Goal: Information Seeking & Learning: Learn about a topic

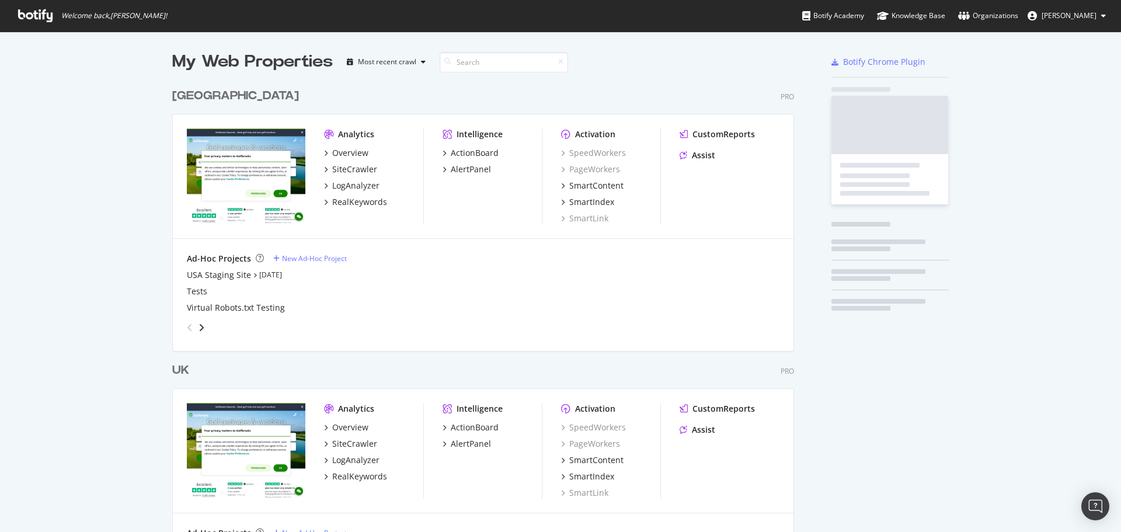
scroll to position [540, 622]
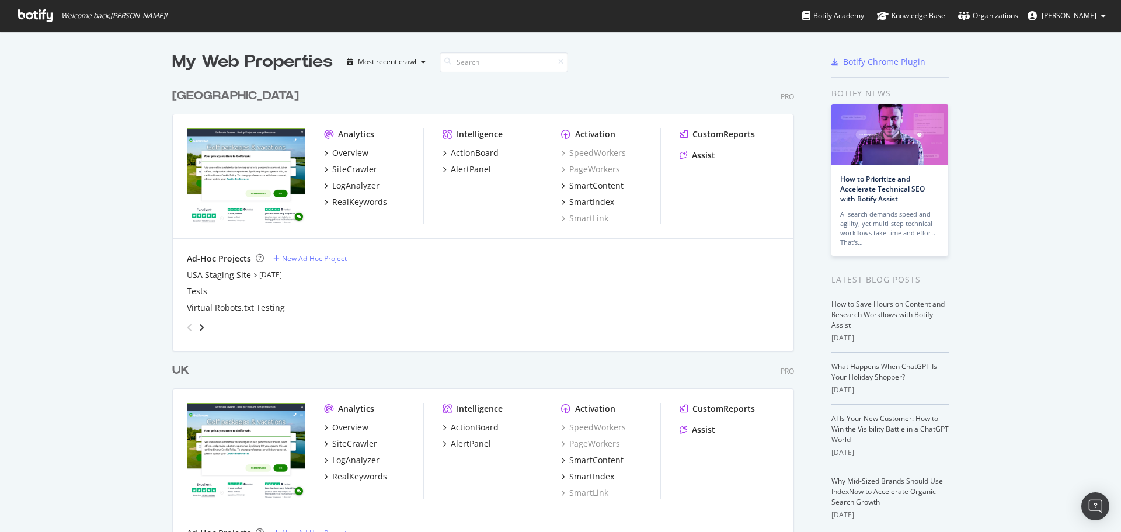
scroll to position [540, 622]
click at [347, 199] on div "RealKeywords" at bounding box center [359, 202] width 55 height 12
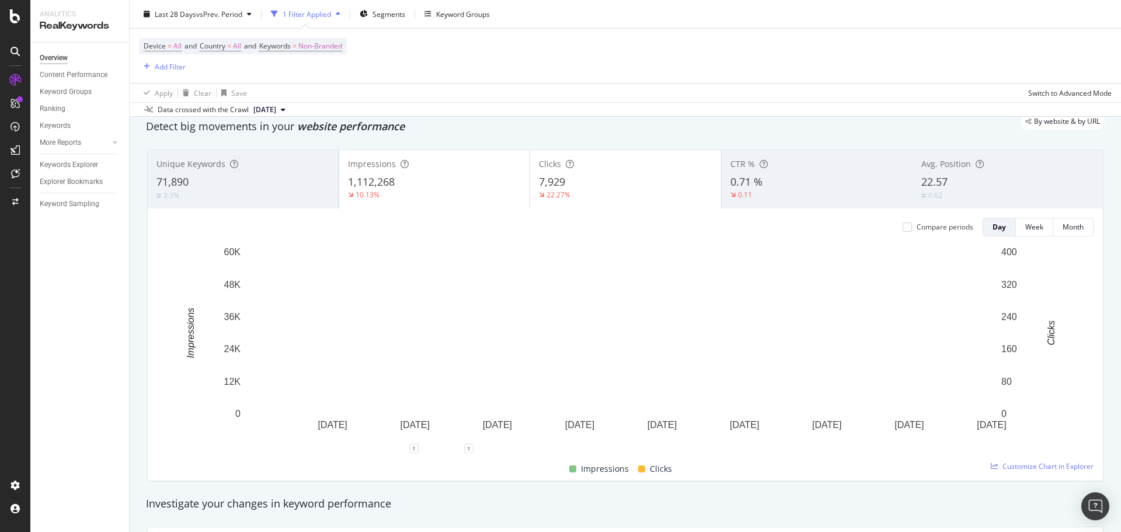
scroll to position [58, 0]
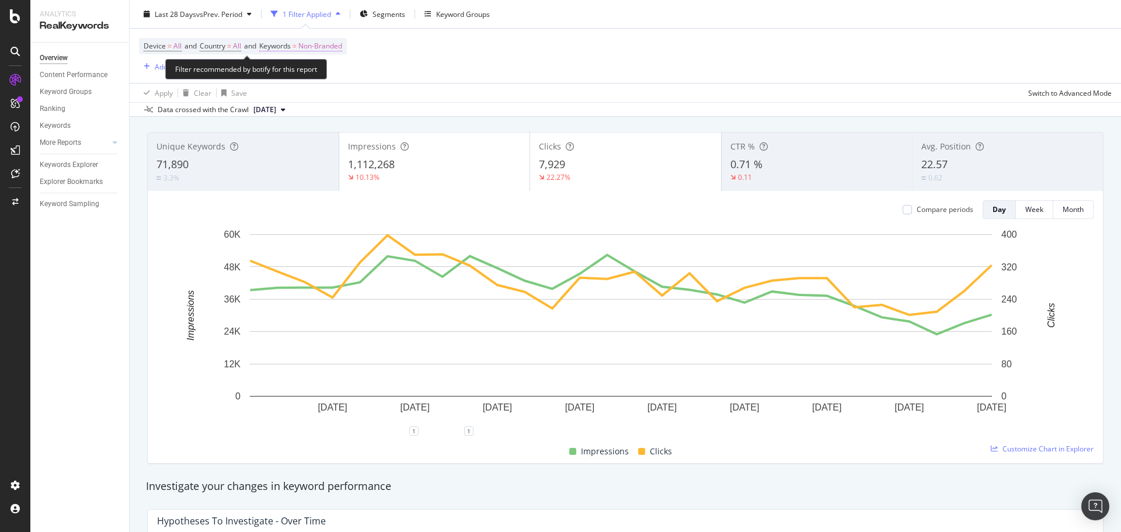
click at [336, 48] on span "Non-Branded" at bounding box center [320, 46] width 44 height 16
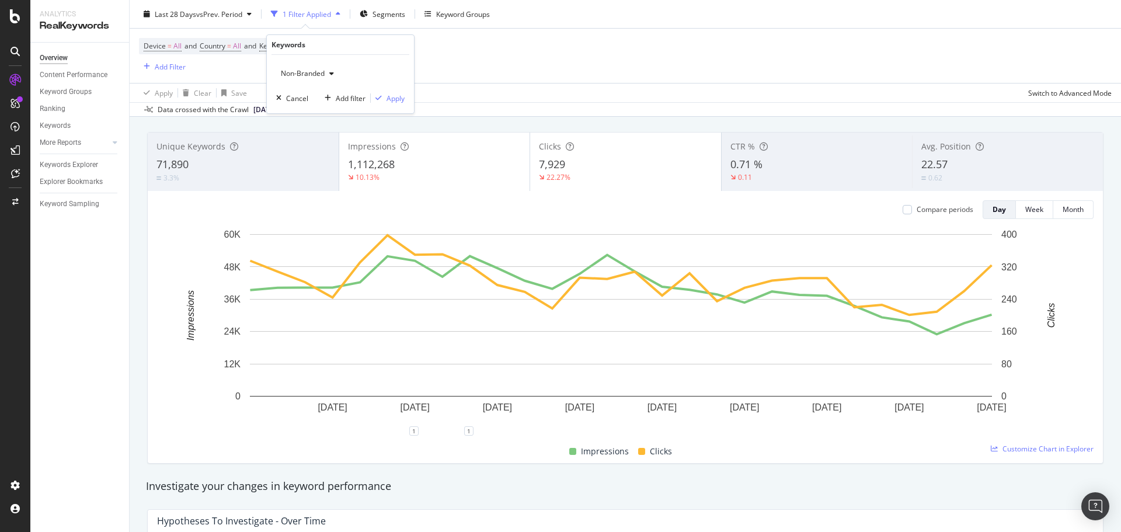
click at [323, 69] on span "Non-Branded" at bounding box center [300, 73] width 48 height 10
click at [296, 163] on span "All" at bounding box center [345, 164] width 119 height 11
click at [387, 103] on div "Apply" at bounding box center [396, 98] width 18 height 10
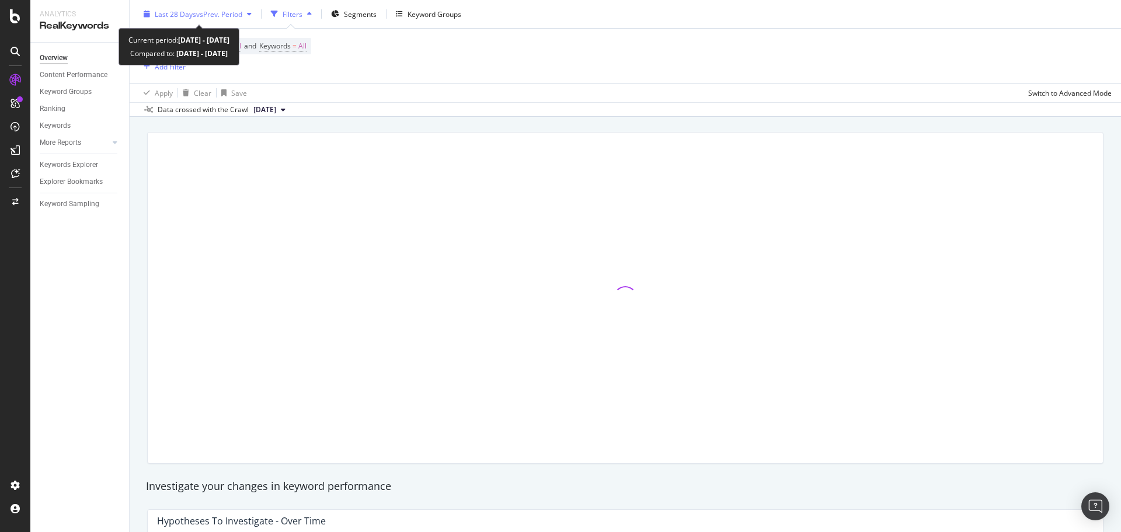
click at [202, 15] on span "vs Prev. Period" at bounding box center [219, 14] width 46 height 10
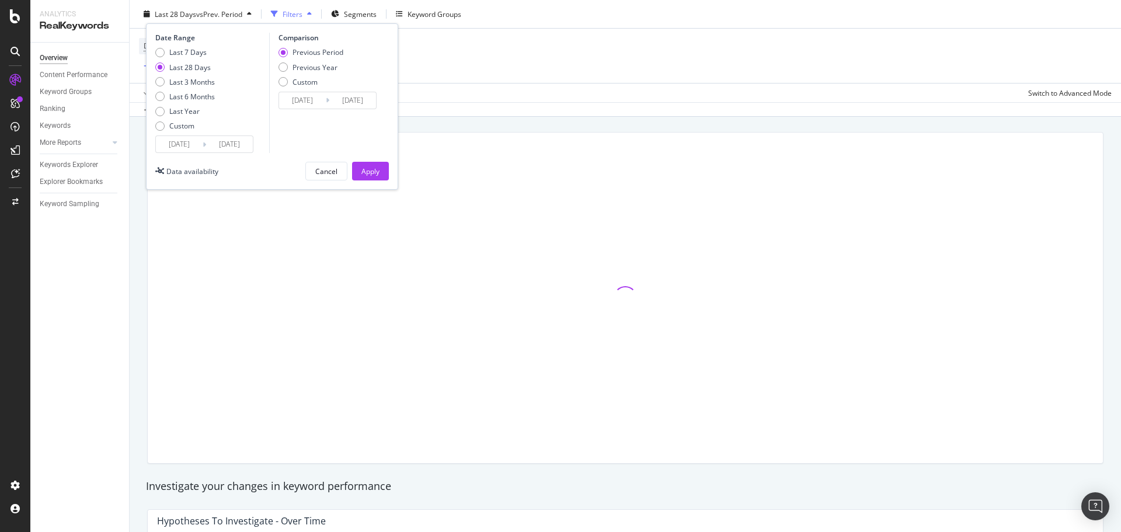
click at [194, 146] on input "2025/08/19" at bounding box center [179, 144] width 47 height 16
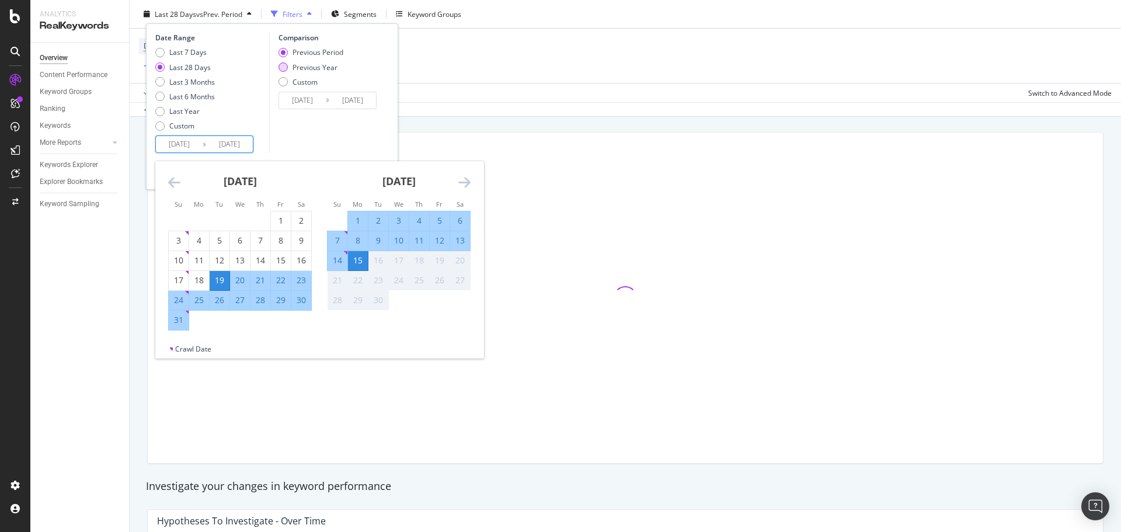
click at [329, 69] on div "Previous Year" at bounding box center [315, 67] width 45 height 10
type input "2024/08/20"
type input "2024/09/16"
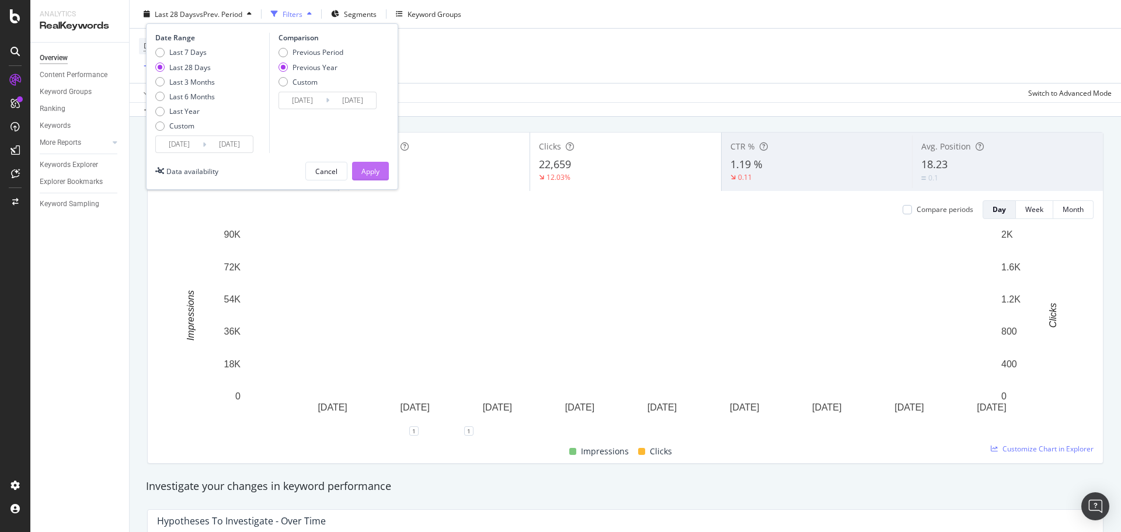
click at [380, 171] on button "Apply" at bounding box center [370, 171] width 37 height 19
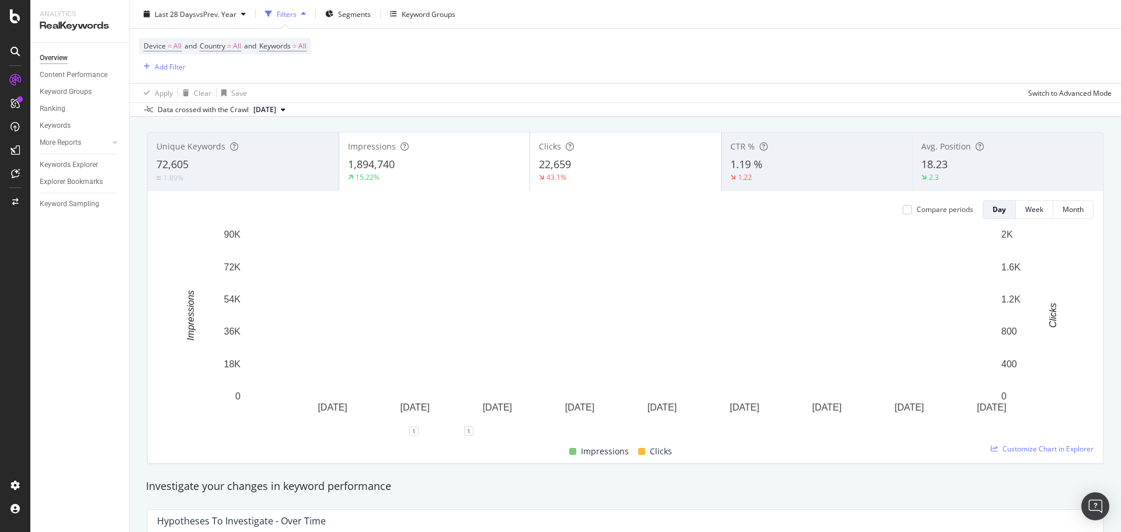
click at [423, 170] on div "1,894,740" at bounding box center [434, 164] width 173 height 15
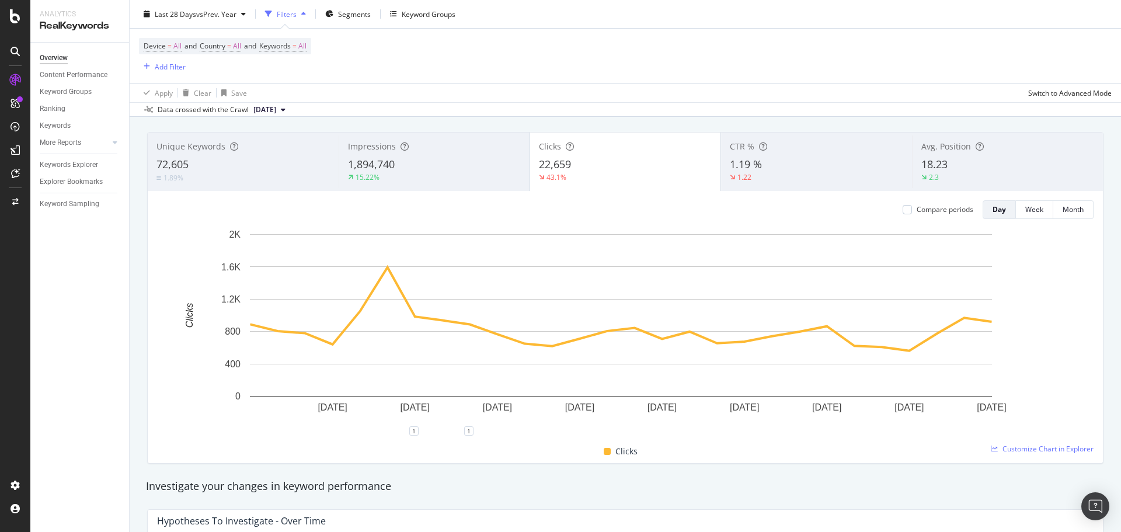
click at [948, 213] on div "Compare periods" at bounding box center [945, 209] width 57 height 10
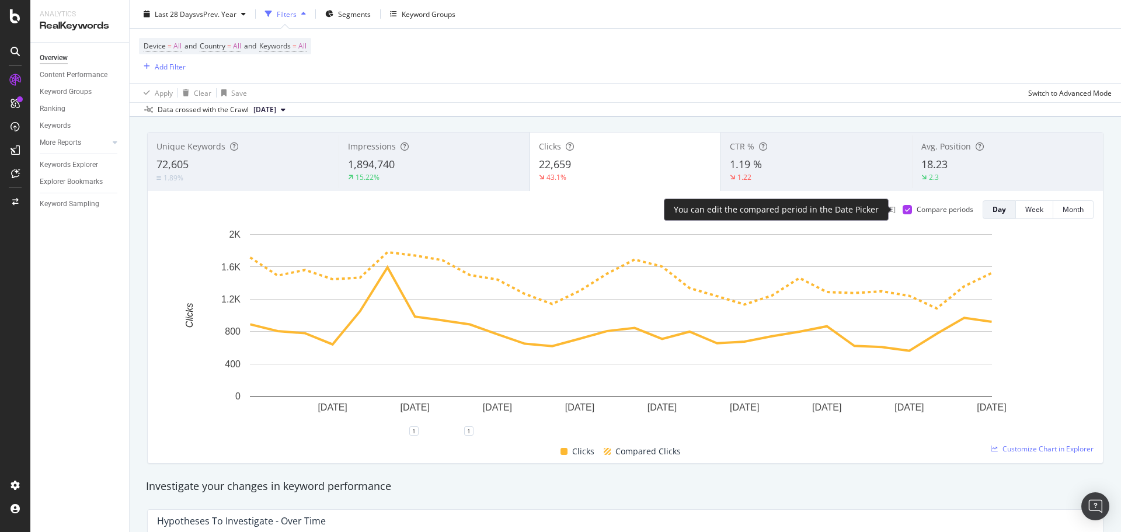
click at [943, 210] on div "Compare periods" at bounding box center [945, 209] width 57 height 10
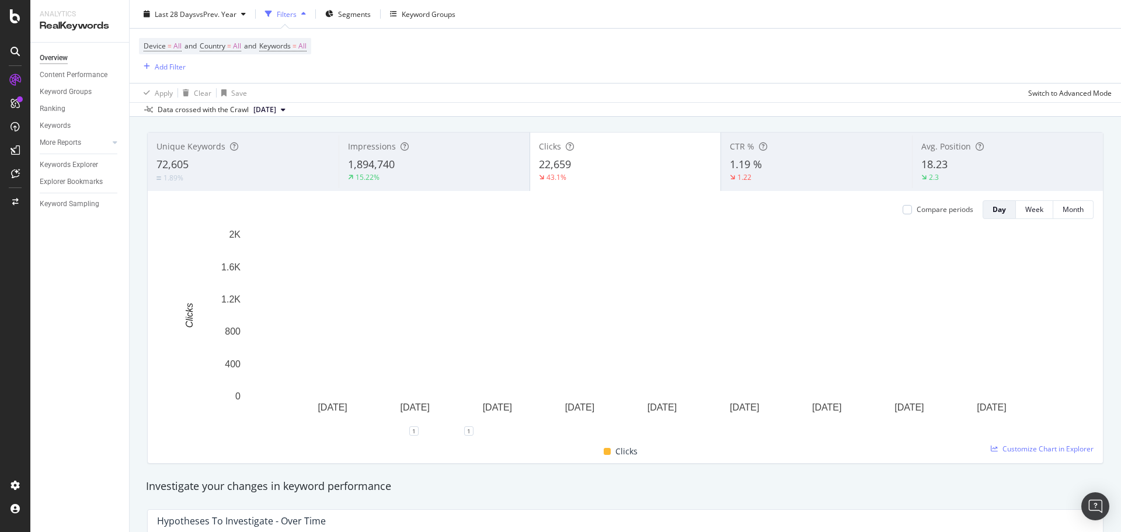
click at [434, 169] on div "1,894,740" at bounding box center [434, 164] width 173 height 15
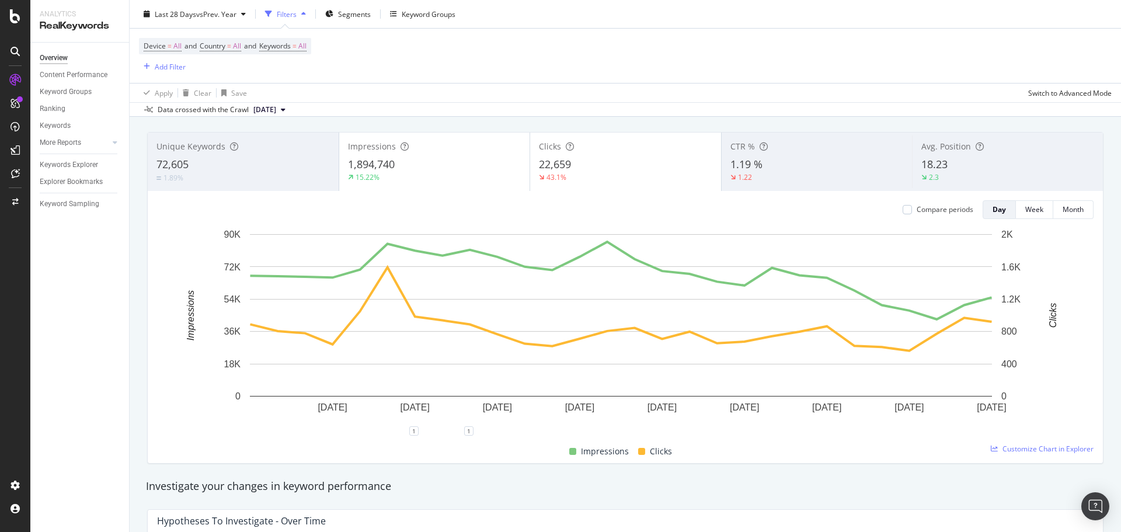
click at [434, 169] on div "1,894,740" at bounding box center [434, 164] width 173 height 15
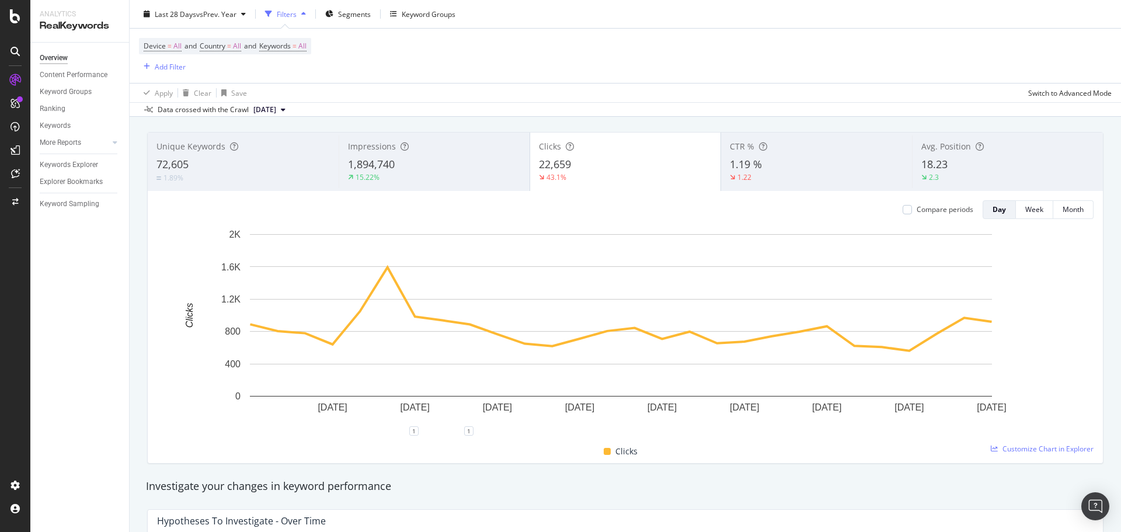
click at [434, 169] on div "1,894,740" at bounding box center [434, 164] width 173 height 15
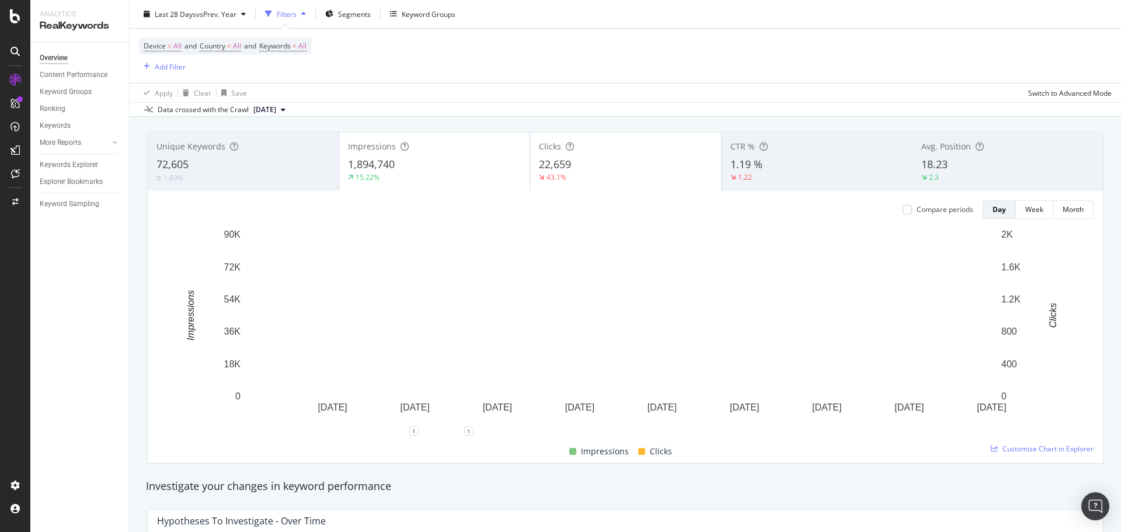
click at [434, 169] on div "1,894,740" at bounding box center [434, 164] width 173 height 15
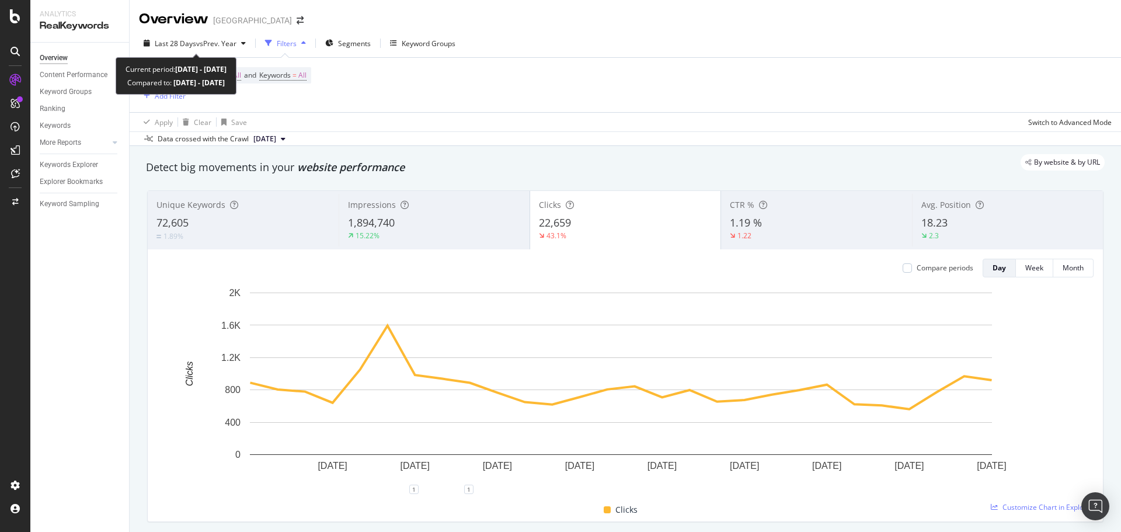
click at [200, 28] on div "Overview" at bounding box center [173, 19] width 69 height 20
click at [201, 45] on span "vs Prev. Year" at bounding box center [216, 44] width 40 height 10
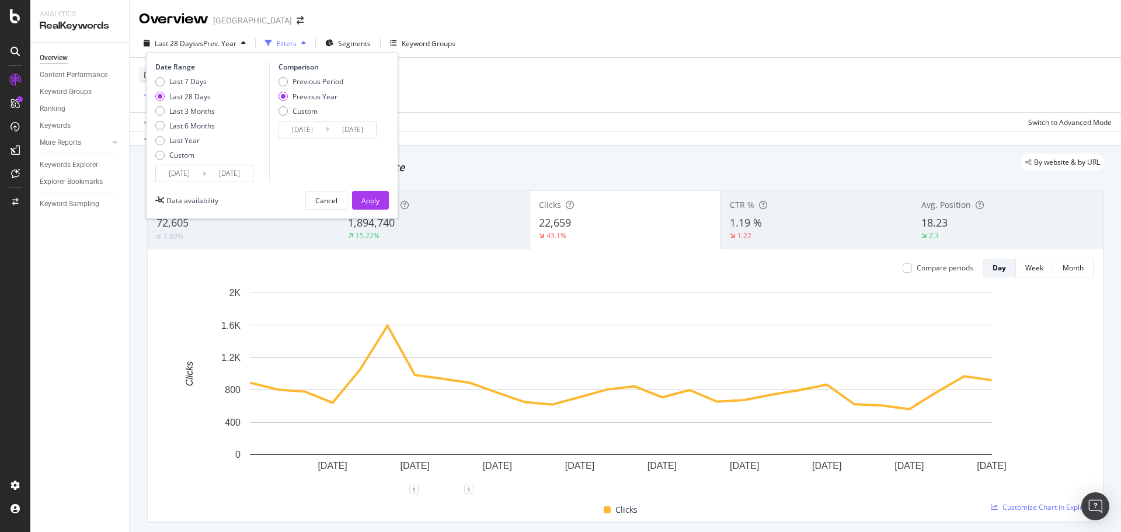
click at [187, 178] on input "2025/08/19" at bounding box center [179, 173] width 47 height 16
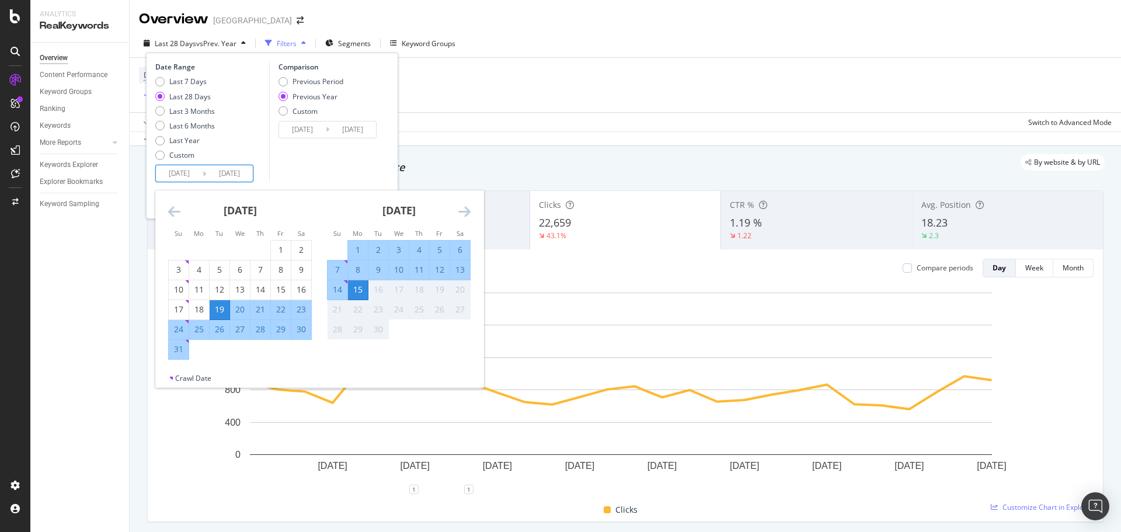
click at [175, 218] on icon "Move backward to switch to the previous month." at bounding box center [174, 211] width 12 height 14
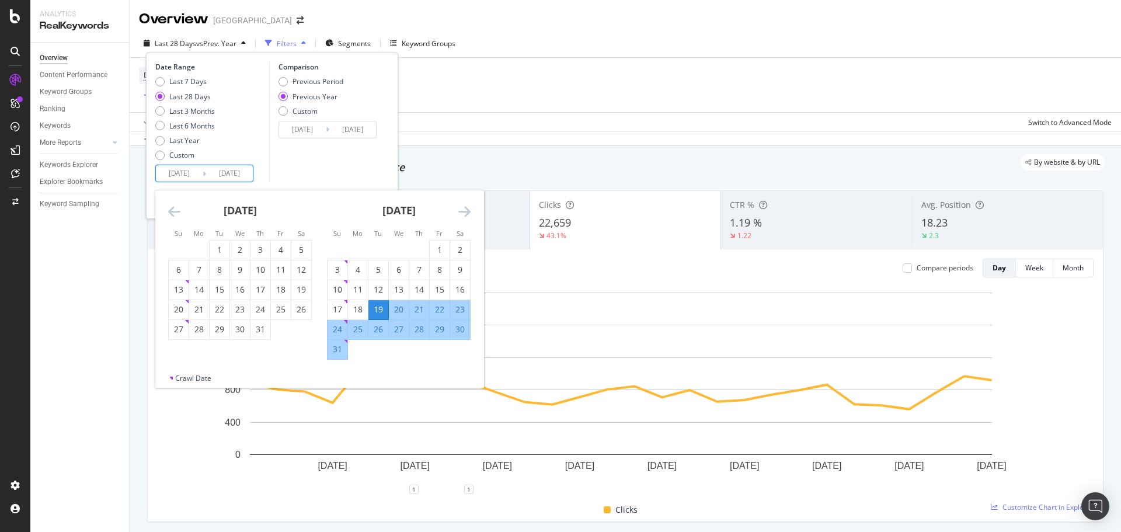
click at [175, 218] on icon "Move backward to switch to the previous month." at bounding box center [174, 211] width 12 height 14
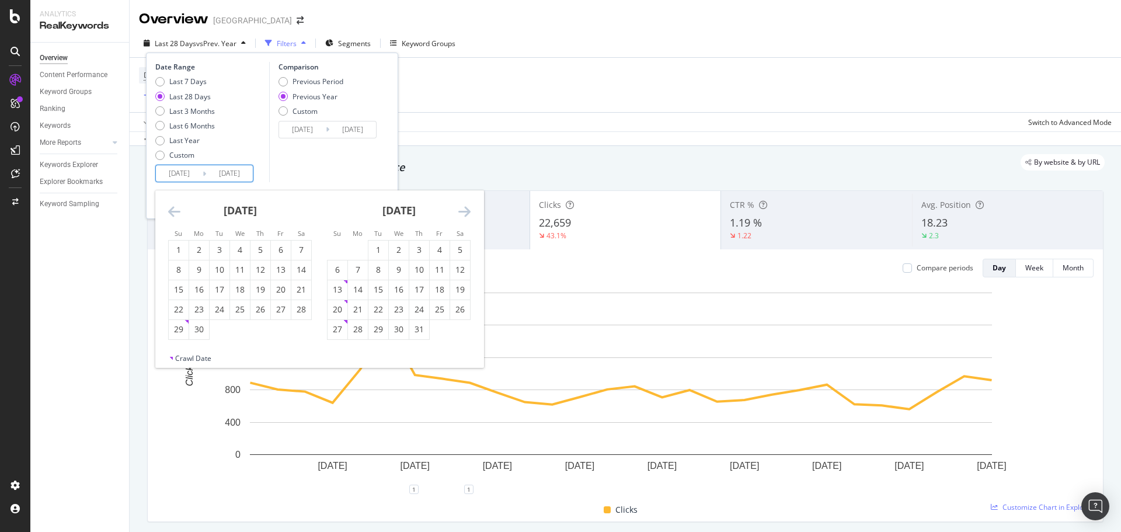
click at [175, 218] on icon "Move backward to switch to the previous month." at bounding box center [174, 211] width 12 height 14
click at [419, 245] on div "1" at bounding box center [419, 250] width 20 height 12
type input "[DATE]"
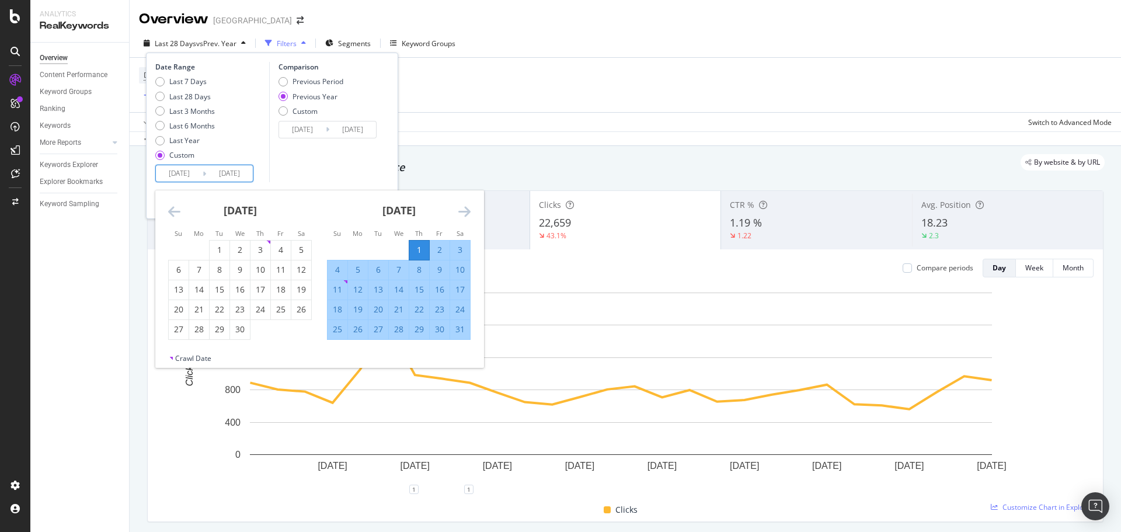
click at [472, 207] on div "May 2025 1 2 3 4 5 6 7 8 9 10 11 12 13 14 15 16 17 18 19 20 21 22 23 24 25 26 2…" at bounding box center [398, 264] width 159 height 149
click at [469, 208] on icon "Move forward to switch to the next month." at bounding box center [464, 211] width 12 height 14
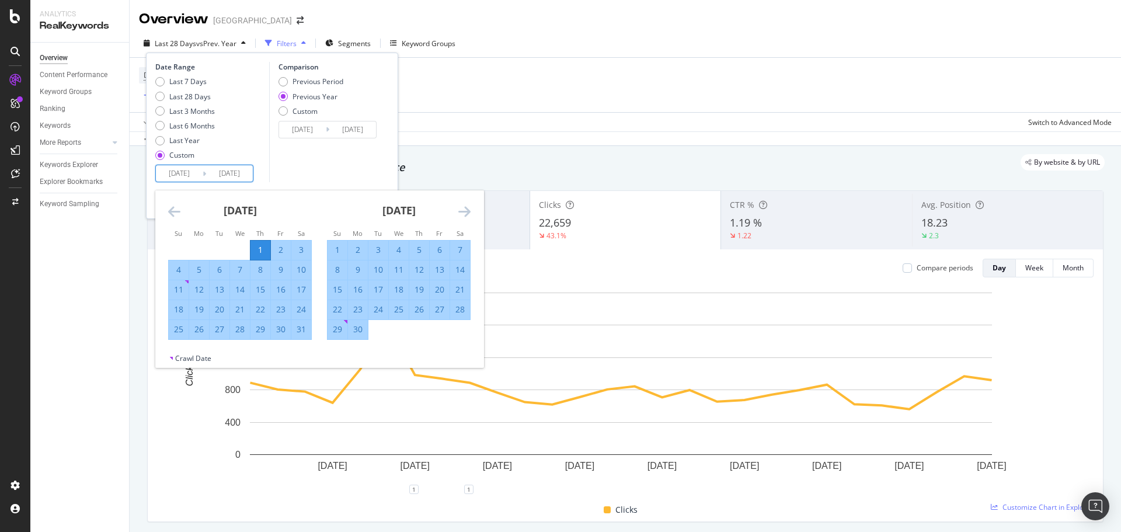
click at [469, 208] on icon "Move forward to switch to the next month." at bounding box center [464, 211] width 12 height 14
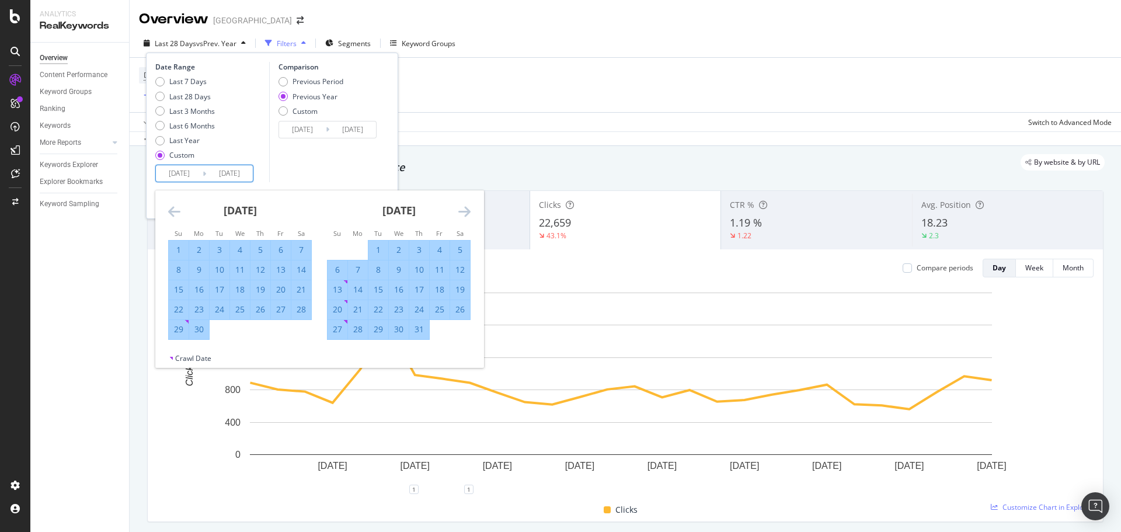
click at [469, 208] on icon "Move forward to switch to the next month." at bounding box center [464, 211] width 12 height 14
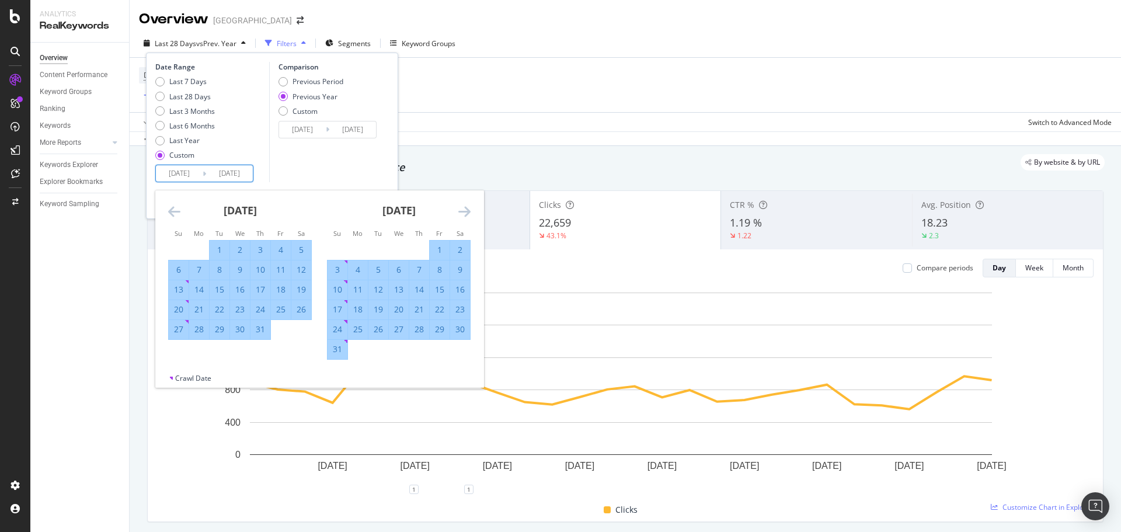
click at [469, 208] on icon "Move forward to switch to the next month." at bounding box center [464, 211] width 12 height 14
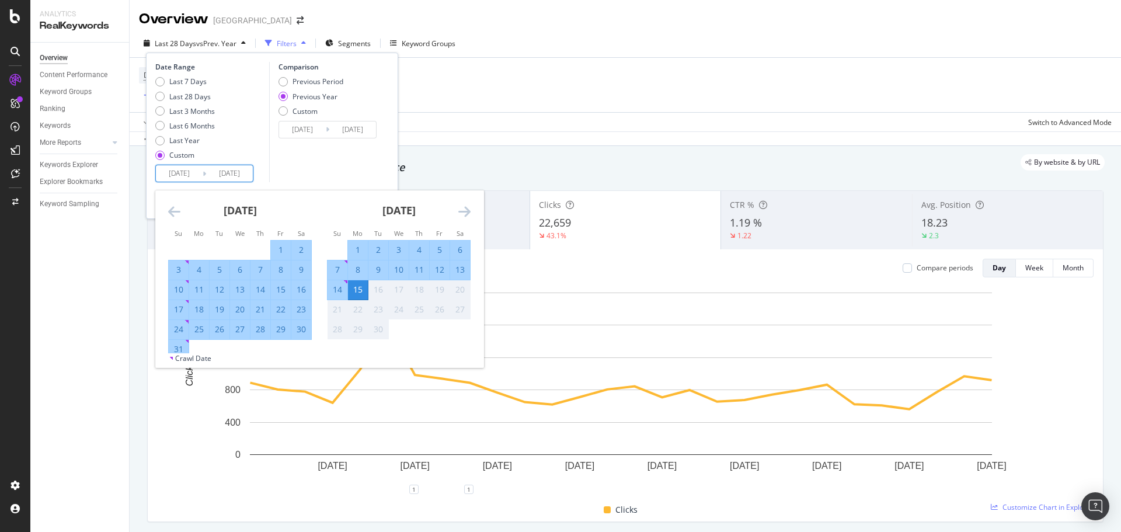
click at [354, 285] on div "15" at bounding box center [358, 290] width 20 height 12
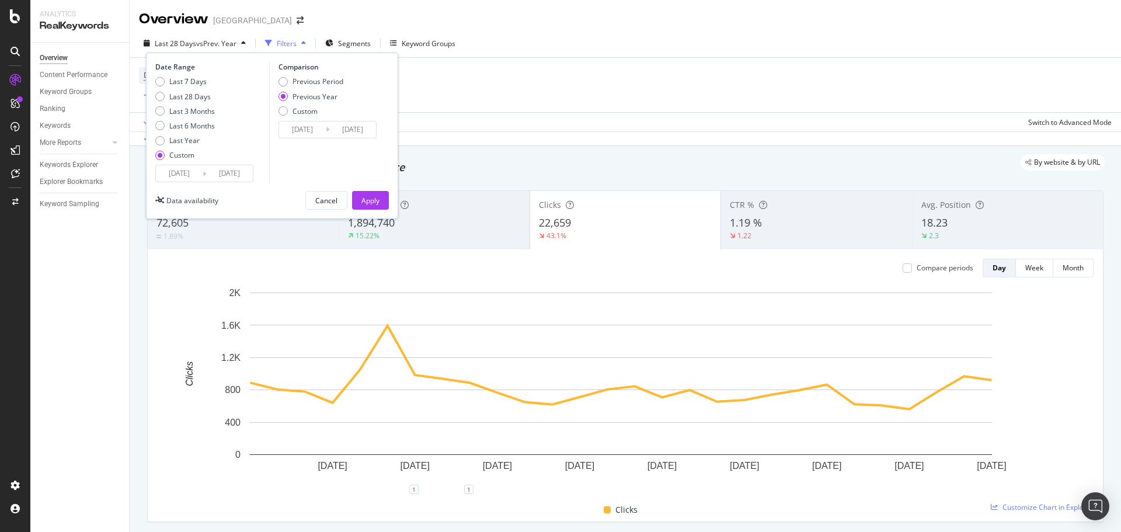
click at [321, 95] on div "Previous Year" at bounding box center [315, 97] width 45 height 10
click at [319, 82] on div "Previous Period" at bounding box center [318, 81] width 51 height 10
type input "2024/12/14"
type input "2025/04/30"
click at [316, 92] on div "Previous Year" at bounding box center [315, 97] width 45 height 10
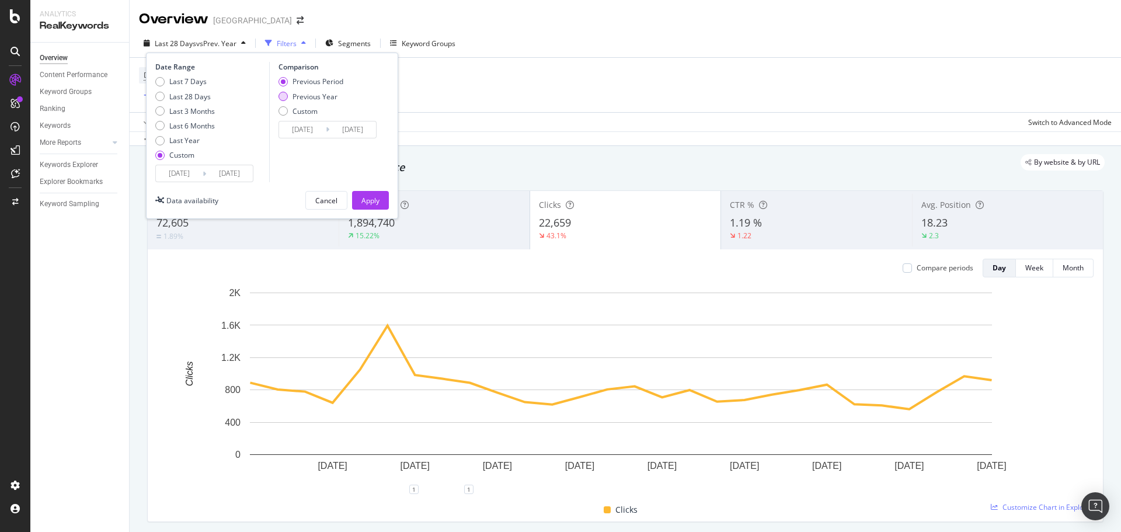
type input "2024/05/02"
type input "2024/09/16"
click at [313, 127] on input "2024/05/02" at bounding box center [302, 129] width 47 height 16
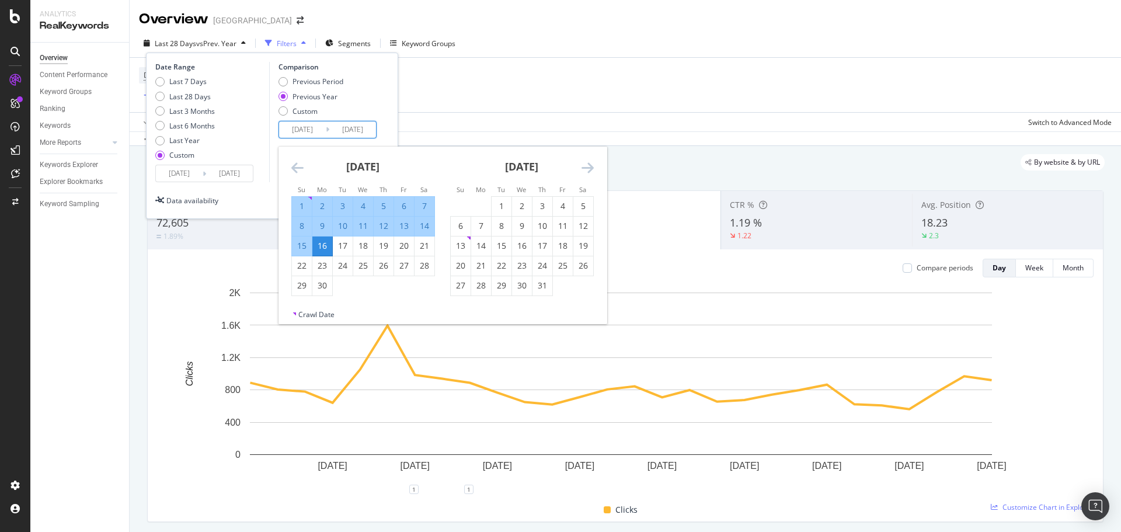
click at [297, 168] on icon "Move backward to switch to the previous month." at bounding box center [297, 168] width 12 height 14
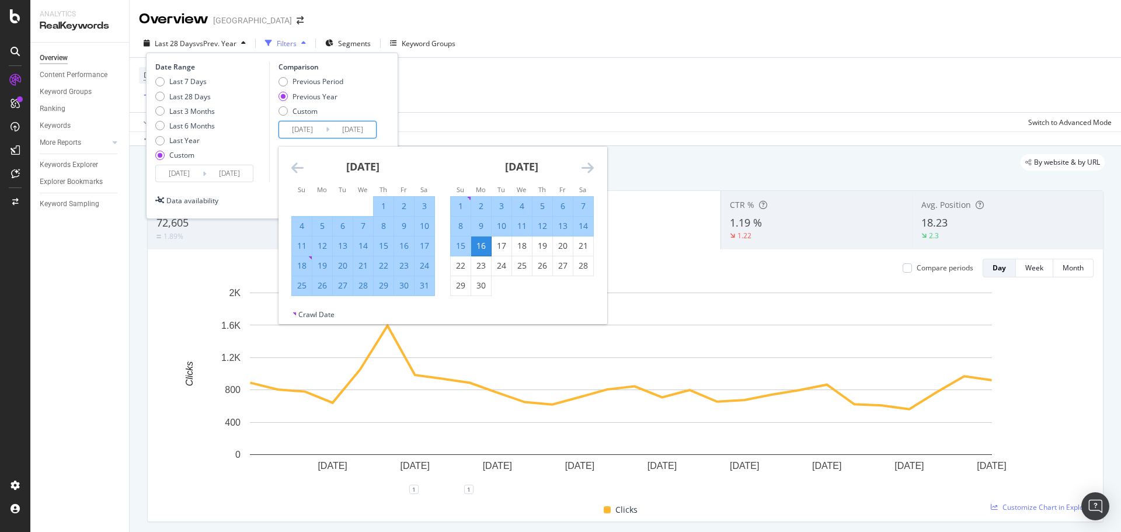
click at [295, 169] on icon "Move backward to switch to the previous month." at bounding box center [297, 168] width 12 height 14
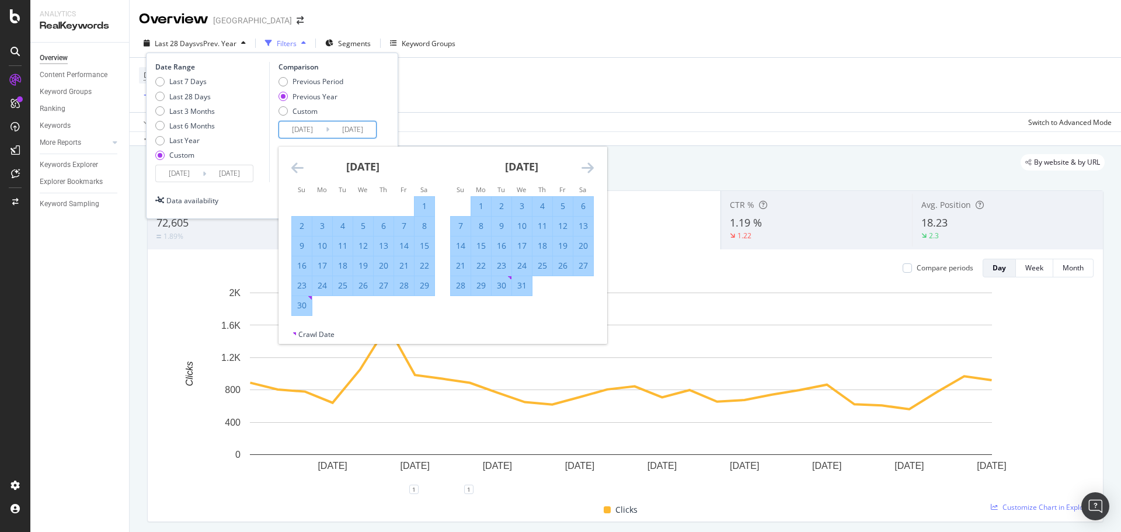
click at [295, 169] on icon "Move backward to switch to the previous month." at bounding box center [297, 168] width 12 height 14
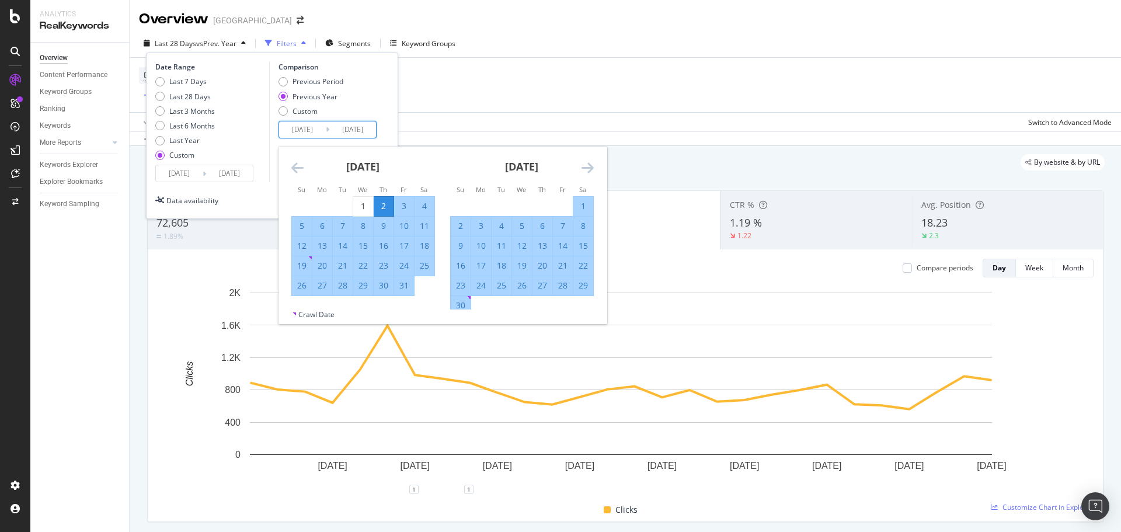
click at [295, 169] on icon "Move backward to switch to the previous month." at bounding box center [297, 168] width 12 height 14
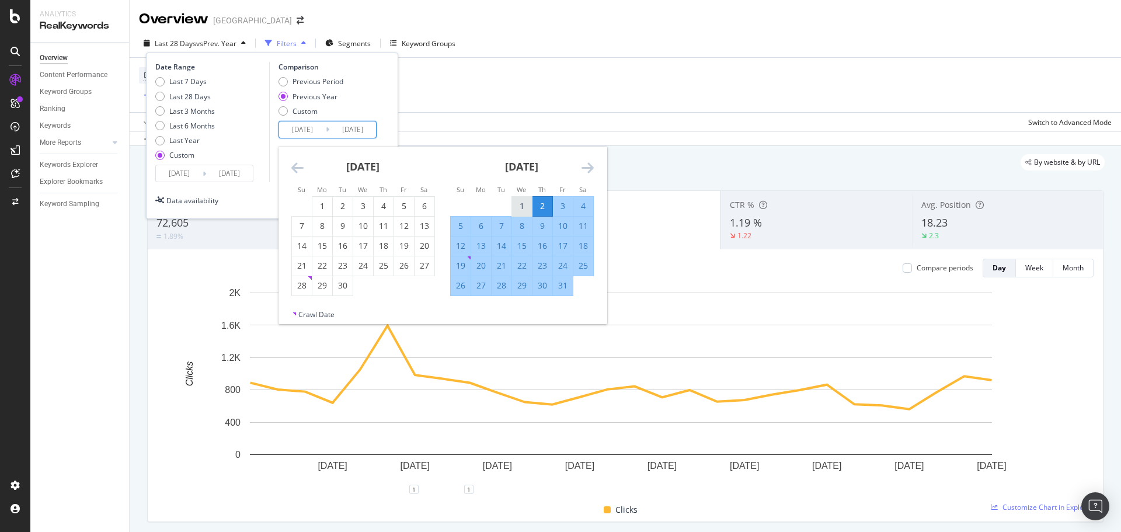
click at [517, 206] on div "1" at bounding box center [522, 206] width 20 height 12
type input "[DATE]"
click at [590, 165] on icon "Move forward to switch to the next month." at bounding box center [588, 168] width 12 height 14
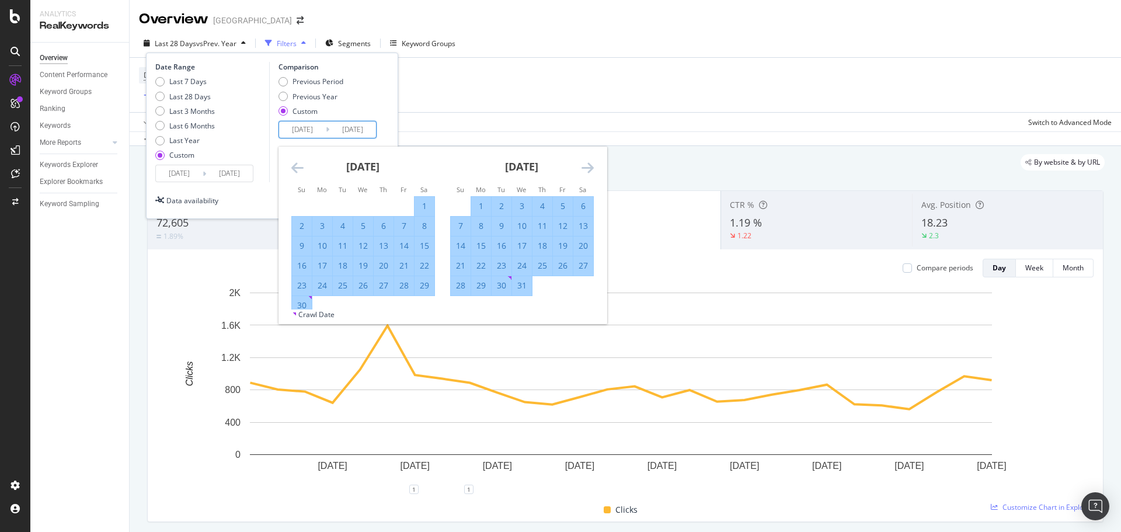
click at [590, 165] on icon "Move forward to switch to the next month." at bounding box center [588, 168] width 12 height 14
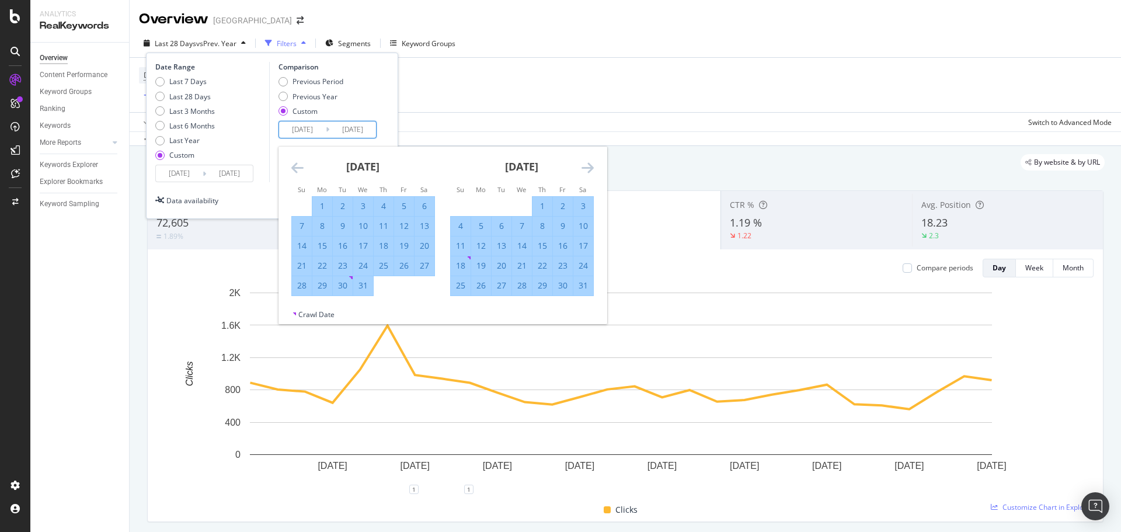
click at [590, 165] on icon "Move forward to switch to the next month." at bounding box center [588, 168] width 12 height 14
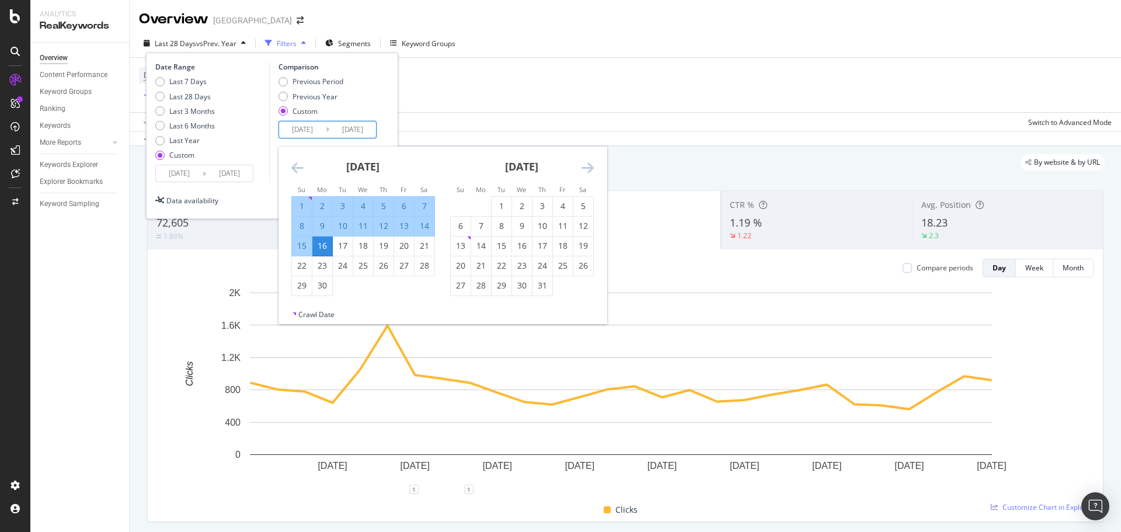
click at [590, 165] on icon "Move forward to switch to the next month." at bounding box center [588, 168] width 12 height 14
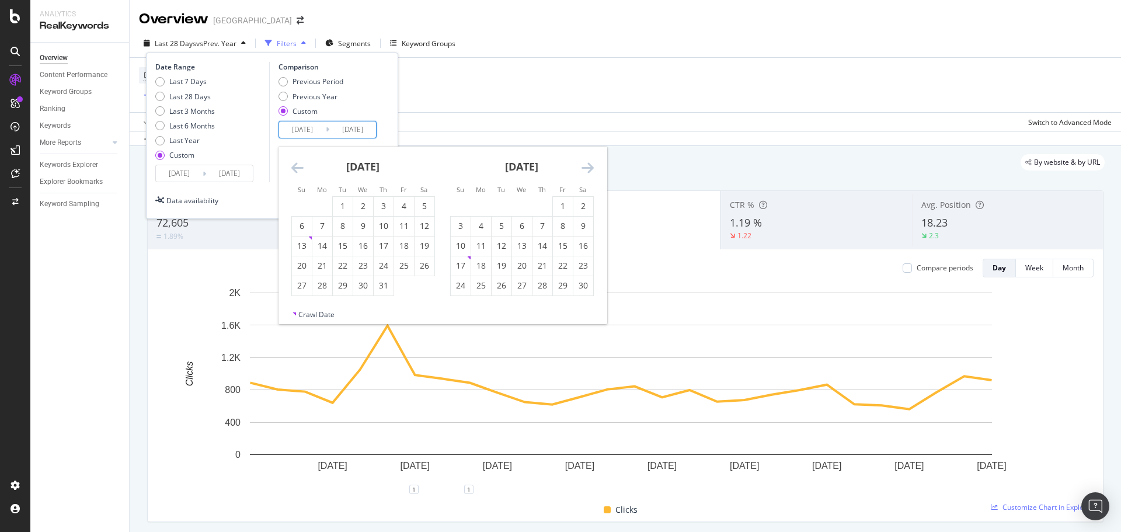
click at [300, 171] on icon "Move backward to switch to the previous month." at bounding box center [297, 168] width 12 height 14
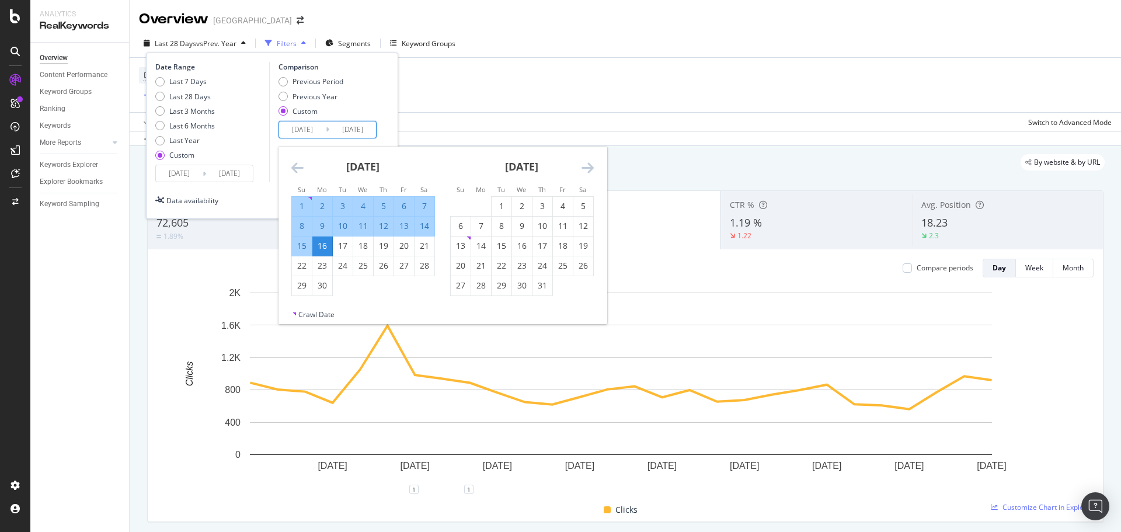
click at [304, 243] on div "15" at bounding box center [302, 246] width 20 height 12
type input "[DATE]"
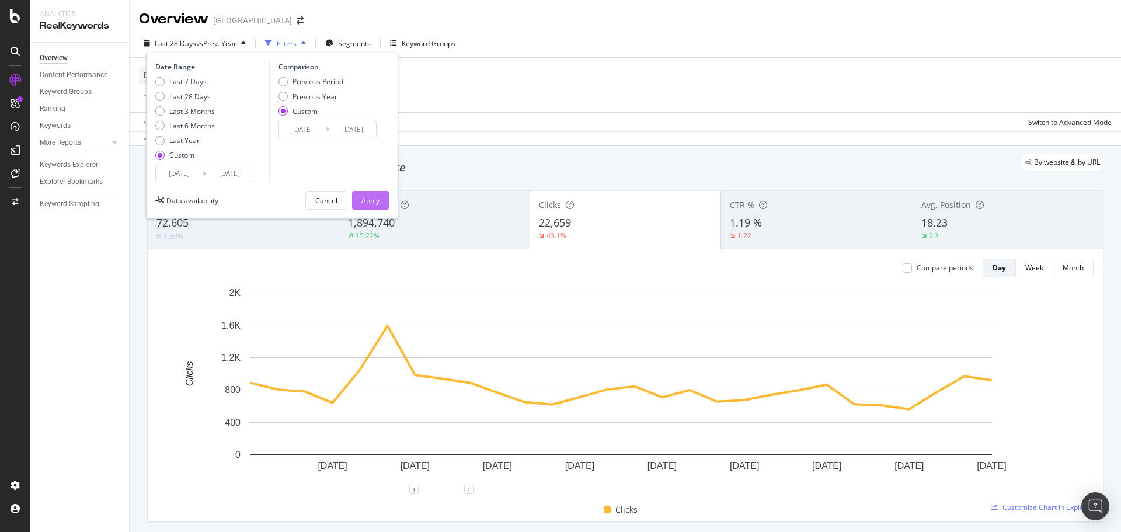
click at [385, 200] on button "Apply" at bounding box center [370, 200] width 37 height 19
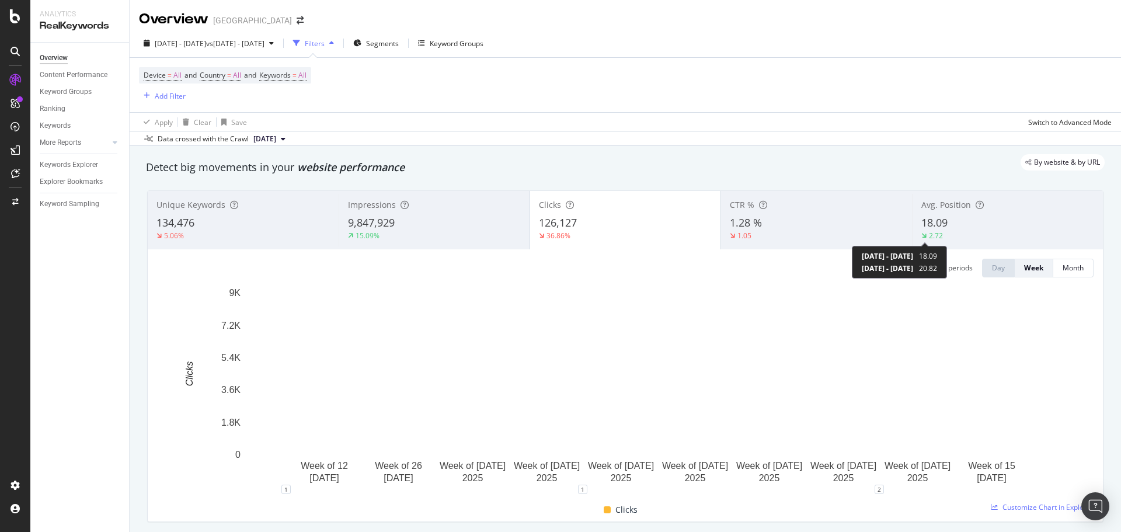
click at [913, 264] on span "2024 May. 1st - 2024 Sep. 15th" at bounding box center [887, 268] width 51 height 10
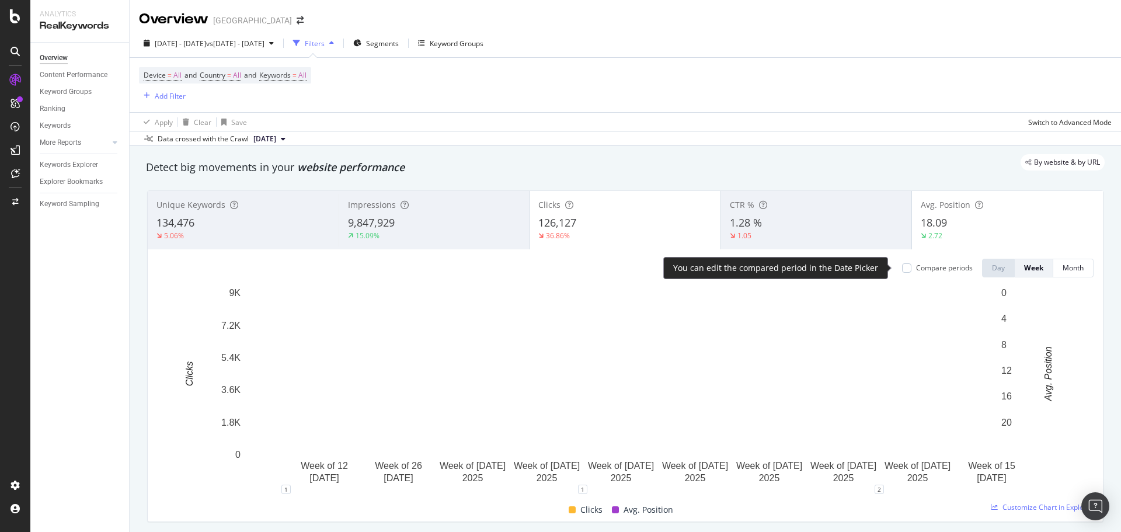
click at [939, 268] on div "Compare periods" at bounding box center [944, 268] width 57 height 10
click at [928, 265] on div "Compare periods" at bounding box center [944, 268] width 57 height 10
click at [982, 221] on div "18.09" at bounding box center [1007, 222] width 173 height 15
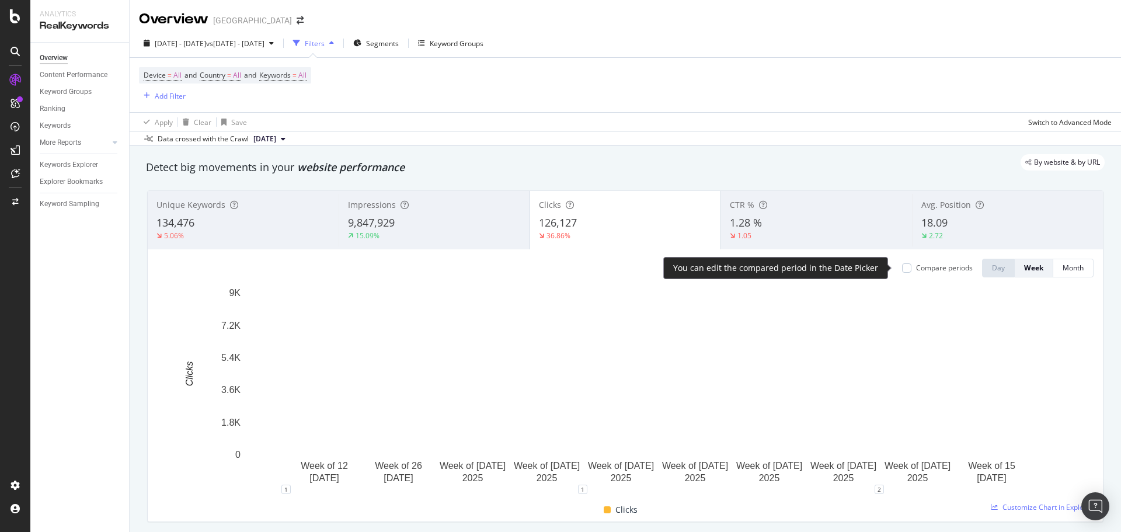
click at [937, 264] on div "Compare periods" at bounding box center [944, 268] width 57 height 10
click at [934, 271] on div "Compare periods" at bounding box center [944, 268] width 57 height 10
click at [950, 236] on div "2.72" at bounding box center [1007, 236] width 173 height 11
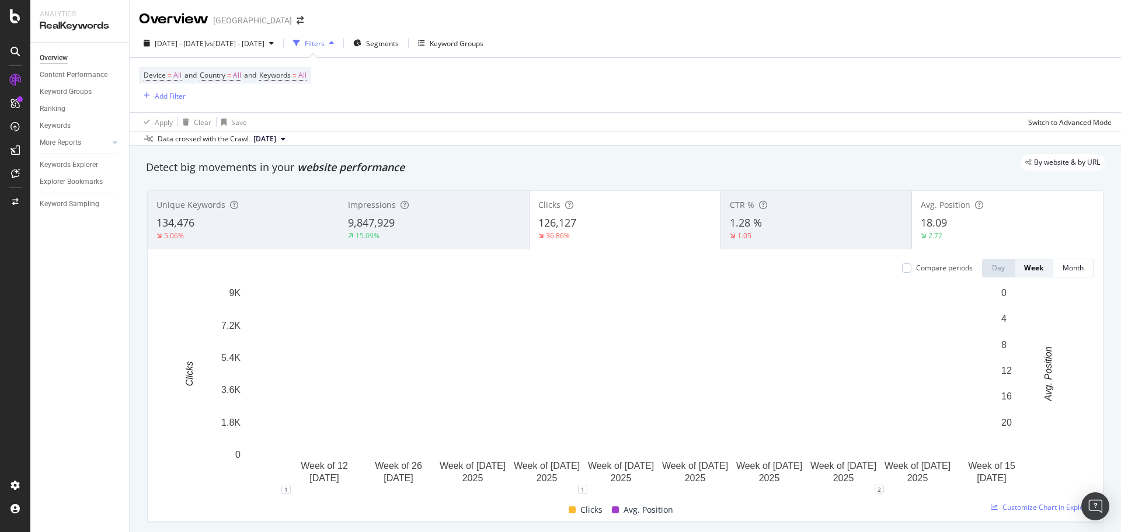
click at [636, 223] on div "126,127" at bounding box center [624, 222] width 173 height 15
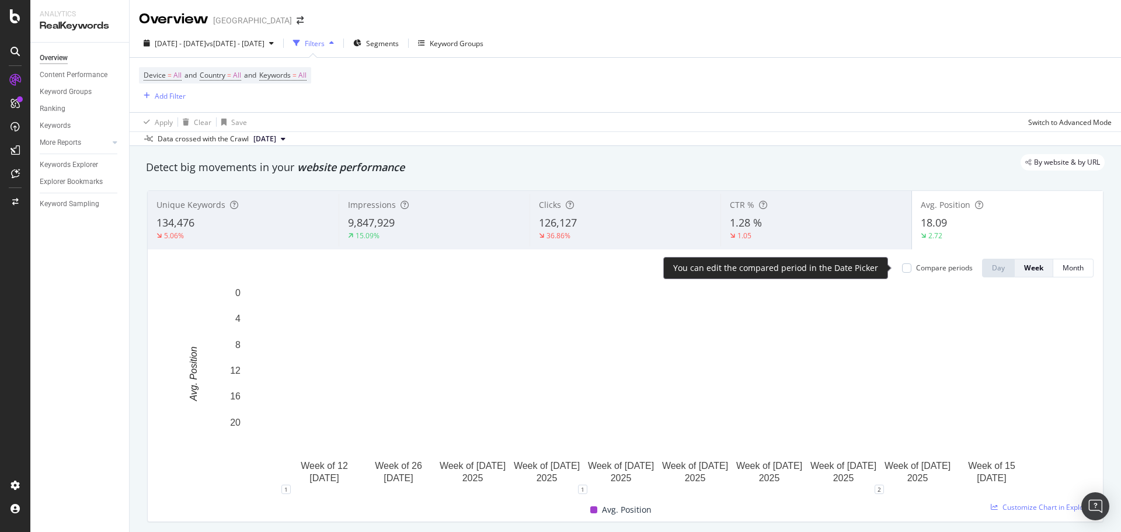
click at [952, 269] on div "Compare periods" at bounding box center [944, 268] width 57 height 10
click at [946, 269] on div "Compare periods" at bounding box center [944, 268] width 57 height 10
click at [596, 212] on div "Clicks 126,127 36.86%" at bounding box center [625, 220] width 191 height 53
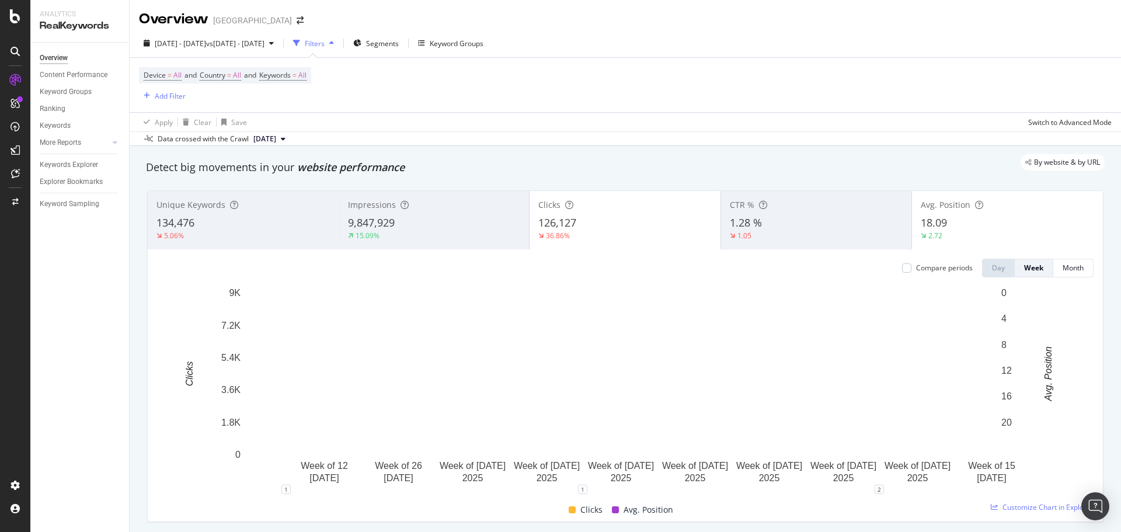
click at [960, 218] on div "18.09" at bounding box center [1007, 222] width 173 height 15
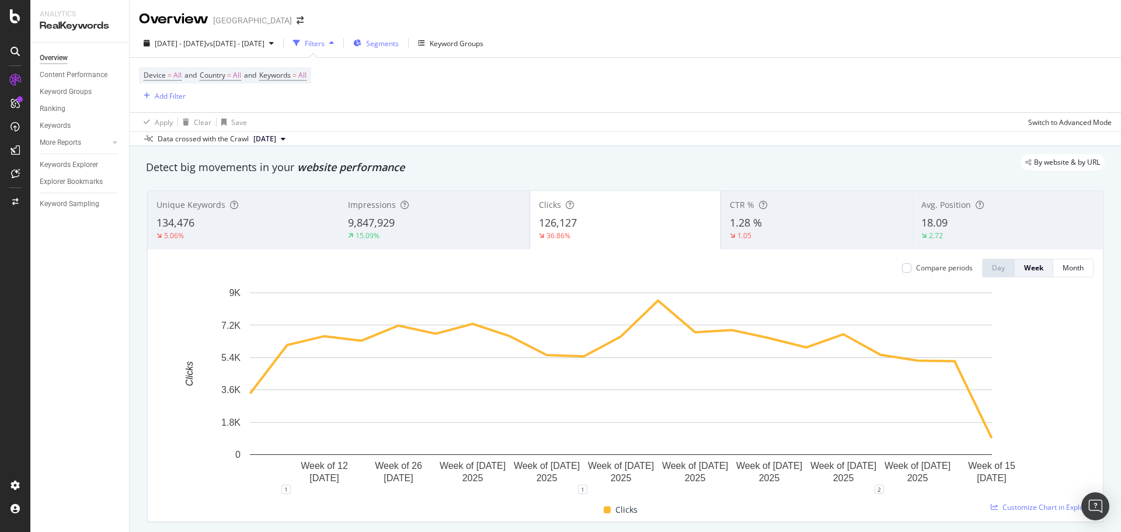
click at [399, 46] on span "Segments" at bounding box center [382, 44] width 33 height 10
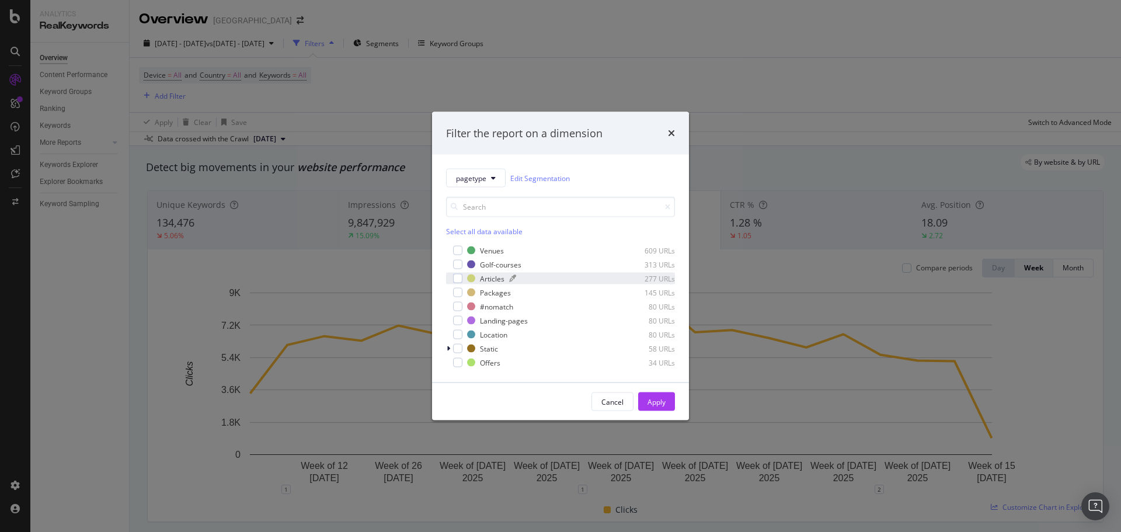
click at [493, 279] on div "Articles" at bounding box center [492, 278] width 25 height 10
click at [656, 402] on div "Apply" at bounding box center [657, 401] width 18 height 10
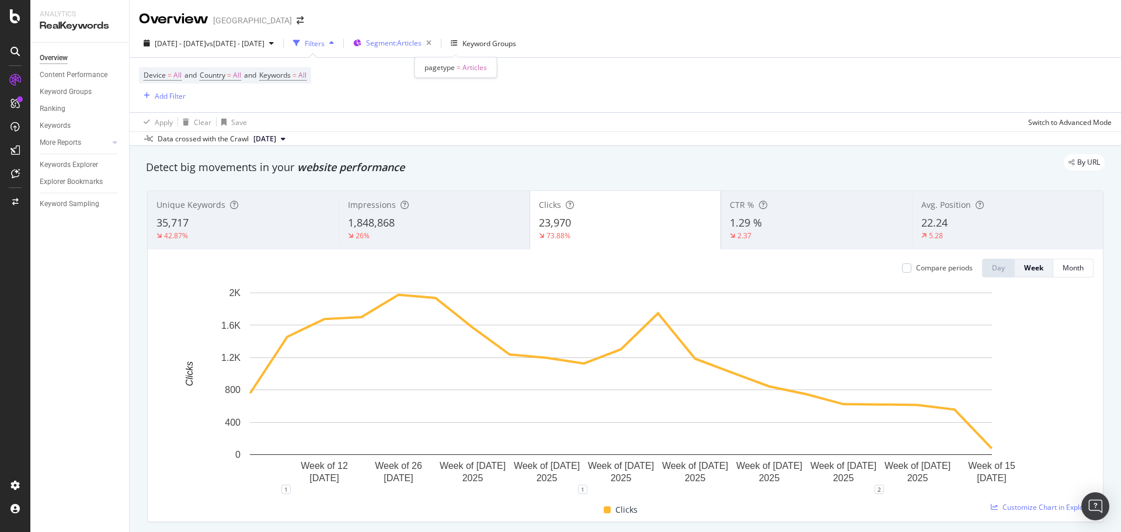
click at [436, 53] on button "Segment: Articles" at bounding box center [393, 43] width 88 height 19
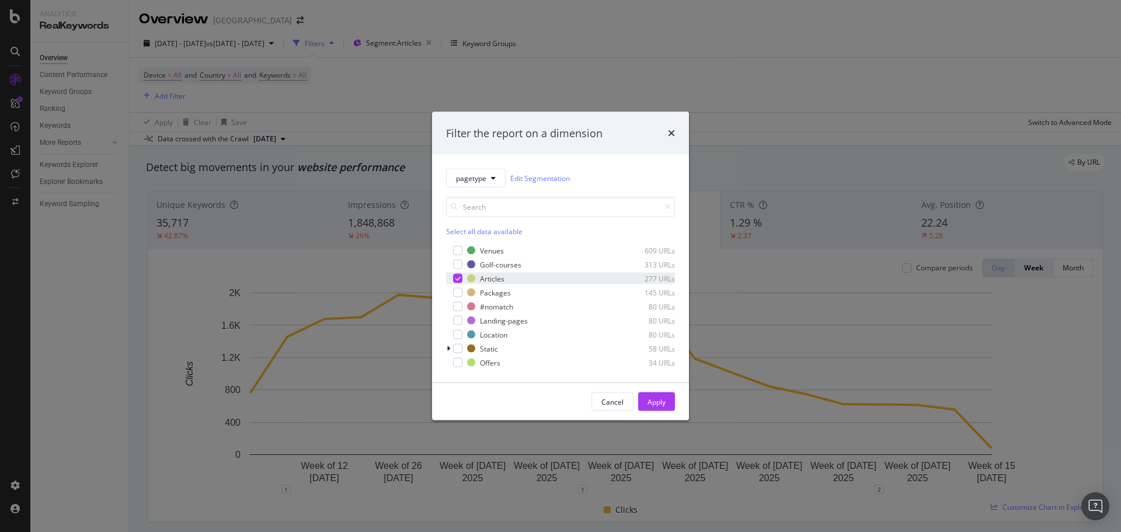
click at [456, 277] on icon "modal" at bounding box center [457, 279] width 5 height 6
click at [454, 256] on div "Venues 609 URLs" at bounding box center [560, 251] width 229 height 12
click at [661, 395] on div "Apply" at bounding box center [657, 402] width 18 height 18
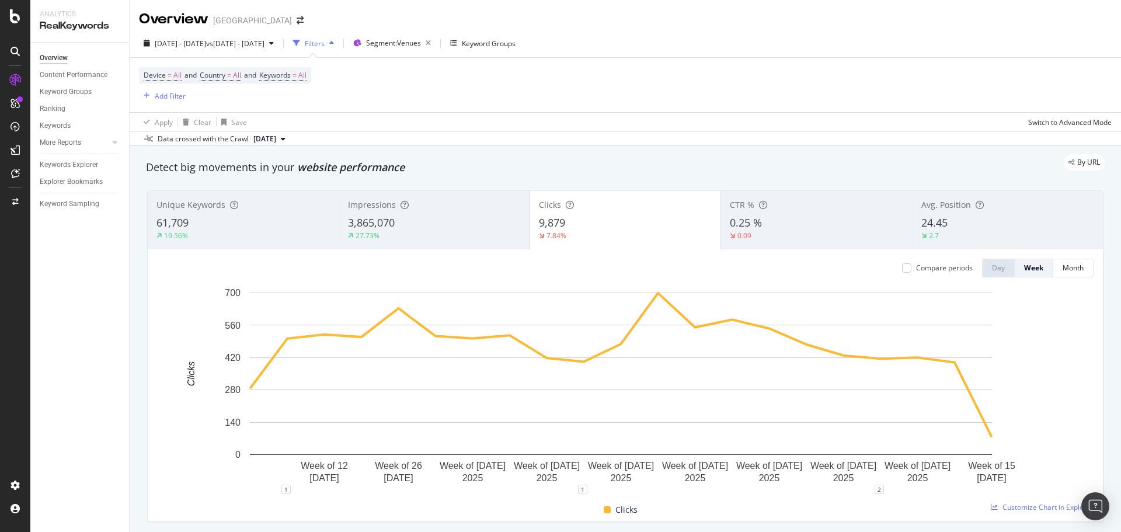
drag, startPoint x: 962, startPoint y: 278, endPoint x: 939, endPoint y: 271, distance: 23.1
click at [962, 278] on div "Compare periods Day Week Month Week of 12 May. 2025 Week of 26 May. 2025 Week o…" at bounding box center [625, 385] width 955 height 272
click at [929, 268] on div "Compare periods" at bounding box center [944, 268] width 57 height 10
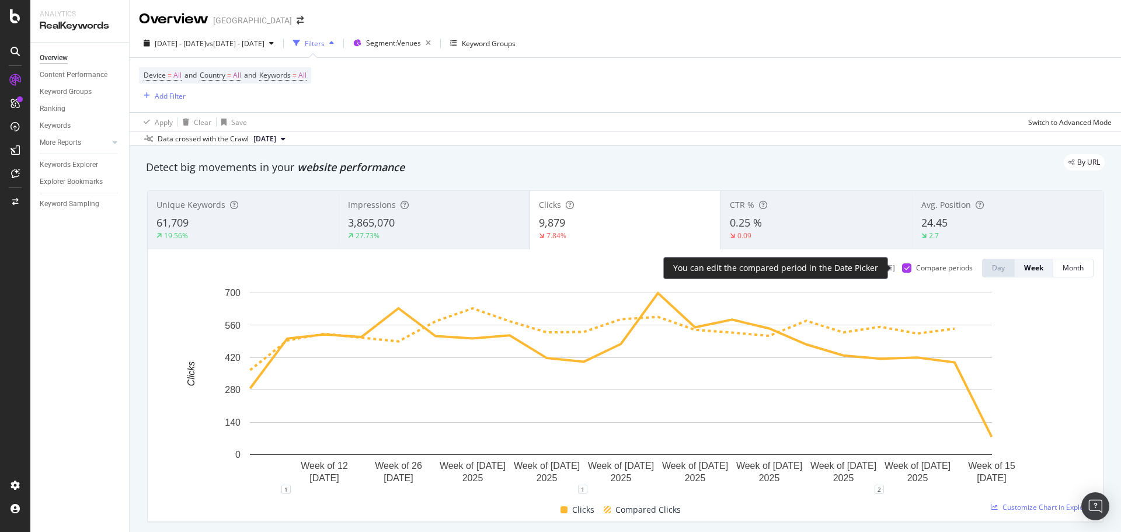
click at [929, 268] on div "Compare periods" at bounding box center [944, 268] width 57 height 10
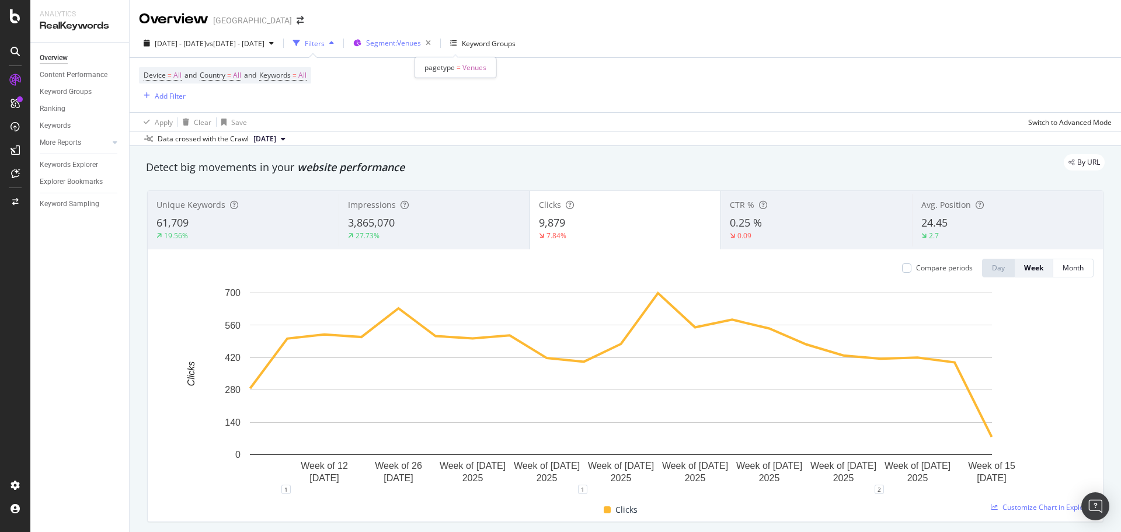
click at [421, 47] on span "Segment: Venues" at bounding box center [393, 43] width 55 height 10
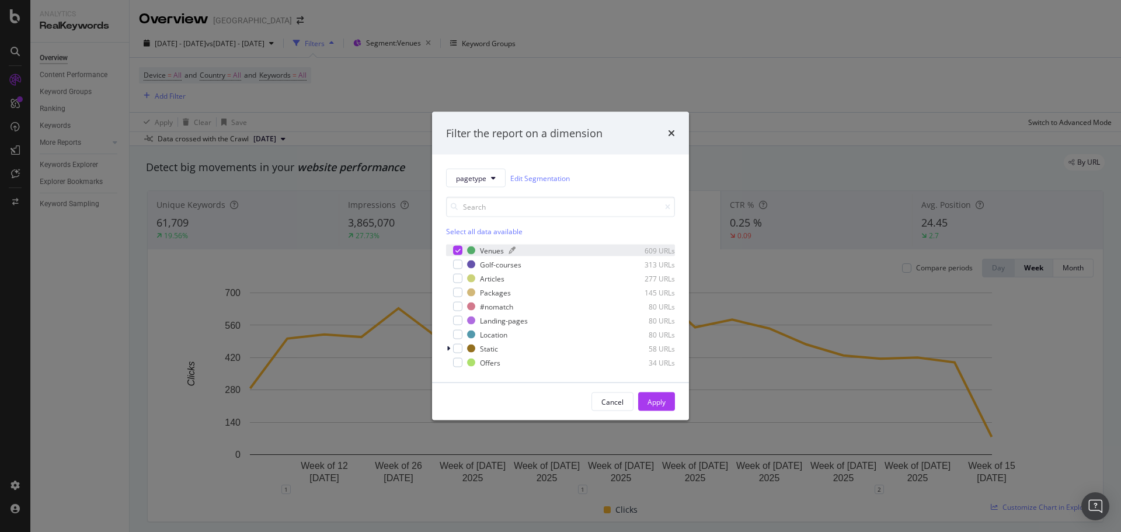
click at [482, 250] on div "Venues" at bounding box center [492, 250] width 24 height 10
click at [485, 264] on div "Golf-courses" at bounding box center [500, 264] width 41 height 10
click at [655, 402] on div "Apply" at bounding box center [657, 401] width 18 height 10
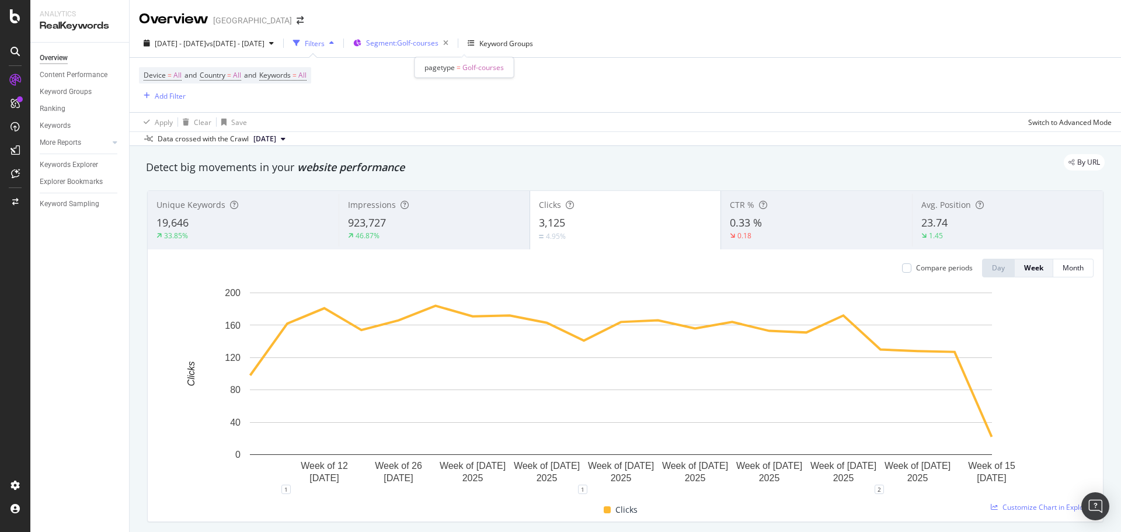
click at [438, 46] on span "Segment: Golf-courses" at bounding box center [402, 43] width 72 height 10
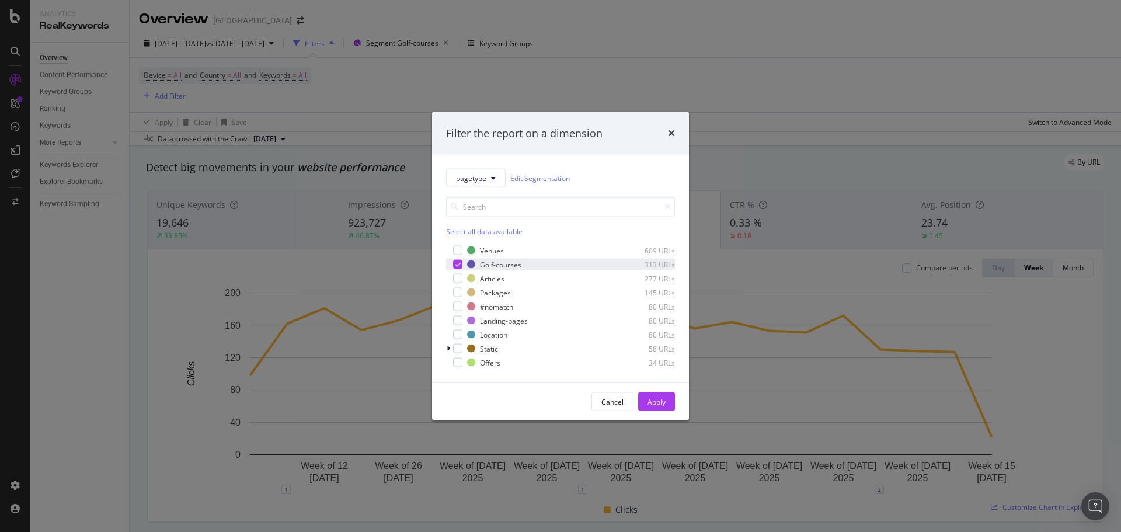
click at [456, 260] on div "modal" at bounding box center [457, 264] width 9 height 9
click at [458, 291] on div "modal" at bounding box center [457, 292] width 9 height 9
click at [458, 291] on icon "modal" at bounding box center [457, 293] width 5 height 6
click at [457, 317] on div "modal" at bounding box center [457, 320] width 9 height 9
click at [656, 401] on div "Apply" at bounding box center [657, 401] width 18 height 10
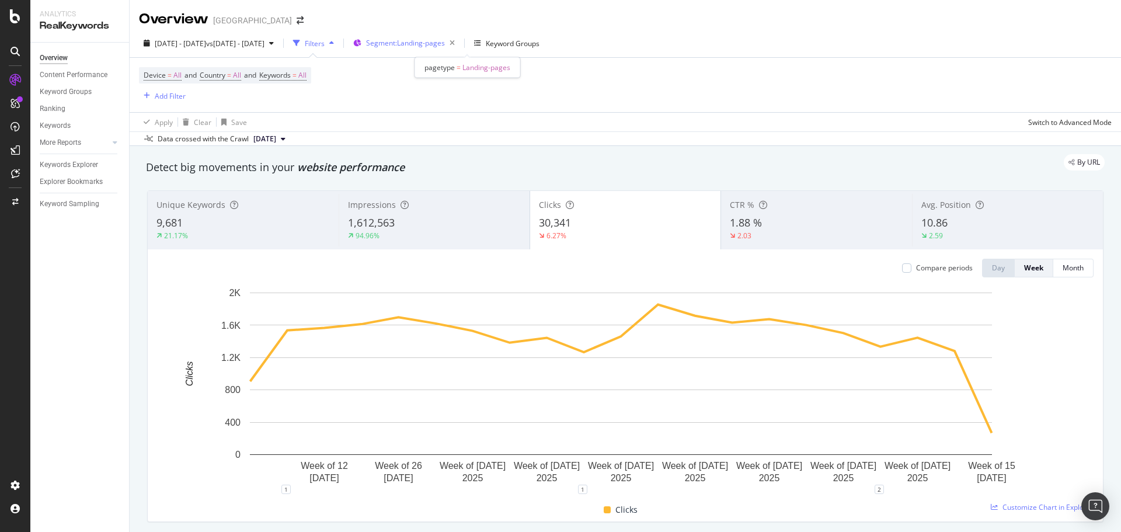
click at [444, 42] on span "Segment: Landing-pages" at bounding box center [405, 43] width 79 height 10
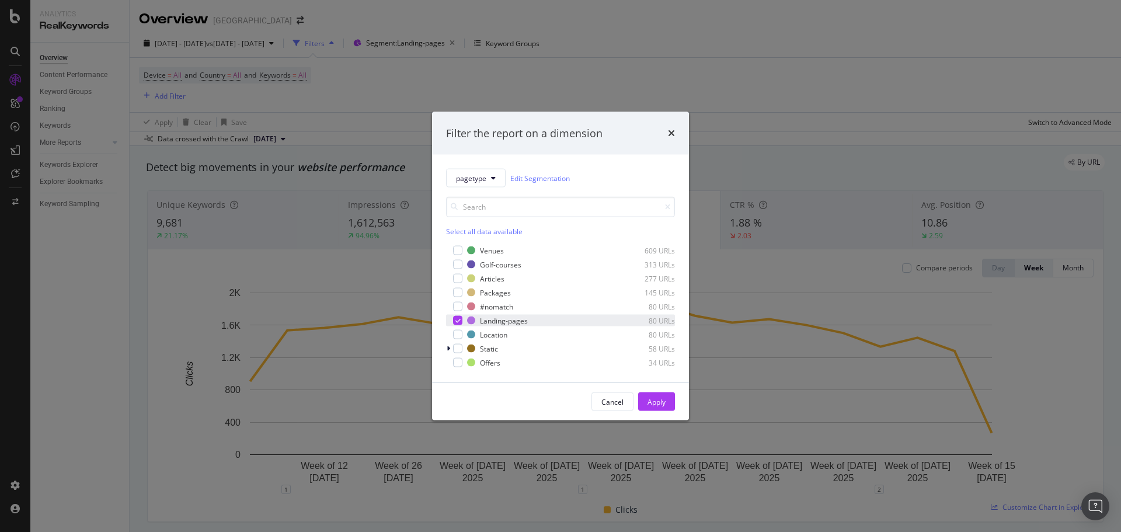
click at [455, 321] on icon "modal" at bounding box center [457, 321] width 5 height 6
click at [455, 336] on div "modal" at bounding box center [457, 334] width 9 height 9
click at [667, 401] on button "Apply" at bounding box center [656, 401] width 37 height 19
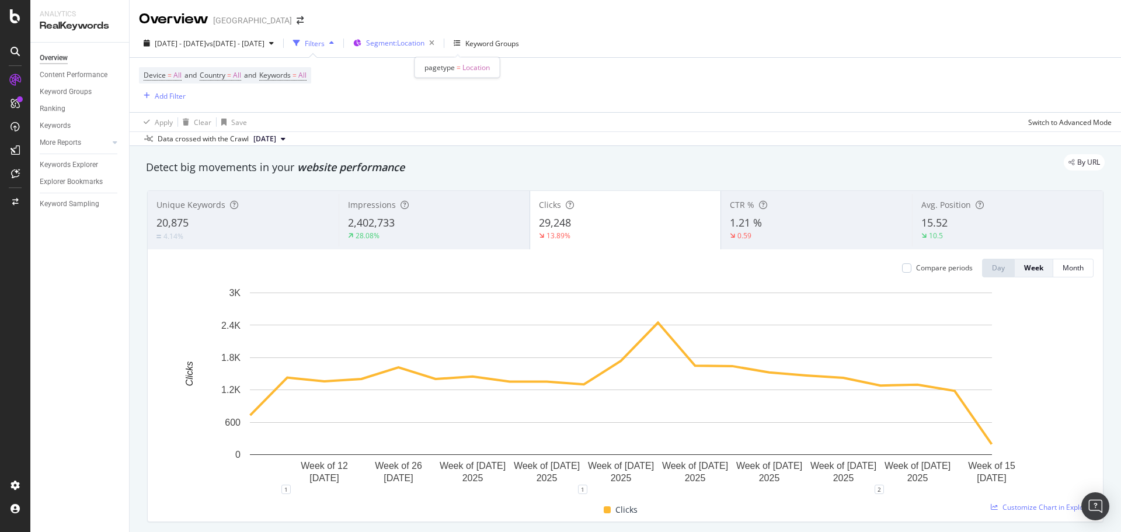
click at [439, 51] on div "Segment: Location" at bounding box center [402, 43] width 73 height 16
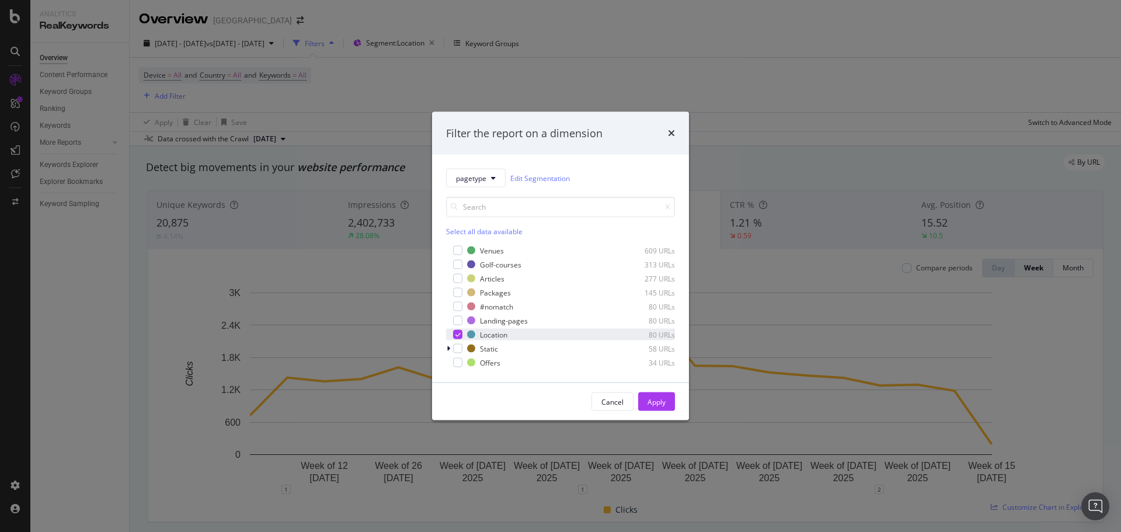
click at [454, 335] on div "modal" at bounding box center [457, 334] width 9 height 9
click at [455, 365] on div "modal" at bounding box center [457, 362] width 9 height 9
click at [648, 402] on div "Apply" at bounding box center [657, 401] width 18 height 10
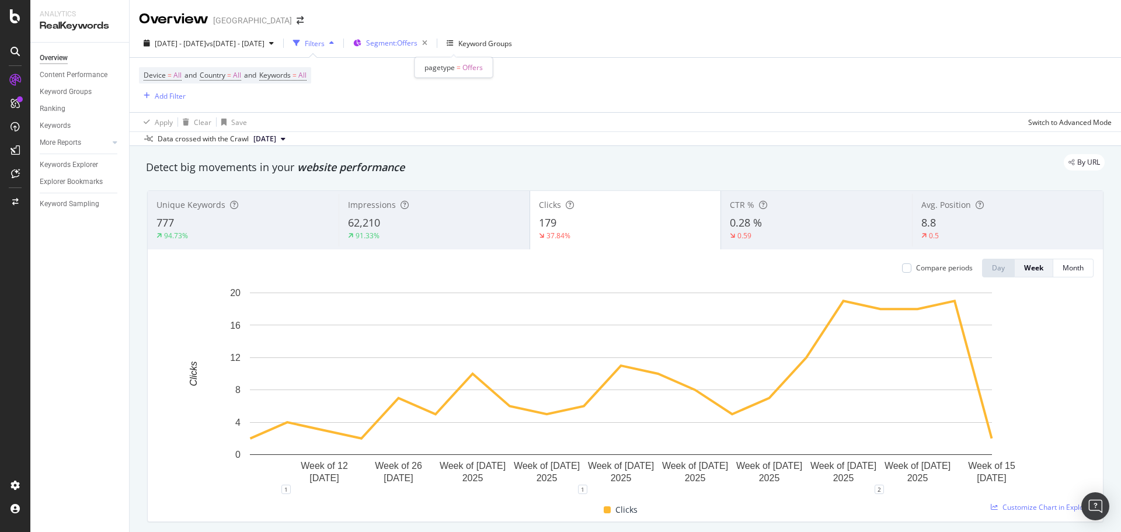
click at [417, 45] on span "Segment: Offers" at bounding box center [391, 43] width 51 height 10
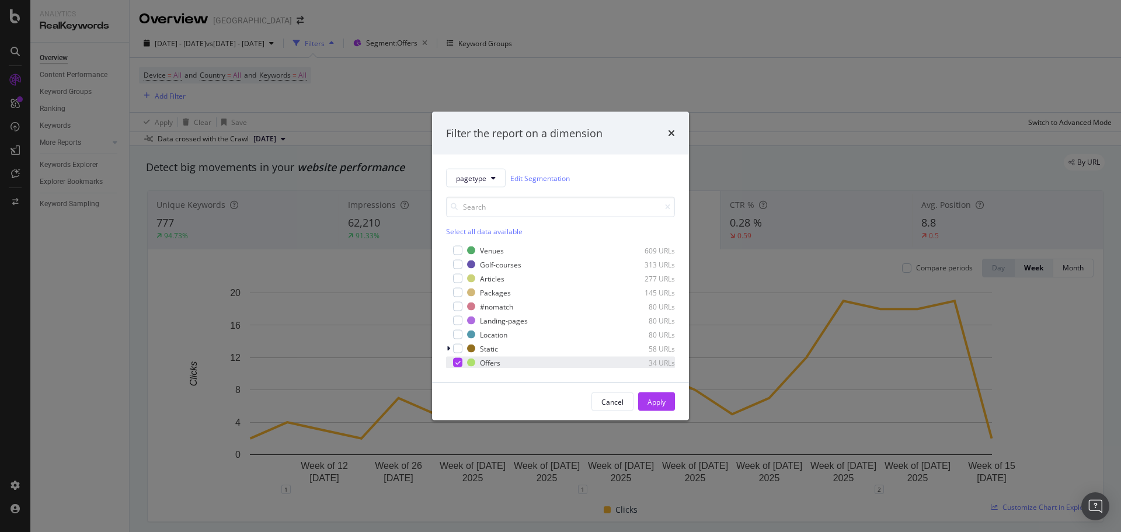
click at [459, 360] on icon "modal" at bounding box center [457, 363] width 5 height 6
click at [448, 347] on icon "modal" at bounding box center [449, 348] width 4 height 7
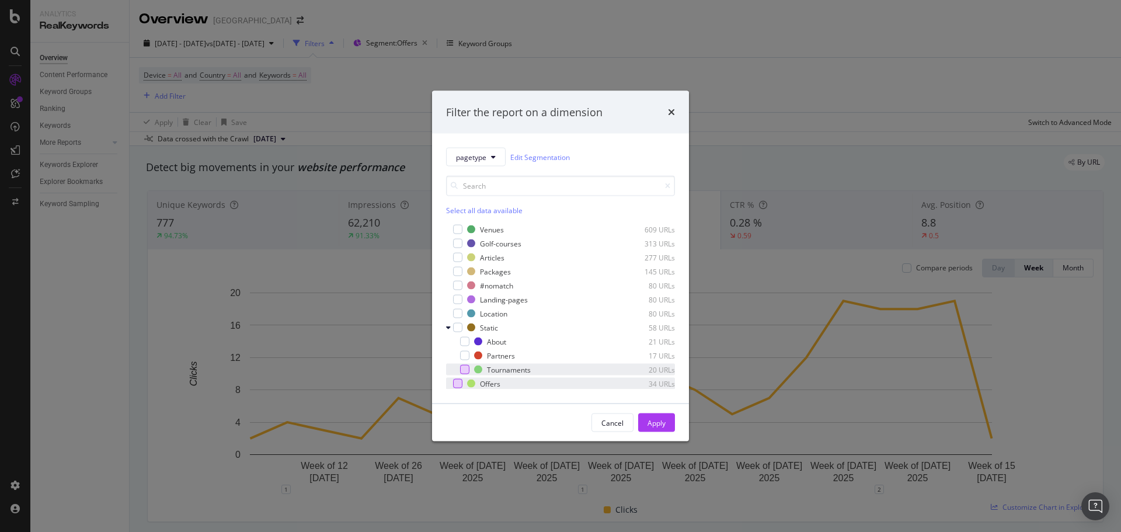
click at [467, 367] on div "modal" at bounding box center [464, 369] width 9 height 9
click at [656, 423] on div "Apply" at bounding box center [657, 422] width 18 height 10
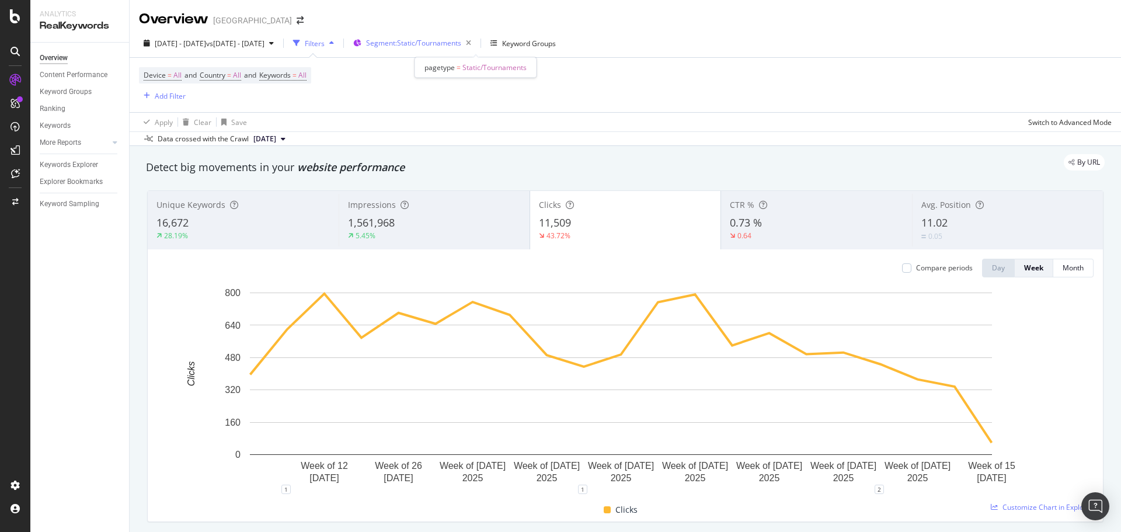
click at [461, 48] on span "Segment: Static/Tournaments" at bounding box center [413, 43] width 95 height 10
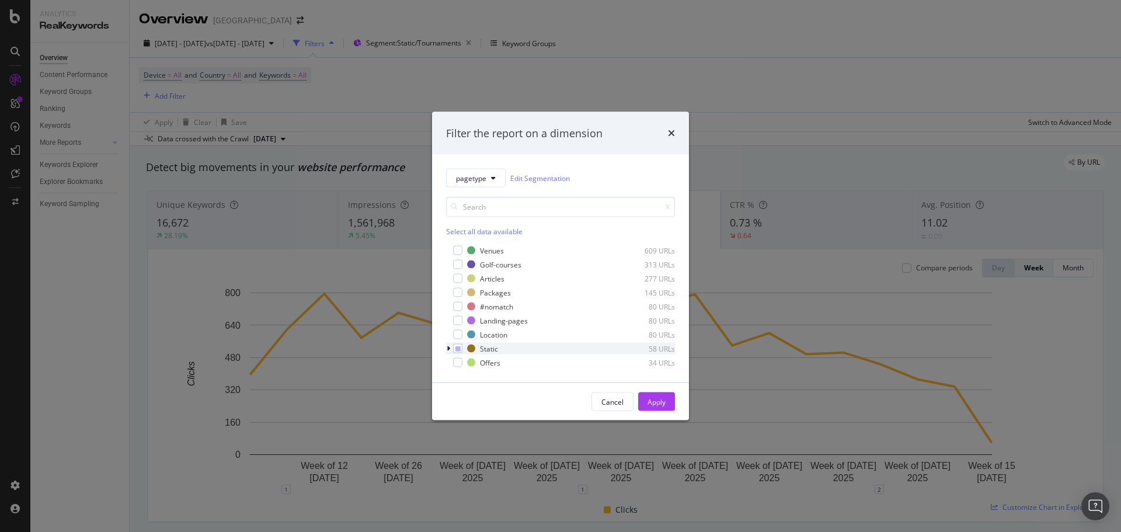
click at [449, 349] on icon "modal" at bounding box center [449, 348] width 4 height 7
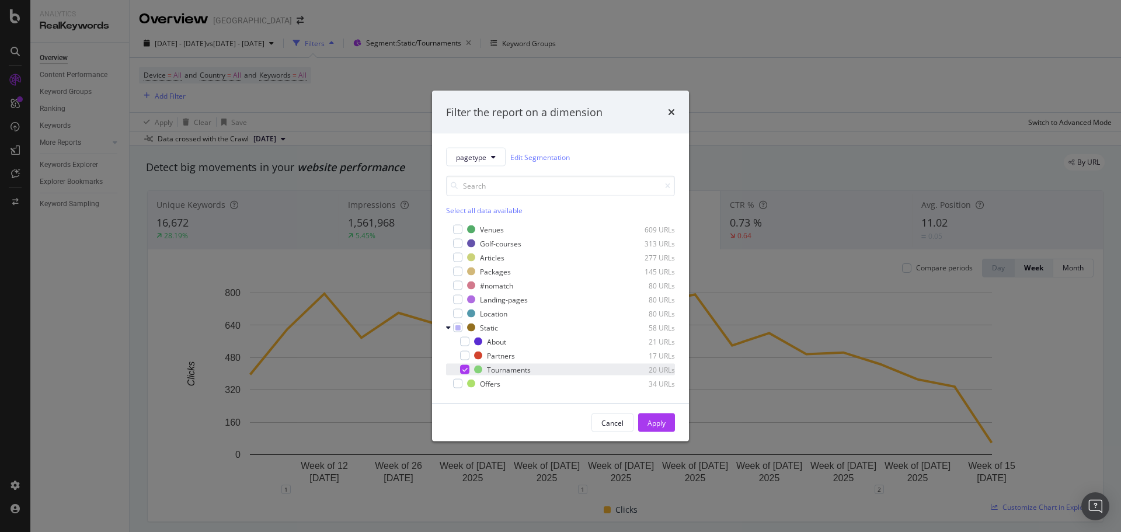
click at [464, 369] on icon "modal" at bounding box center [464, 370] width 5 height 6
click at [655, 420] on div "Apply" at bounding box center [657, 422] width 18 height 10
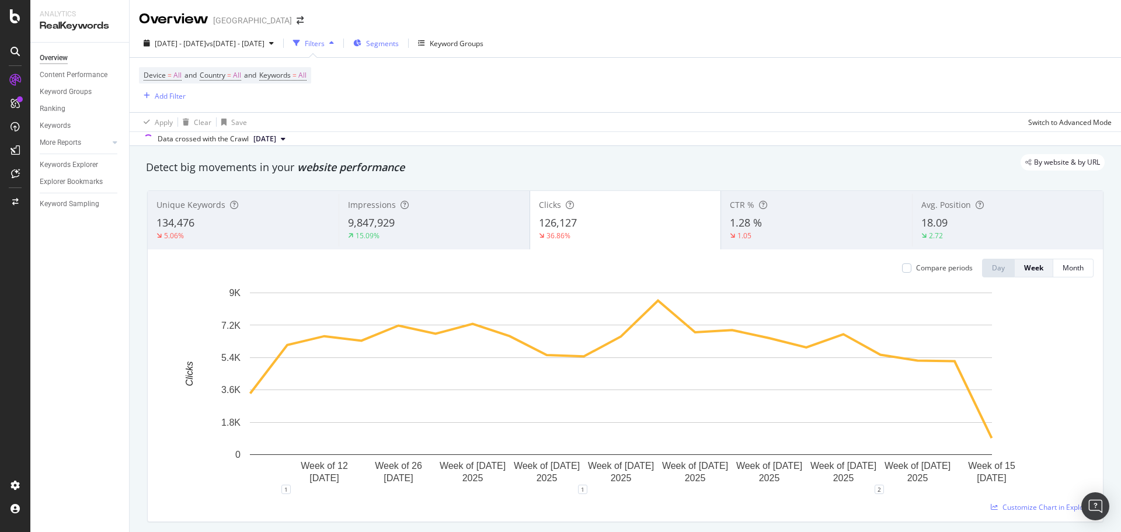
click at [399, 40] on span "Segments" at bounding box center [382, 44] width 33 height 10
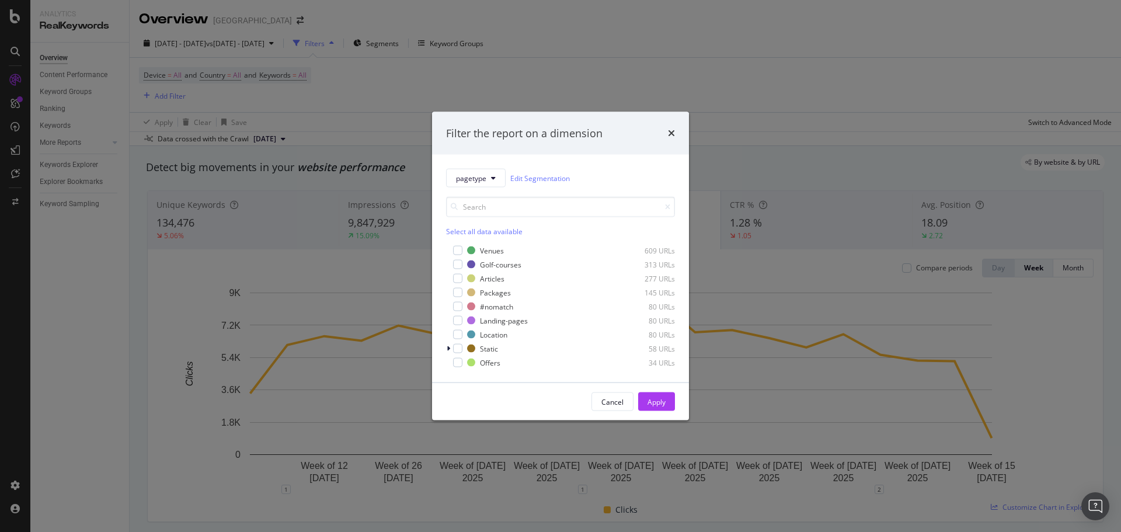
drag, startPoint x: 629, startPoint y: 405, endPoint x: 617, endPoint y: 401, distance: 12.9
click at [628, 405] on button "Cancel" at bounding box center [612, 401] width 42 height 19
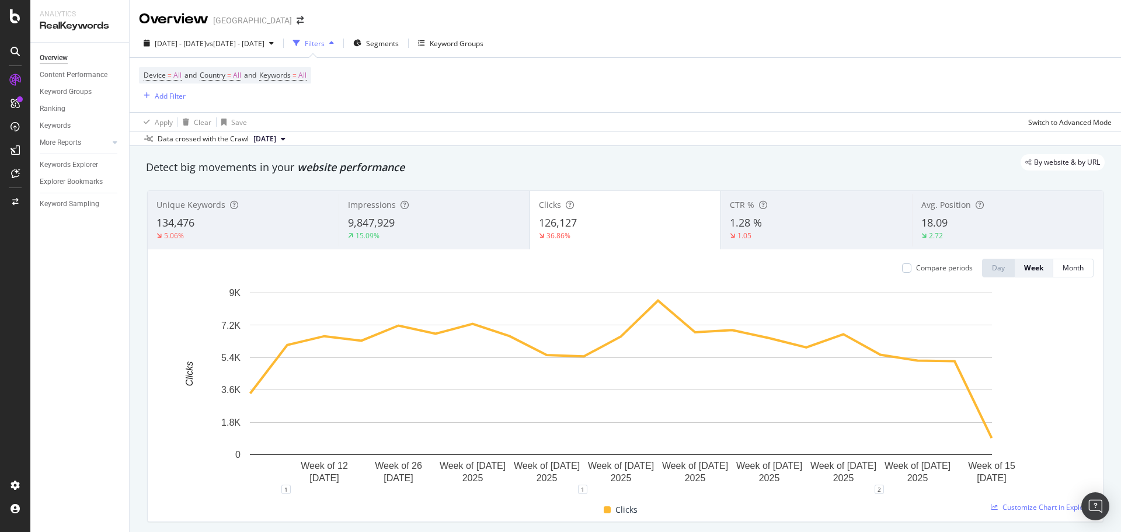
click at [165, 82] on span "Device = All and Country = All and Keywords = All" at bounding box center [225, 75] width 163 height 16
click at [161, 97] on div "Add Filter" at bounding box center [170, 96] width 31 height 10
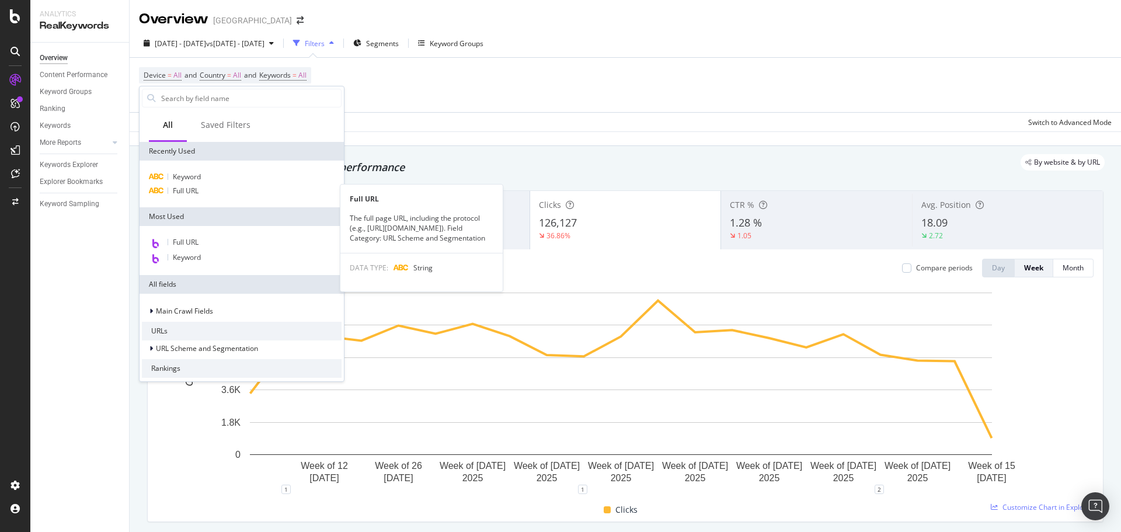
click at [197, 191] on span "Full URL" at bounding box center [186, 191] width 26 height 10
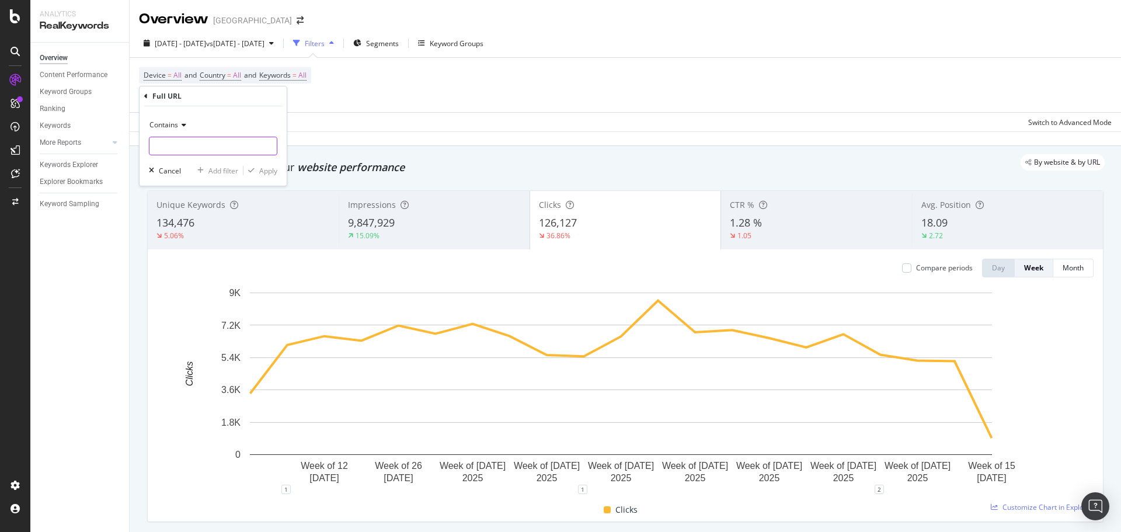
click at [197, 144] on input "text" at bounding box center [212, 146] width 127 height 19
type input "/en-us/tours/"
click at [257, 175] on div "Apply" at bounding box center [260, 170] width 34 height 11
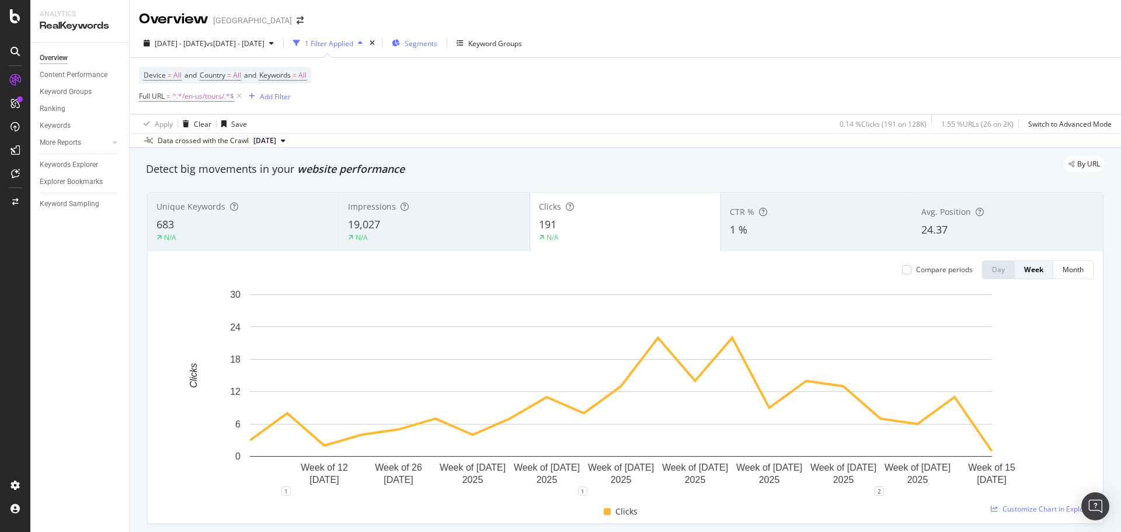
click at [437, 39] on span "Segments" at bounding box center [421, 44] width 33 height 10
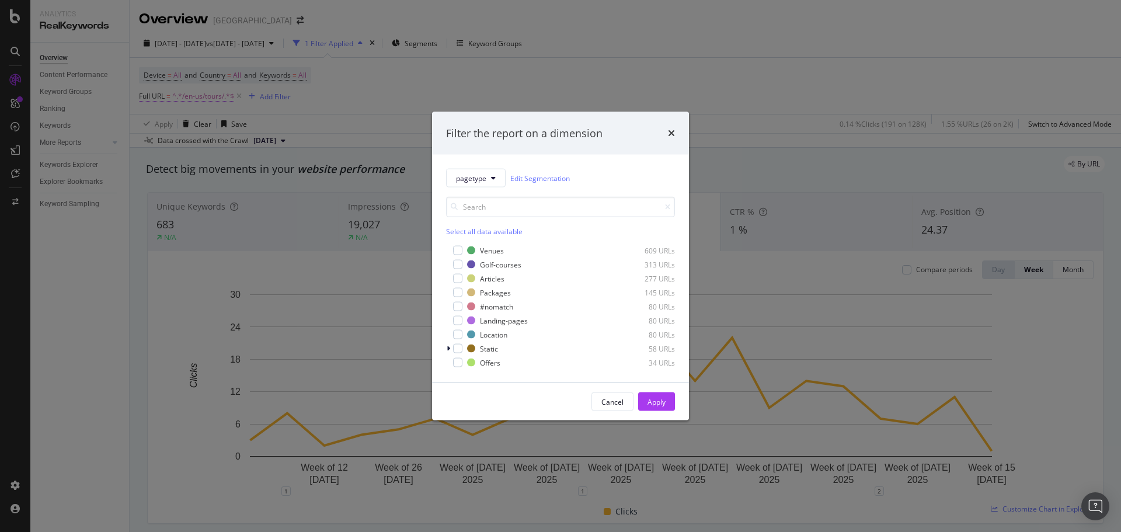
click at [193, 95] on div "Filter the report on a dimension pagetype Edit Segmentation Select all data ava…" at bounding box center [560, 266] width 1121 height 532
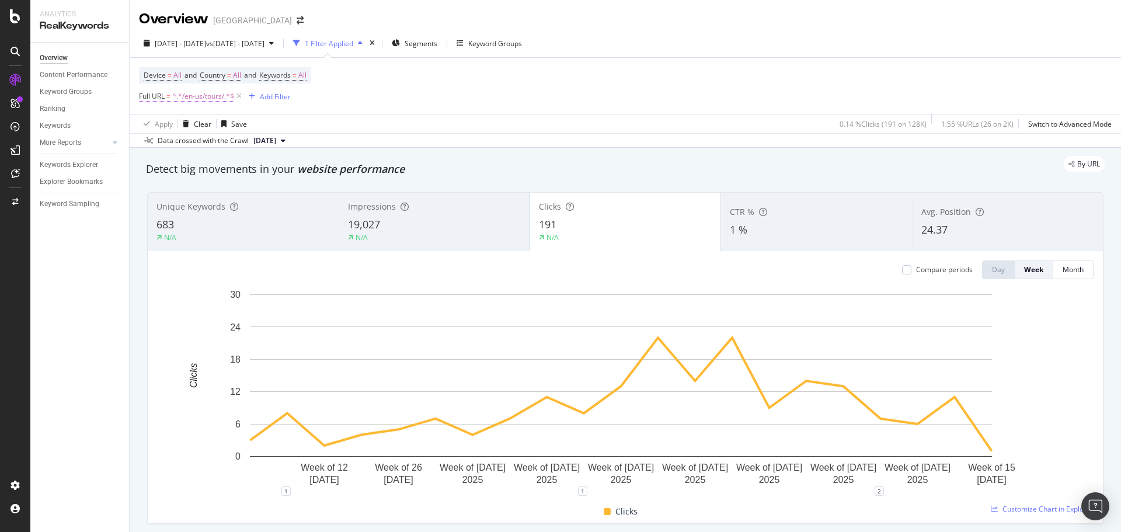
click at [195, 99] on span "^.*/en-us/tours/.*$" at bounding box center [203, 96] width 62 height 16
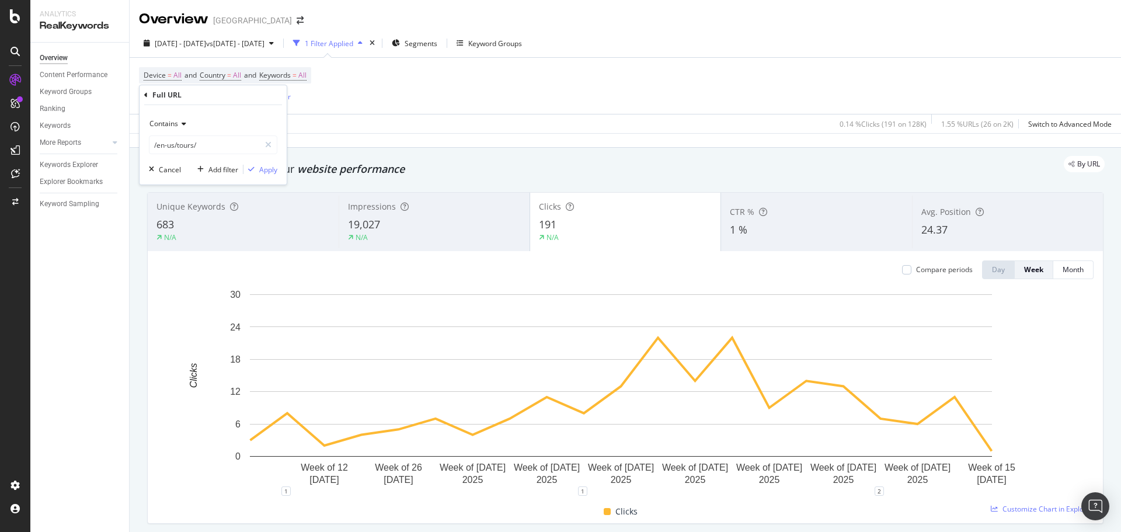
click at [149, 96] on div "Full URL" at bounding box center [213, 95] width 138 height 20
click at [148, 95] on div "Full URL" at bounding box center [213, 95] width 138 height 20
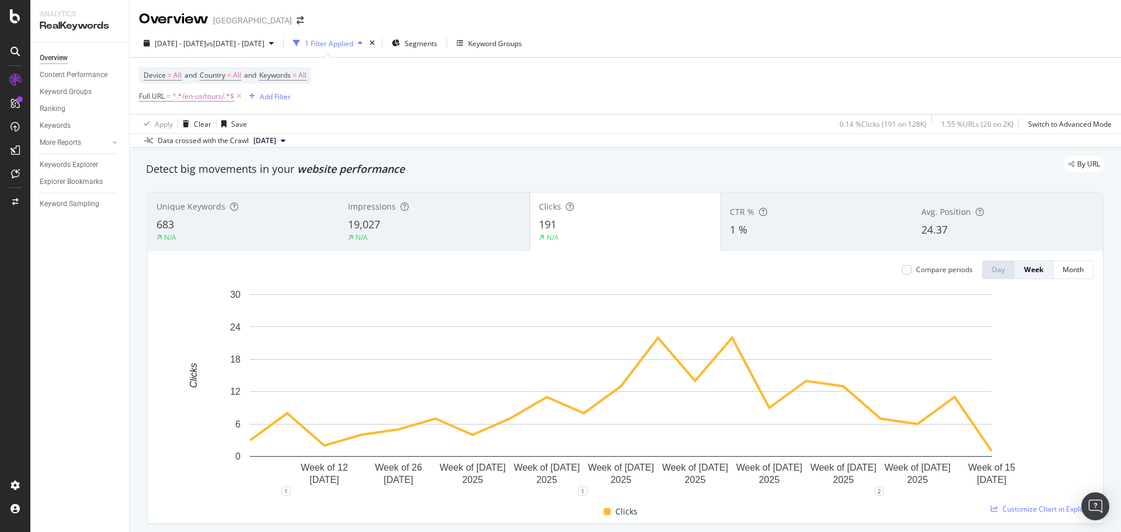
click at [353, 47] on div "1 Filter Applied" at bounding box center [329, 44] width 48 height 10
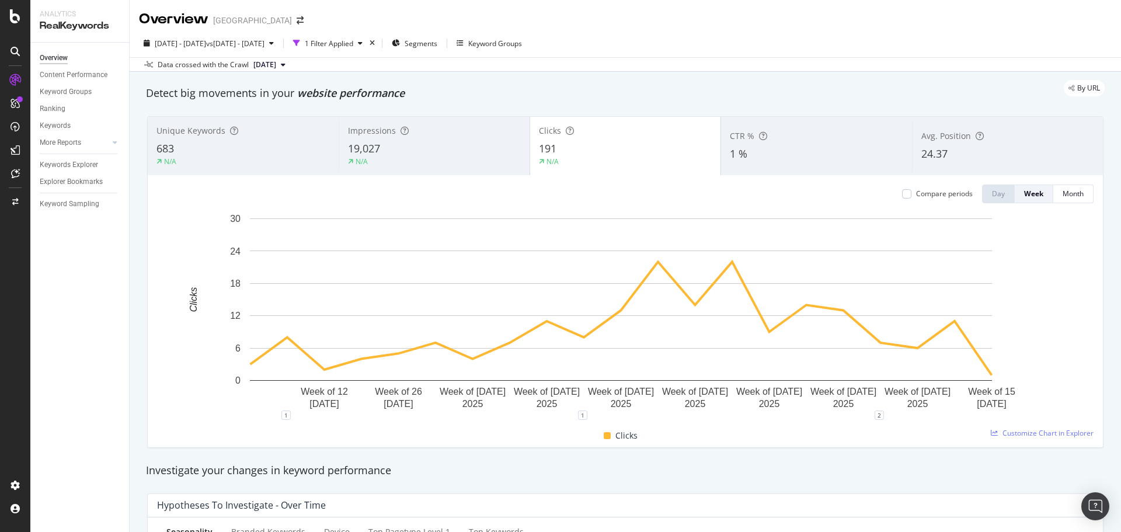
click at [396, 29] on div "2025 May. 1st - Sep. 15th vs 2024 May. 1st - Sep. 15th 1 Filter Applied Segment…" at bounding box center [625, 50] width 991 height 43
click at [367, 34] on div "1 Filter Applied" at bounding box center [327, 43] width 79 height 18
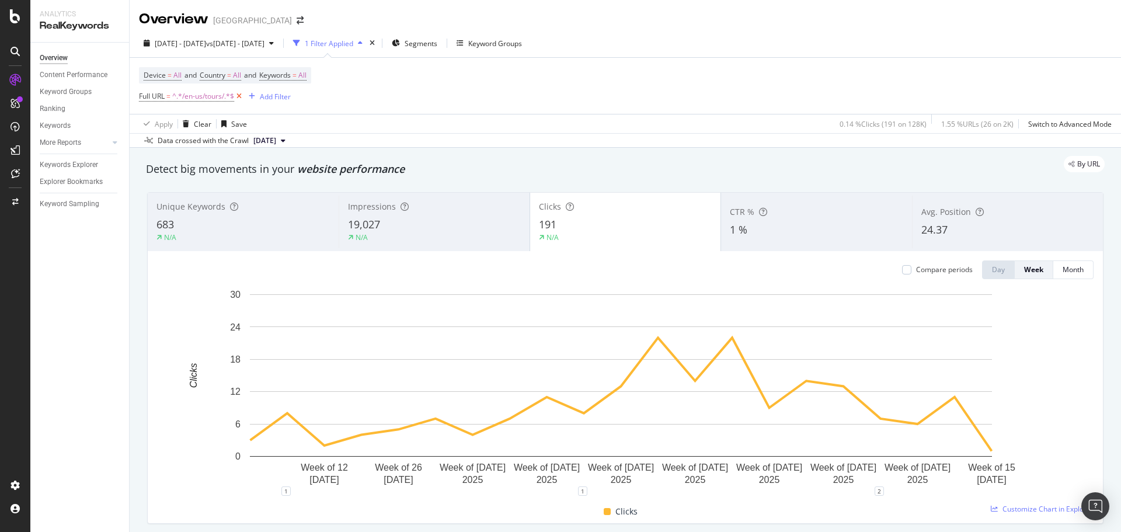
click at [242, 96] on icon at bounding box center [239, 96] width 10 height 12
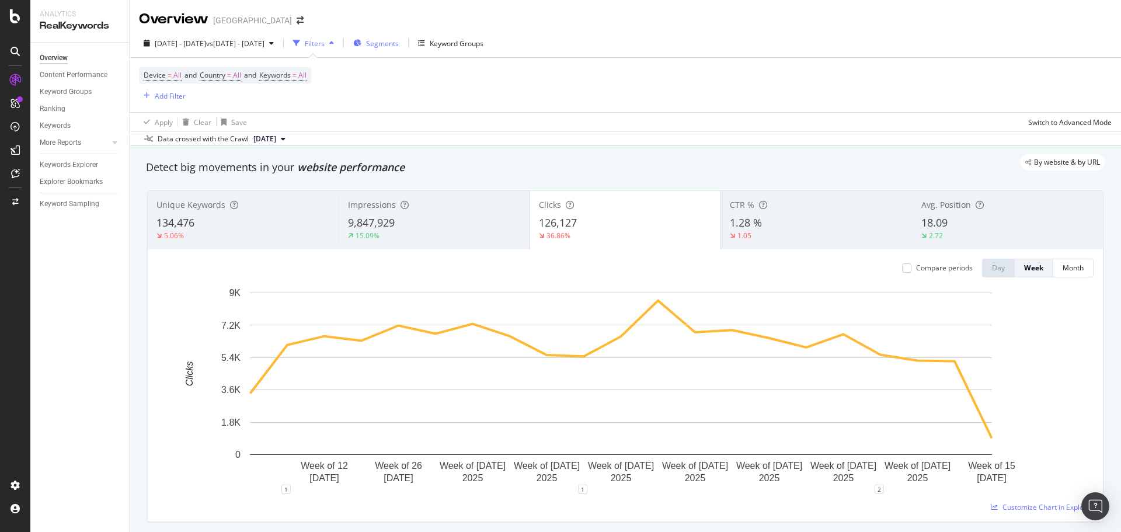
click at [399, 50] on div "Segments" at bounding box center [376, 43] width 46 height 18
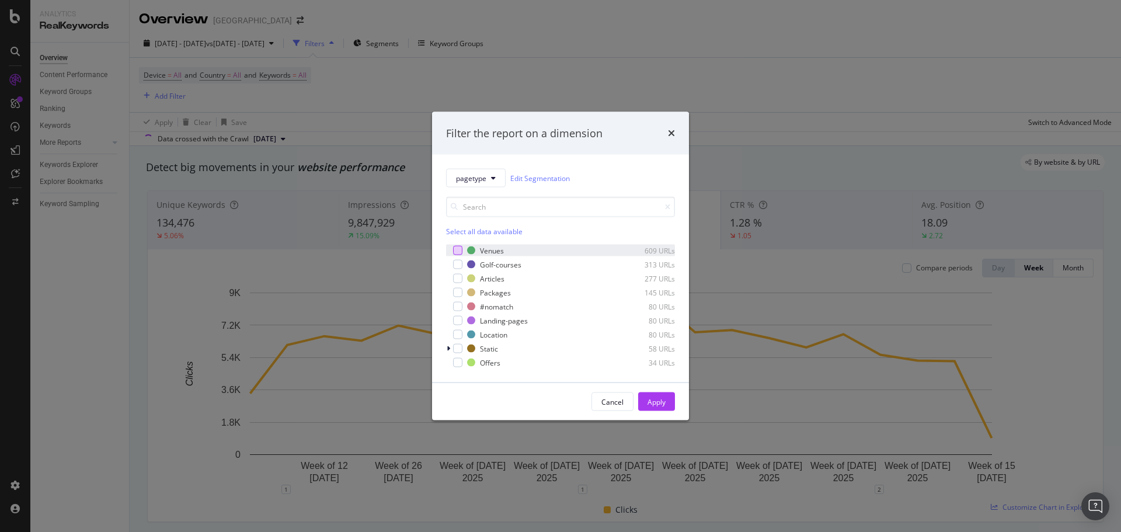
click at [457, 252] on div "modal" at bounding box center [457, 250] width 9 height 9
click at [663, 401] on div "Apply" at bounding box center [657, 401] width 18 height 10
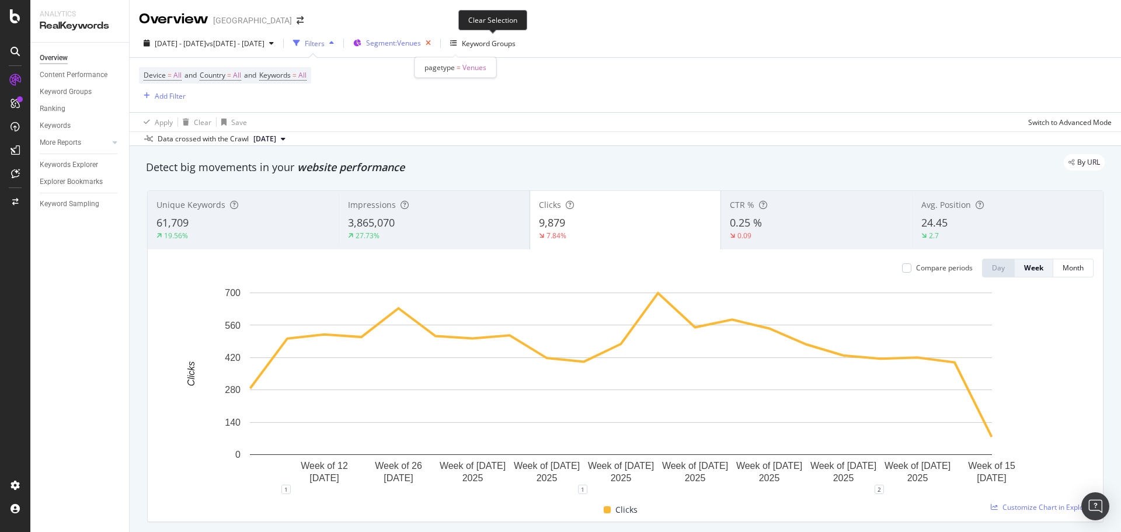
click at [436, 41] on icon "button" at bounding box center [428, 43] width 15 height 16
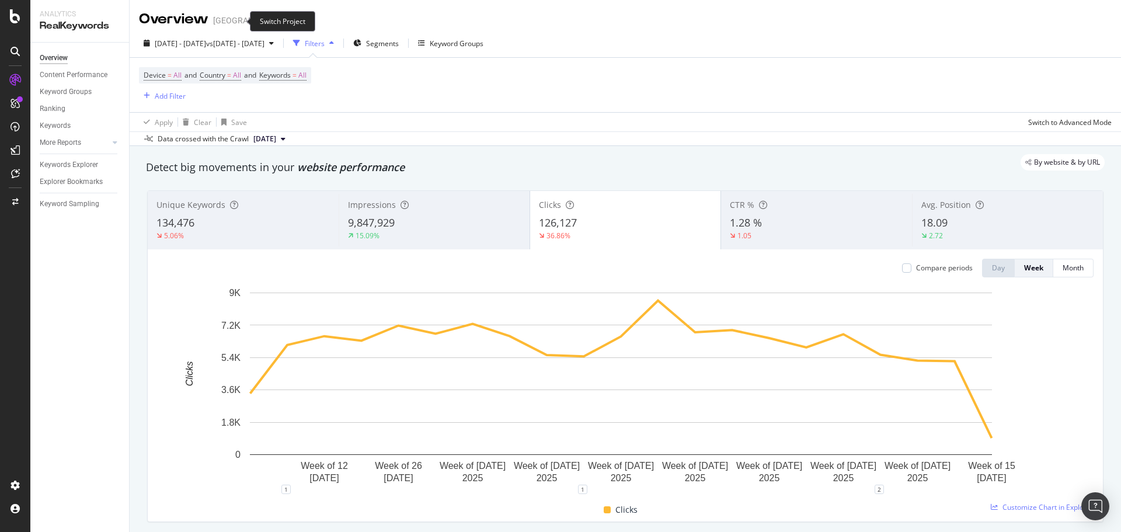
click at [292, 25] on span at bounding box center [300, 20] width 16 height 8
click at [246, 18] on div "Overview USA" at bounding box center [227, 19] width 176 height 20
click at [297, 22] on icon "arrow-right-arrow-left" at bounding box center [300, 20] width 7 height 8
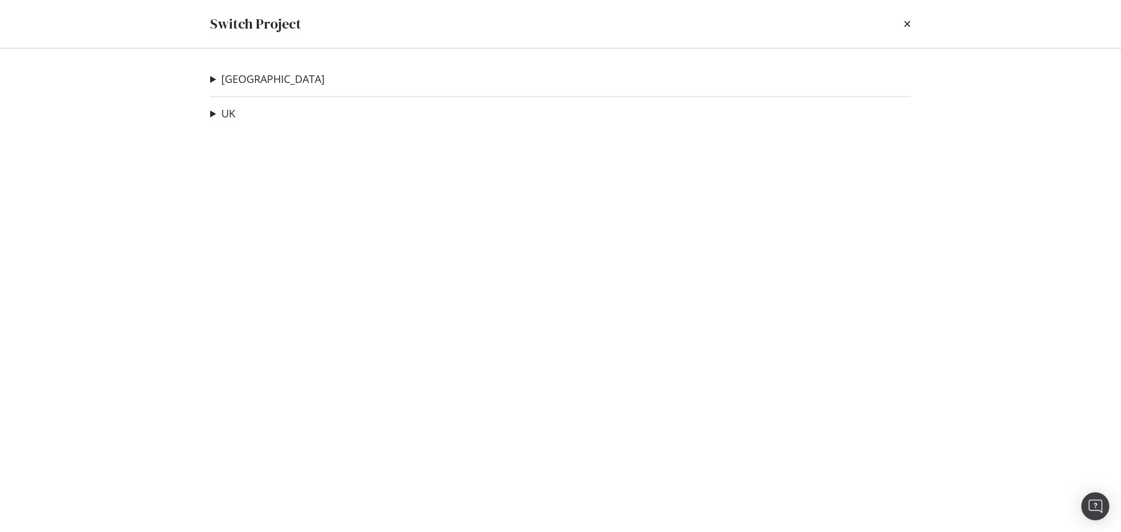
click at [908, 26] on icon "times" at bounding box center [907, 23] width 7 height 9
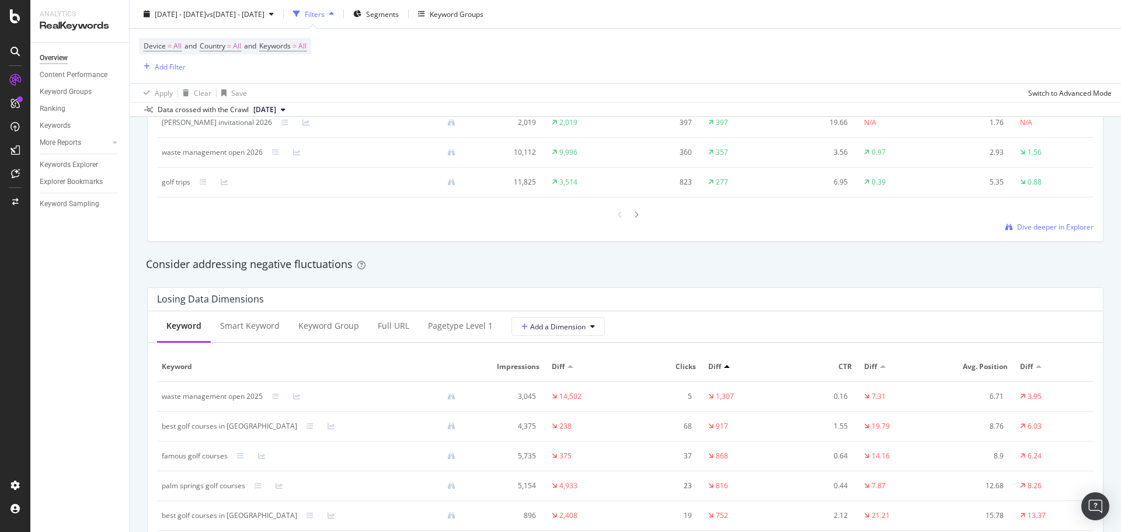
scroll to position [1285, 0]
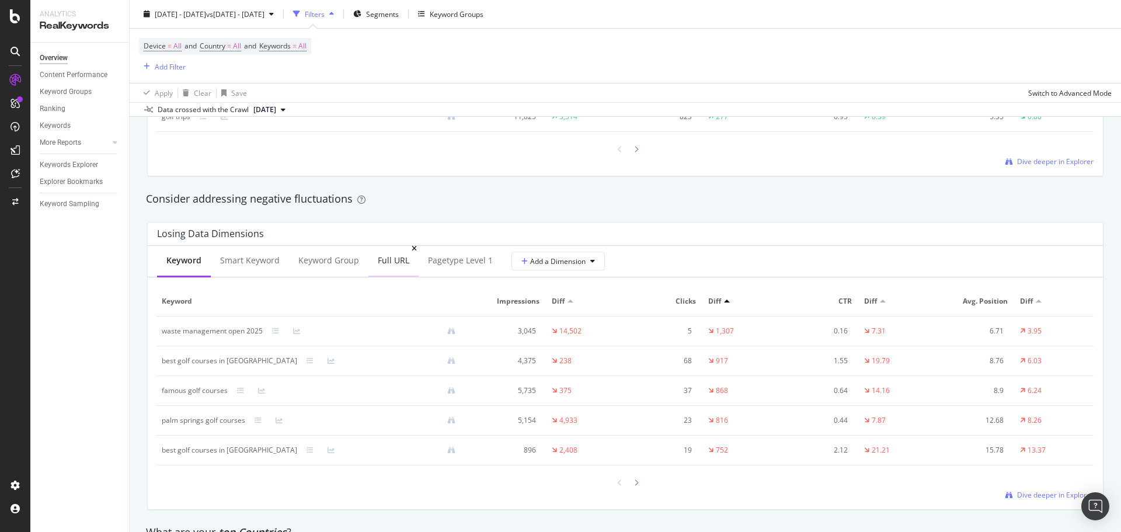
click at [412, 251] on icon at bounding box center [414, 248] width 5 height 7
click at [534, 257] on button "Add a Dimension" at bounding box center [507, 261] width 93 height 19
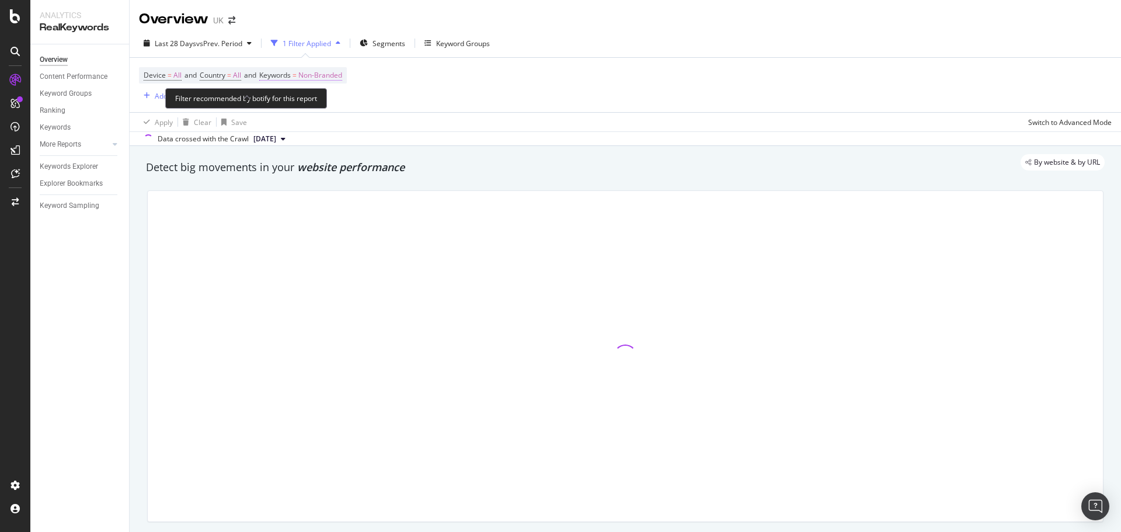
click at [342, 76] on span "Non-Branded" at bounding box center [320, 75] width 44 height 16
click at [308, 106] on span "Non-Branded" at bounding box center [300, 103] width 48 height 10
click at [303, 194] on div at bounding box center [625, 356] width 955 height 330
click at [315, 75] on span "Non-Branded" at bounding box center [320, 75] width 44 height 16
click at [287, 134] on div "Non-Branded Cancel Add filter Apply" at bounding box center [340, 113] width 147 height 58
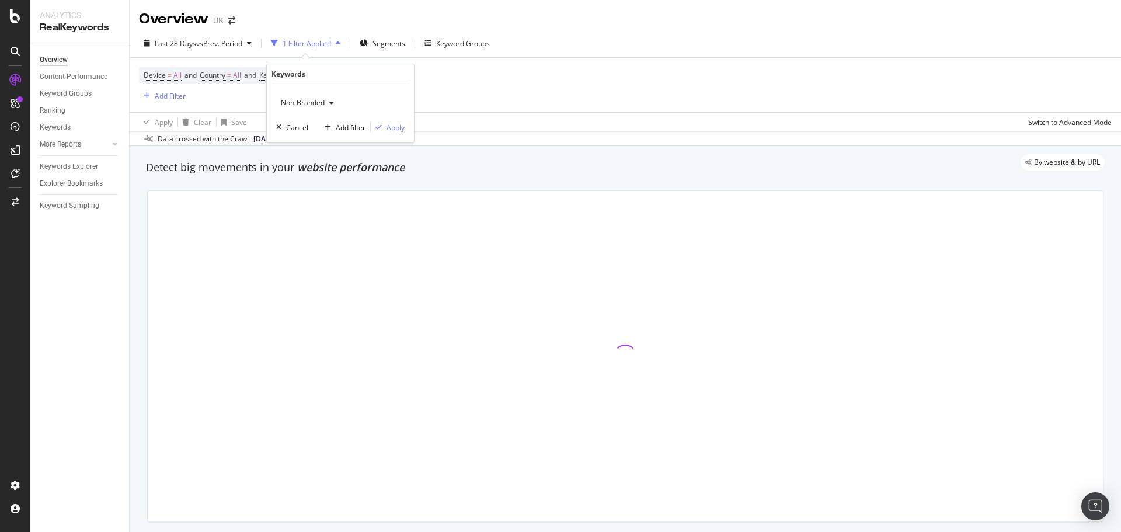
click at [304, 103] on span "Non-Branded" at bounding box center [300, 103] width 48 height 10
click at [297, 193] on span "All" at bounding box center [345, 194] width 119 height 11
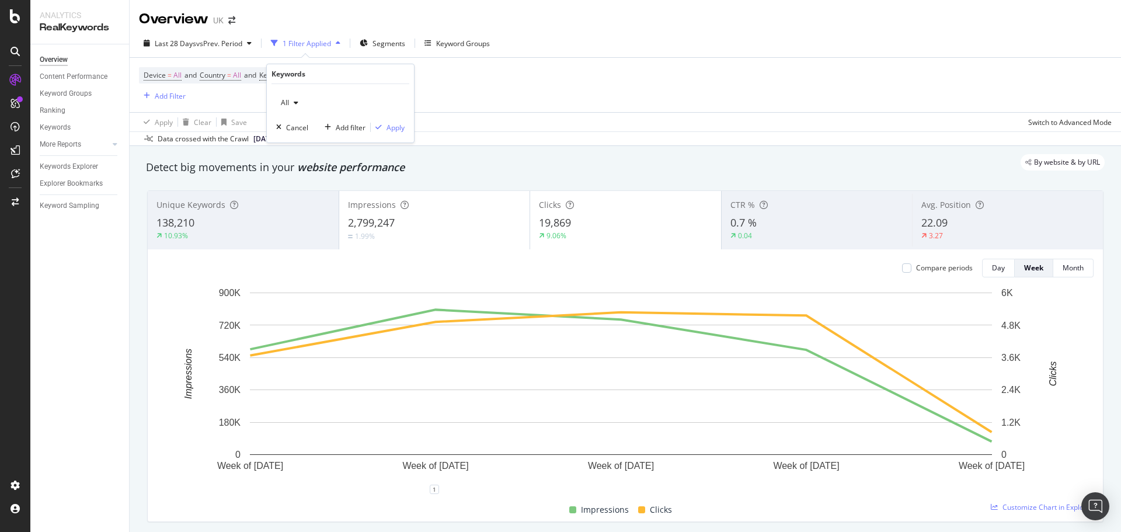
click at [412, 127] on div "All Cancel Add filter Apply" at bounding box center [340, 113] width 147 height 58
click at [401, 129] on div "Apply" at bounding box center [396, 128] width 18 height 10
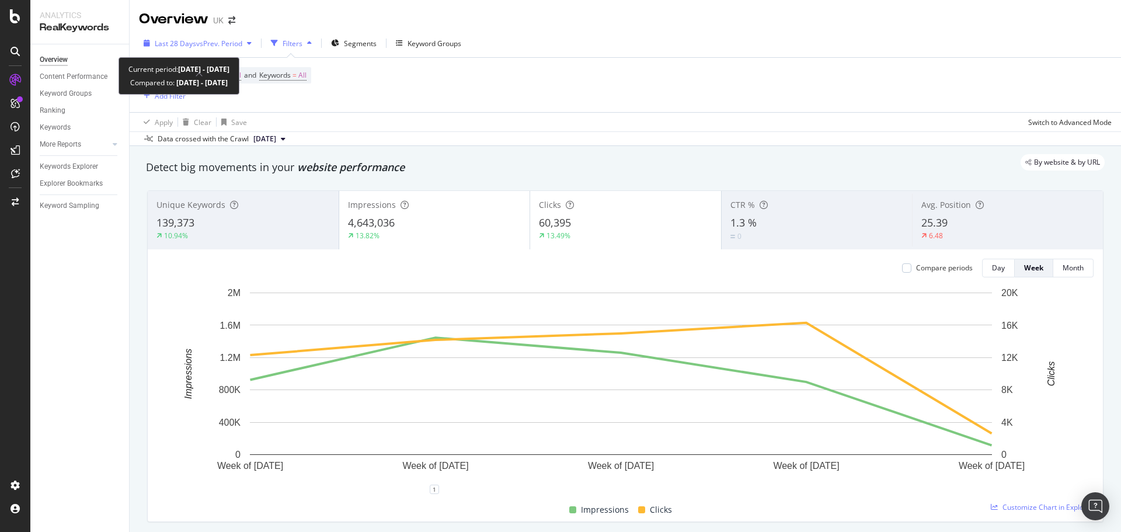
click at [222, 40] on span "vs Prev. Period" at bounding box center [219, 44] width 46 height 10
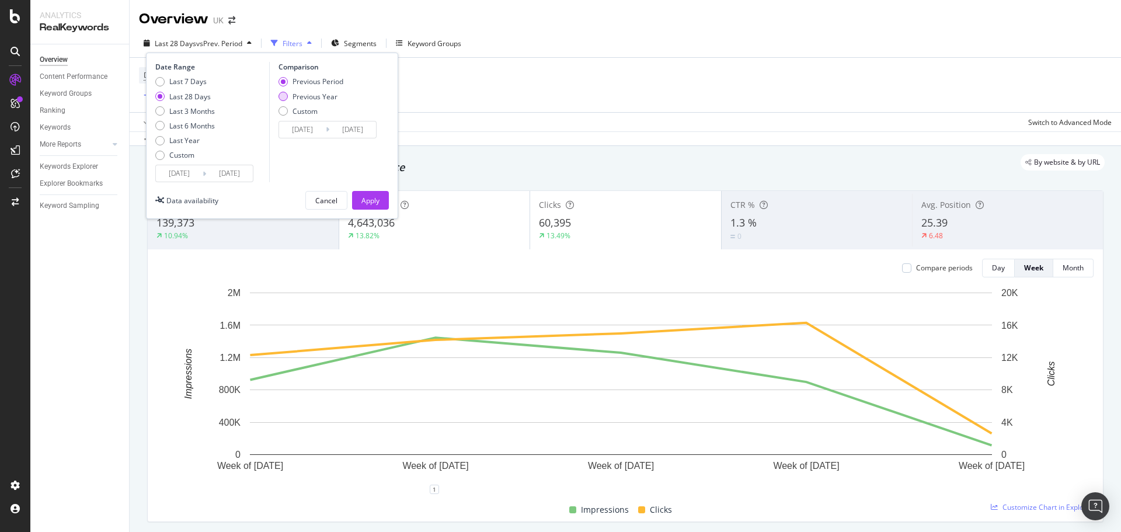
click at [312, 93] on div "Previous Year" at bounding box center [315, 97] width 45 height 10
type input "2024/08/20"
type input "2024/09/16"
click at [383, 200] on button "Apply" at bounding box center [370, 200] width 37 height 19
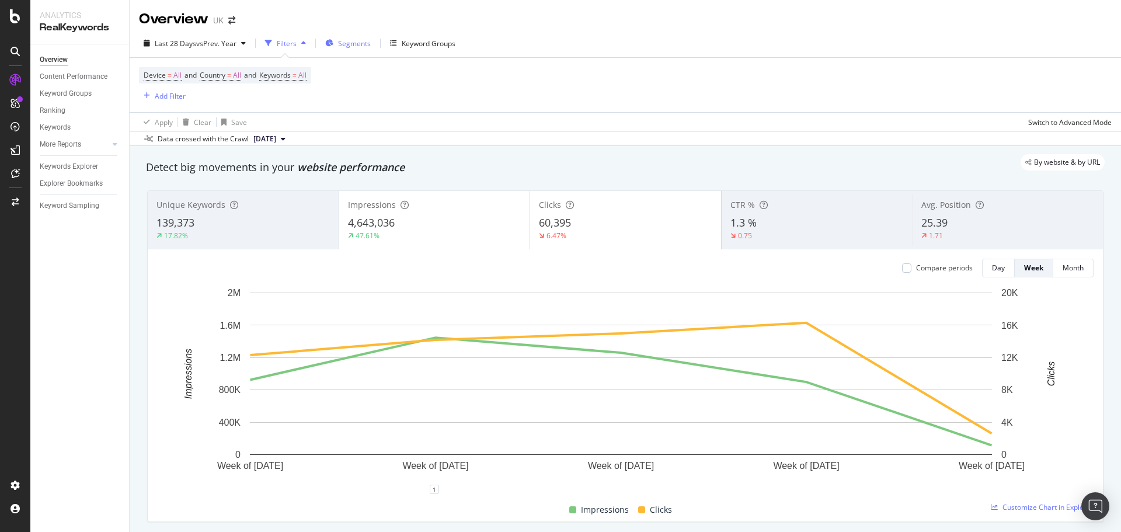
click at [351, 45] on span "Segments" at bounding box center [354, 44] width 33 height 10
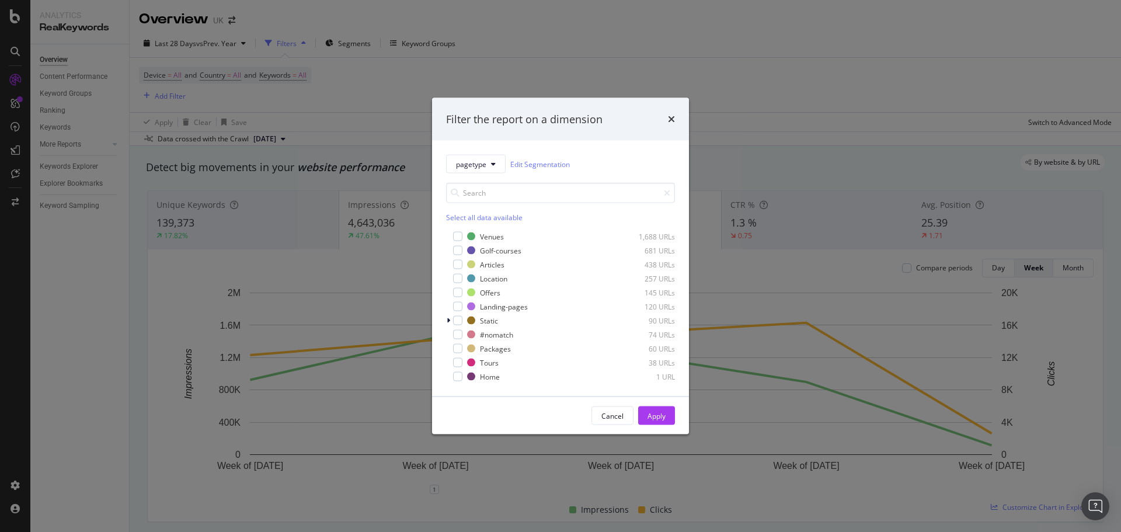
click at [194, 43] on div "Filter the report on a dimension pagetype Edit Segmentation Select all data ava…" at bounding box center [560, 266] width 1121 height 532
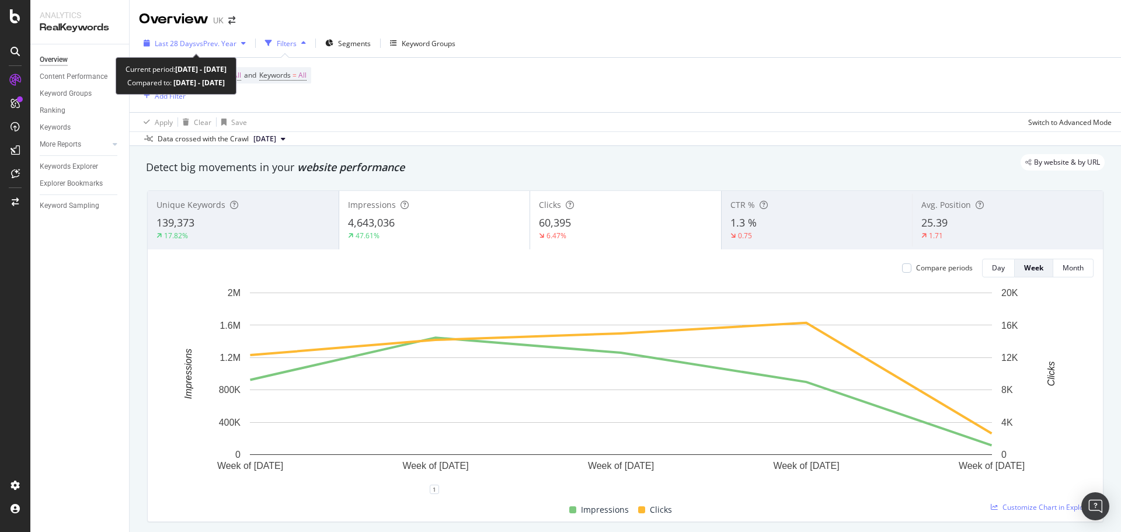
click at [191, 47] on span "Last 28 Days" at bounding box center [175, 44] width 41 height 10
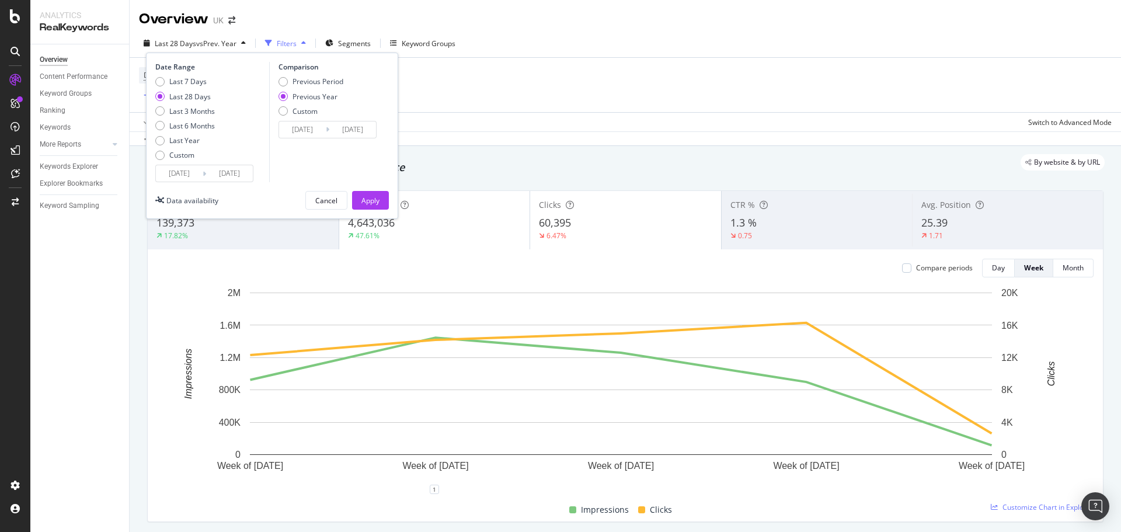
click at [189, 176] on input "2025/08/19" at bounding box center [179, 173] width 47 height 16
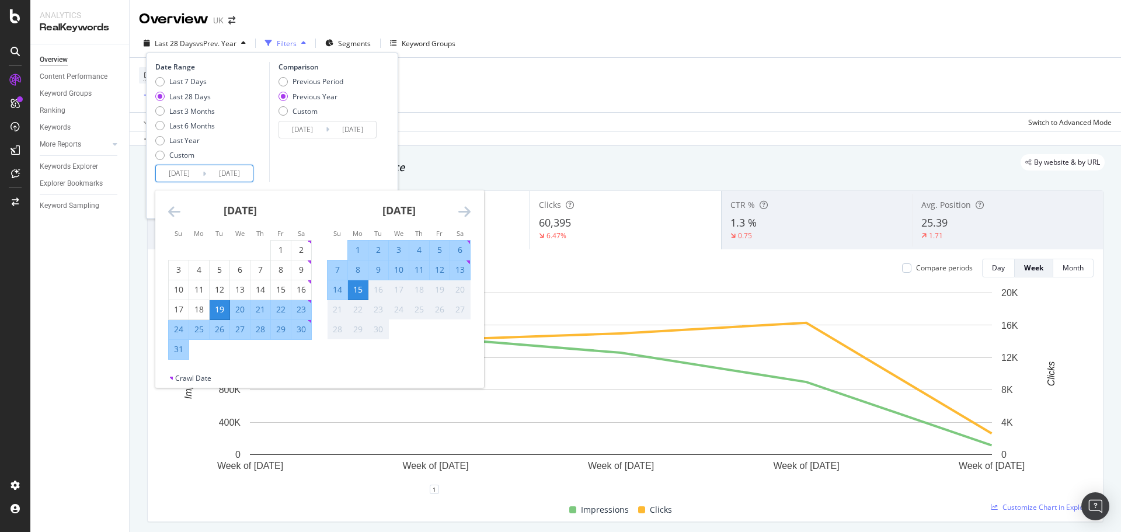
click at [169, 212] on icon "Move backward to switch to the previous month." at bounding box center [174, 211] width 12 height 14
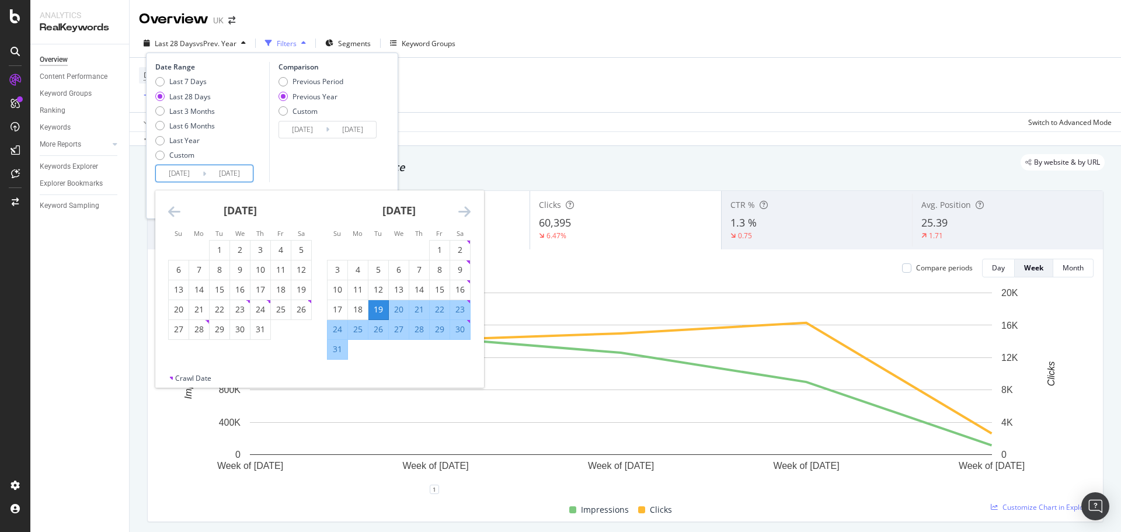
click at [169, 212] on icon "Move backward to switch to the previous month." at bounding box center [174, 211] width 12 height 14
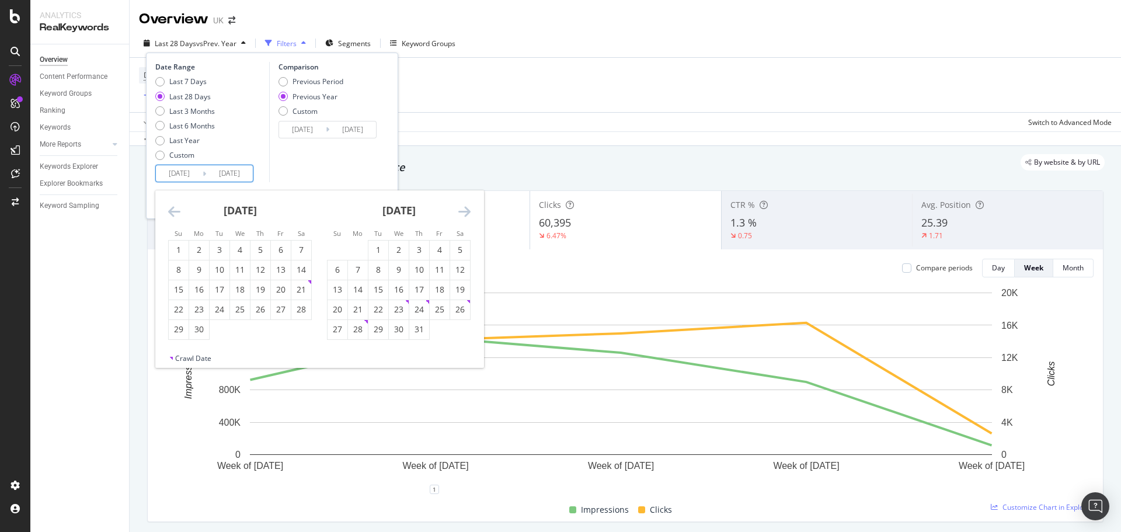
click at [169, 212] on icon "Move backward to switch to the previous month." at bounding box center [174, 211] width 12 height 14
click at [461, 213] on icon "Move forward to switch to the next month." at bounding box center [464, 211] width 12 height 14
click at [410, 246] on div "1" at bounding box center [419, 250] width 20 height 12
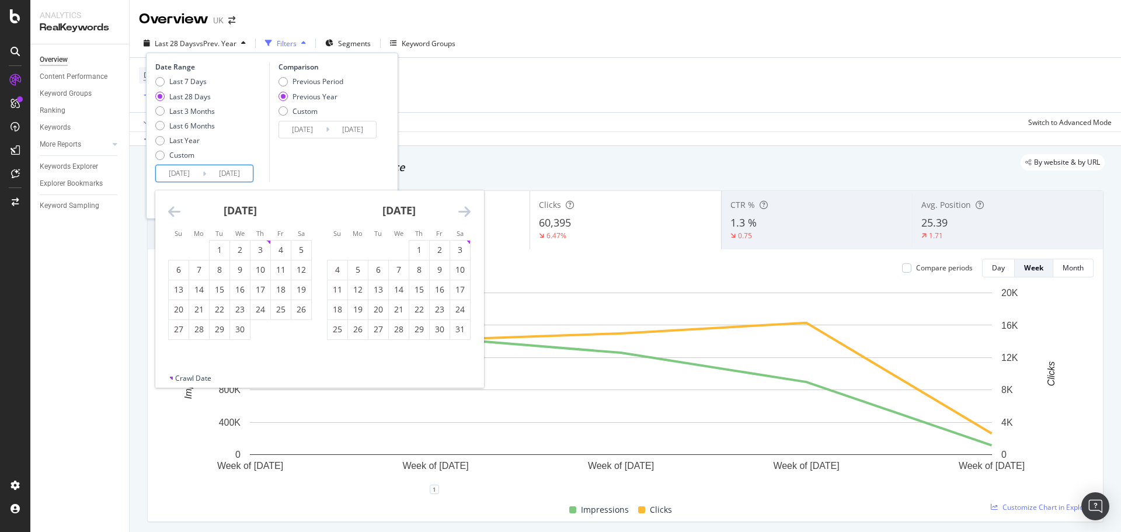
type input "[DATE]"
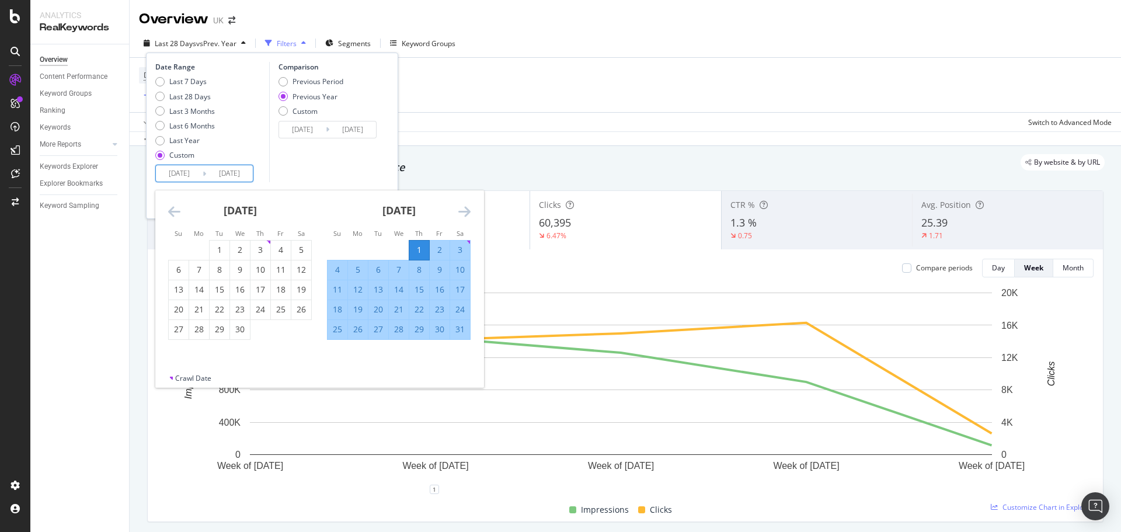
click at [471, 210] on div "May 2025 1 2 3 4 5 6 7 8 9 10 11 12 13 14 15 16 17 18 19 20 21 22 23 24 25 26 2…" at bounding box center [398, 264] width 159 height 149
click at [468, 210] on icon "Move forward to switch to the next month." at bounding box center [464, 211] width 12 height 14
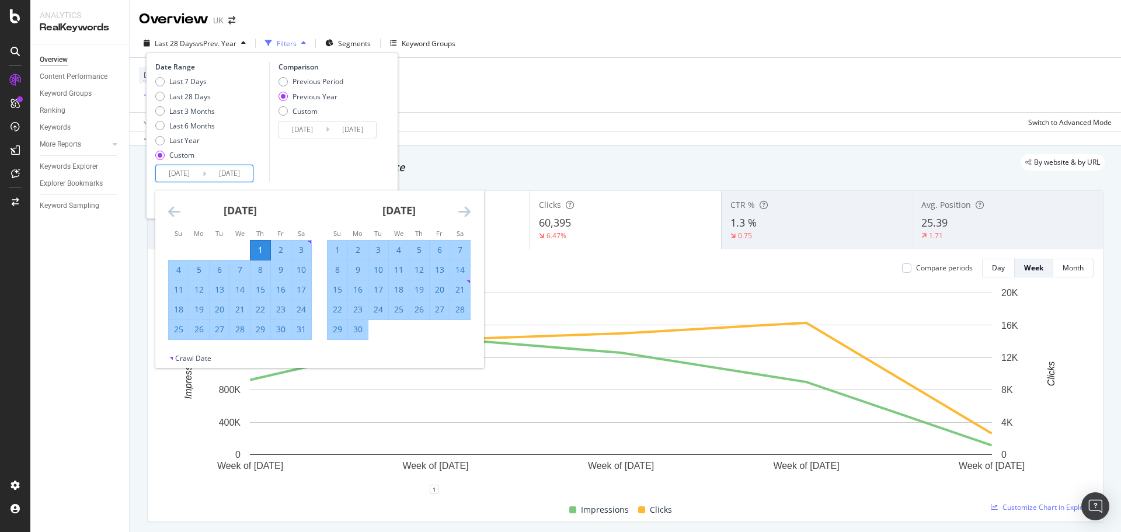
click at [468, 210] on icon "Move forward to switch to the next month." at bounding box center [464, 211] width 12 height 14
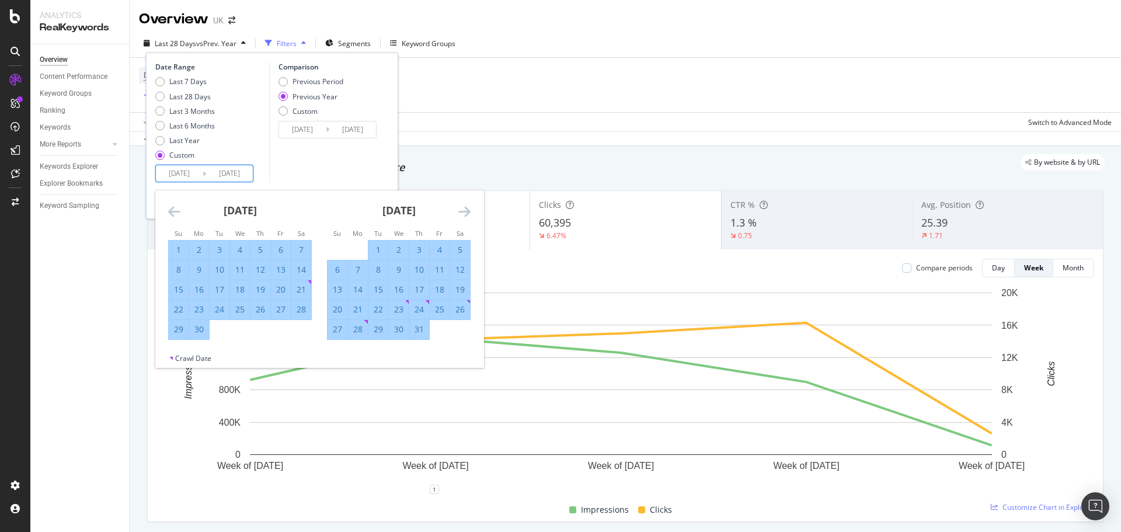
click at [468, 210] on icon "Move forward to switch to the next month." at bounding box center [464, 211] width 12 height 14
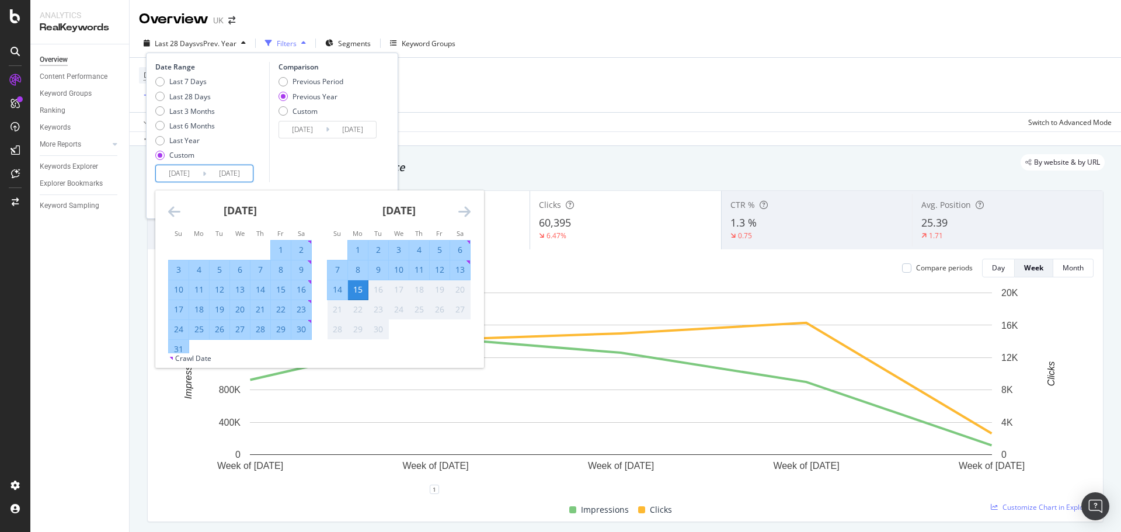
click at [361, 288] on div "15" at bounding box center [358, 290] width 20 height 12
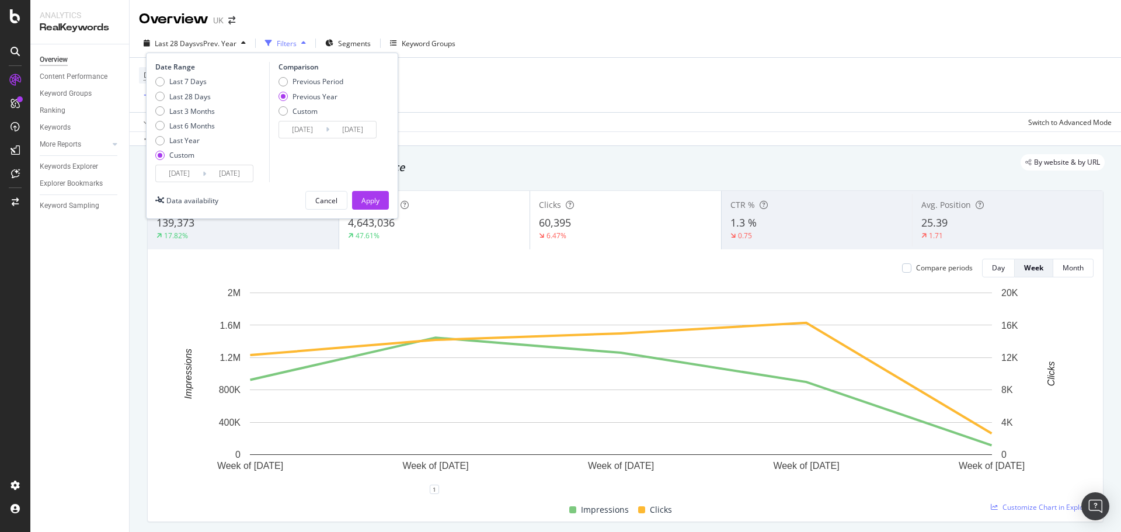
click at [301, 127] on input "2024/05/02" at bounding box center [302, 129] width 47 height 16
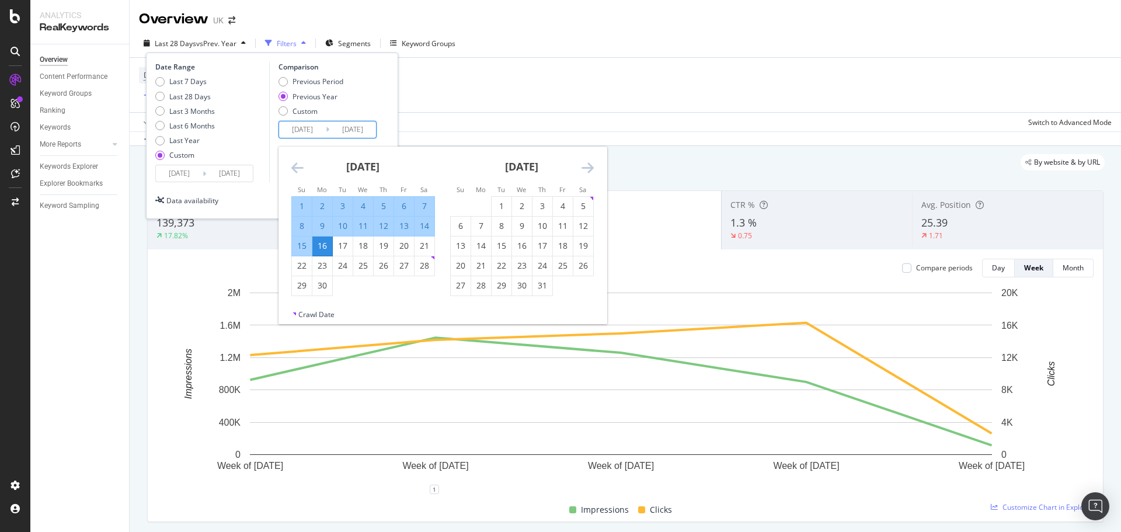
click at [297, 162] on icon "Move backward to switch to the previous month." at bounding box center [297, 168] width 12 height 14
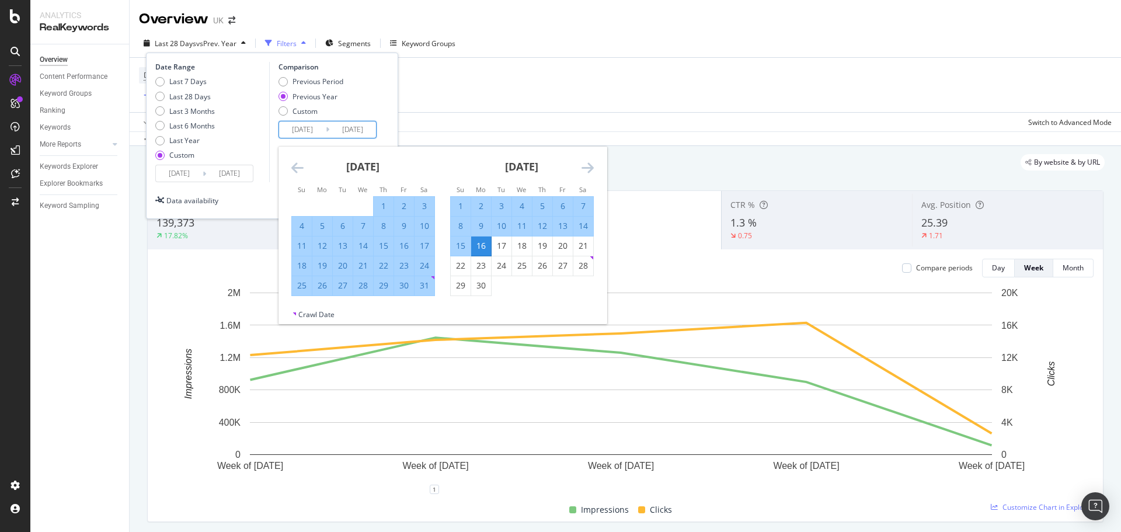
click at [297, 164] on icon "Move backward to switch to the previous month." at bounding box center [297, 168] width 12 height 14
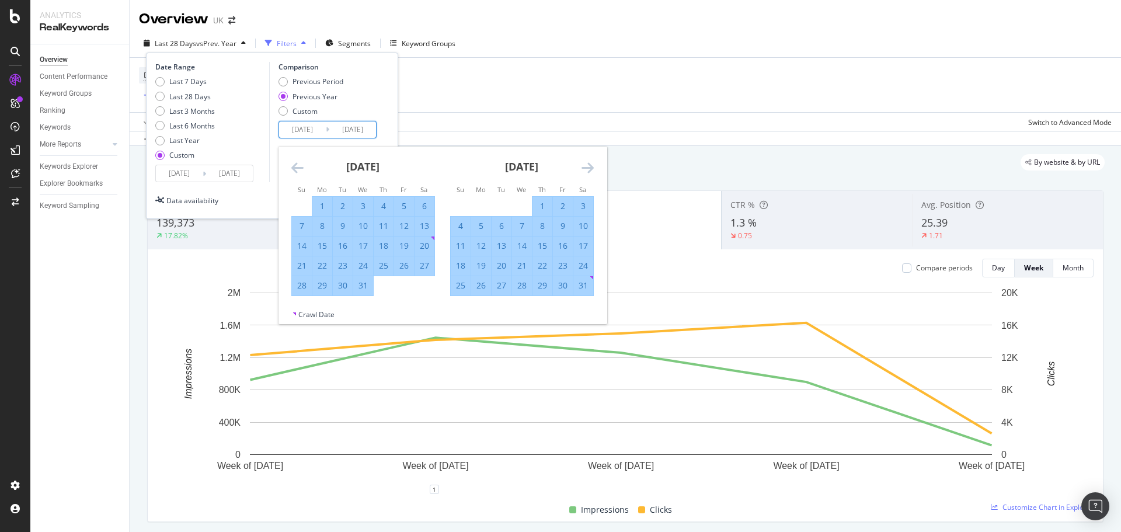
click at [297, 164] on icon "Move backward to switch to the previous month." at bounding box center [297, 168] width 12 height 14
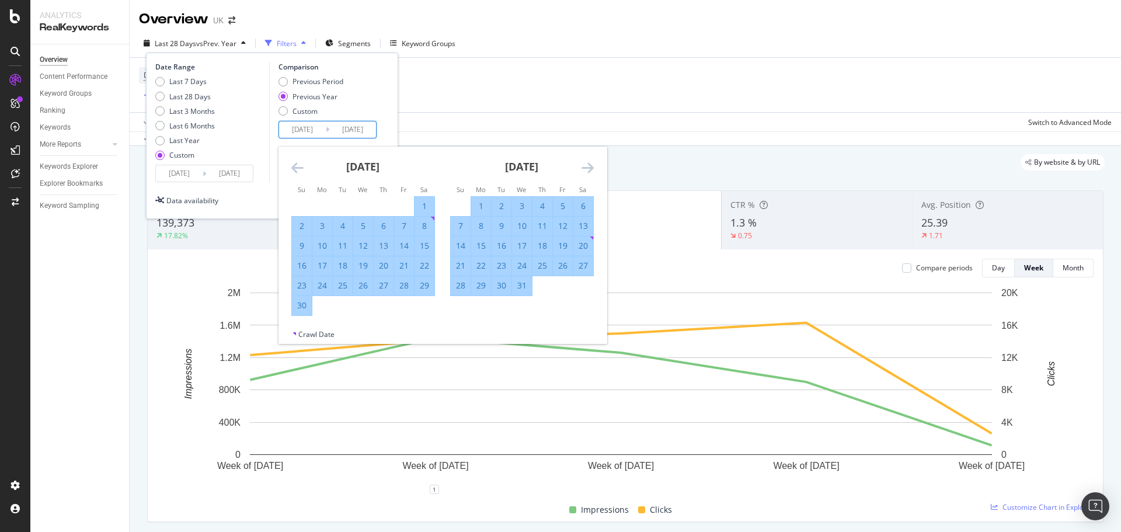
click at [297, 164] on icon "Move backward to switch to the previous month." at bounding box center [297, 168] width 12 height 14
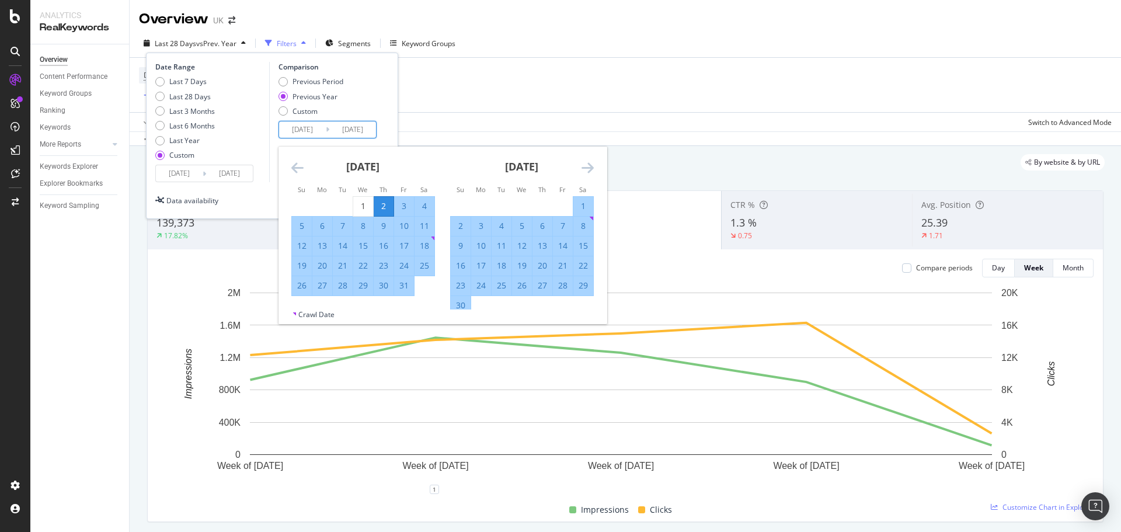
click at [297, 164] on icon "Move backward to switch to the previous month." at bounding box center [297, 168] width 12 height 14
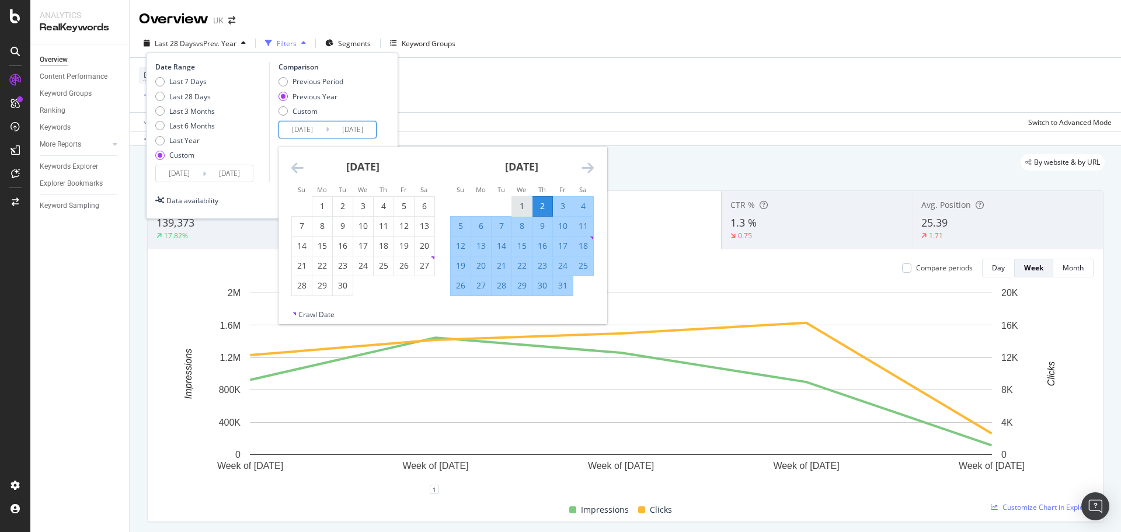
click at [520, 200] on div "1" at bounding box center [522, 206] width 20 height 12
type input "[DATE]"
click at [580, 168] on div "May 2024" at bounding box center [522, 172] width 144 height 50
click at [582, 168] on icon "Move forward to switch to the next month." at bounding box center [588, 168] width 12 height 14
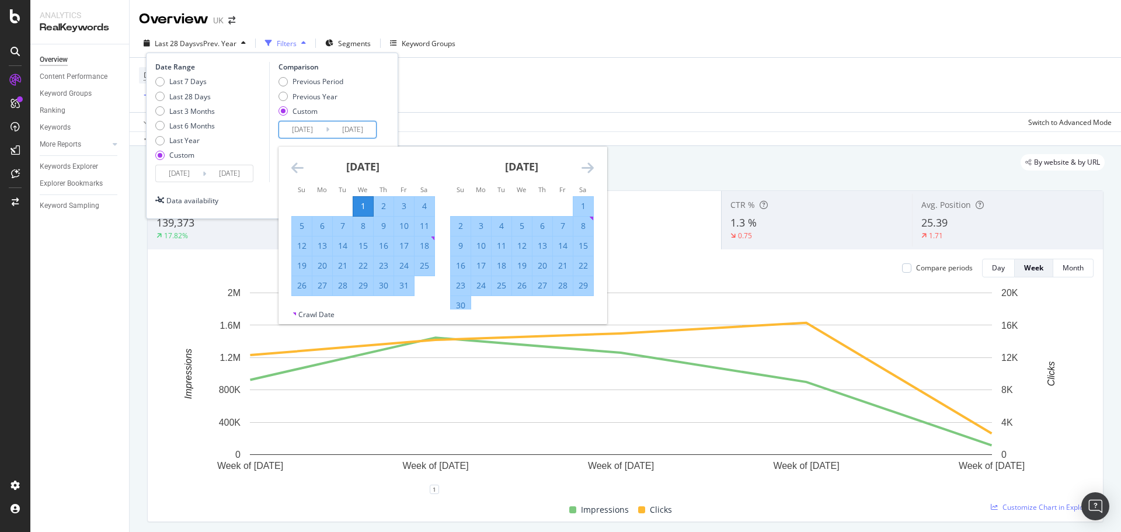
click at [582, 168] on icon "Move forward to switch to the next month." at bounding box center [588, 168] width 12 height 14
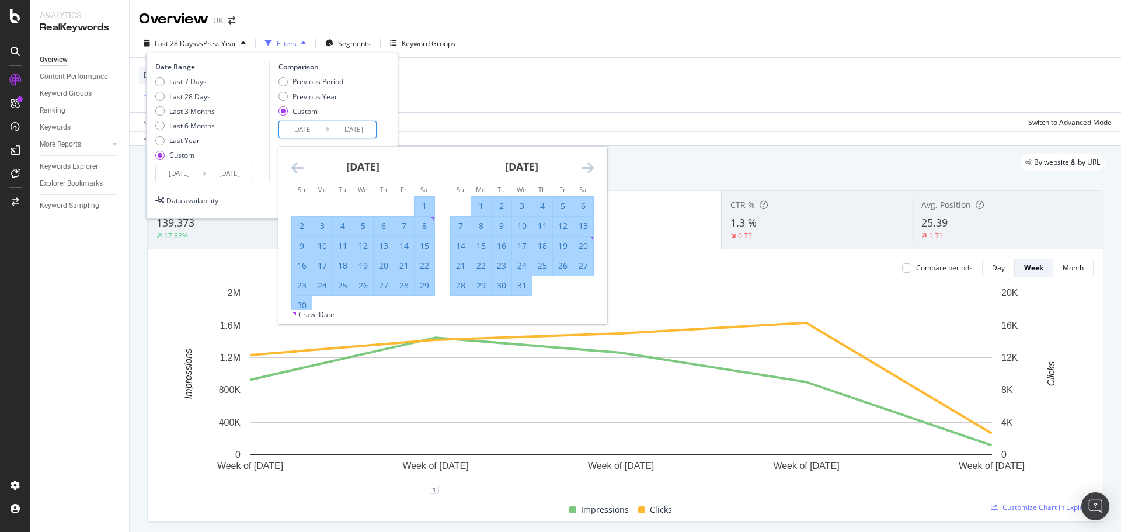
click at [582, 168] on icon "Move forward to switch to the next month." at bounding box center [588, 168] width 12 height 14
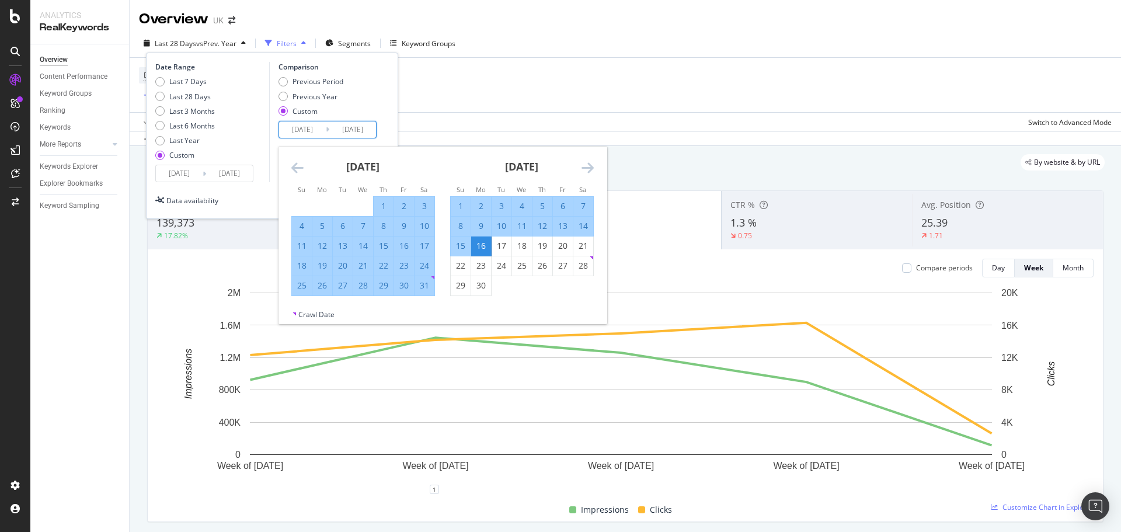
click at [461, 245] on div "15" at bounding box center [461, 246] width 20 height 12
type input "[DATE]"
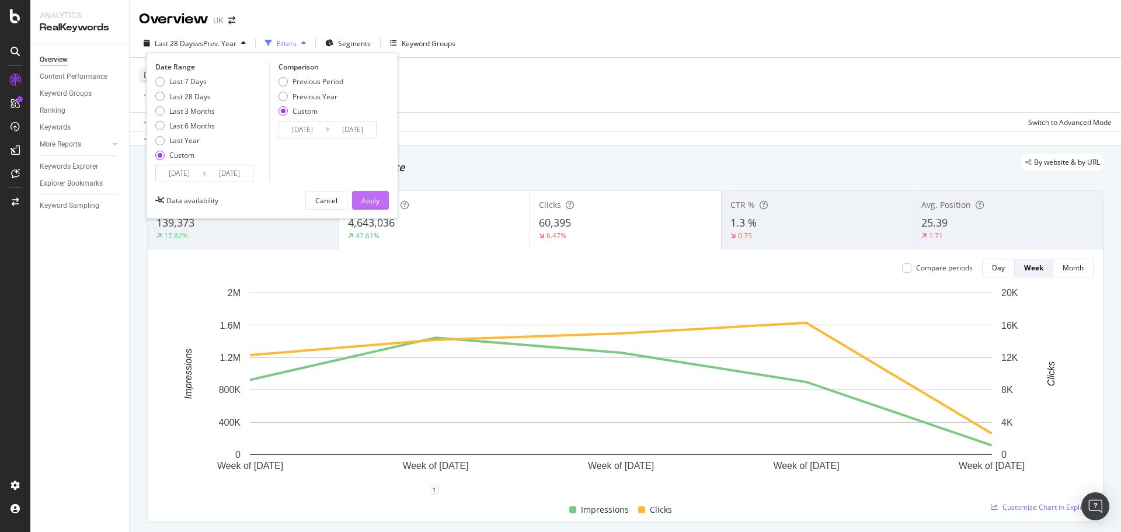
click at [375, 200] on div "Apply" at bounding box center [370, 201] width 18 height 10
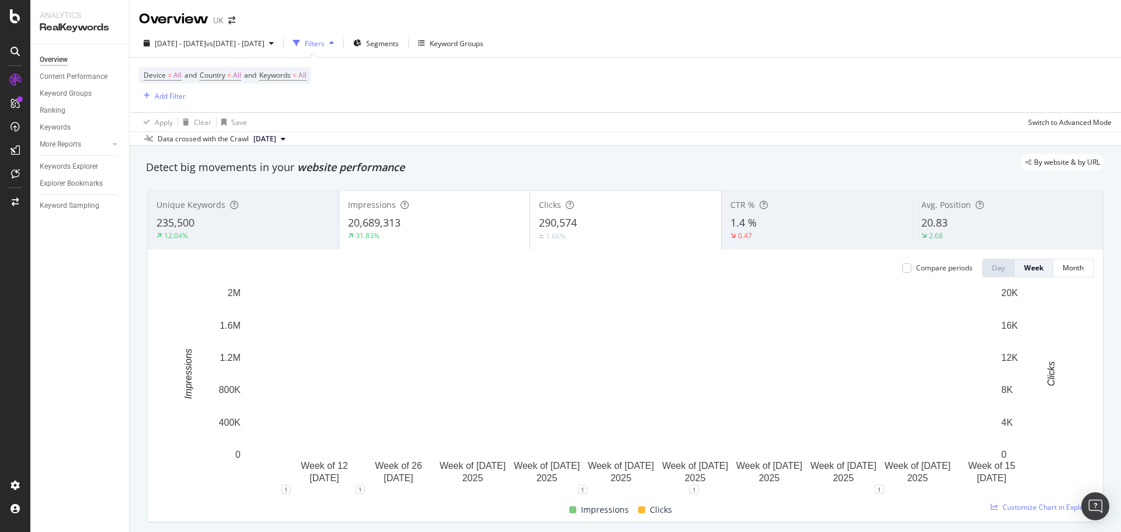
click at [540, 159] on div "By website & by URL" at bounding box center [619, 162] width 970 height 16
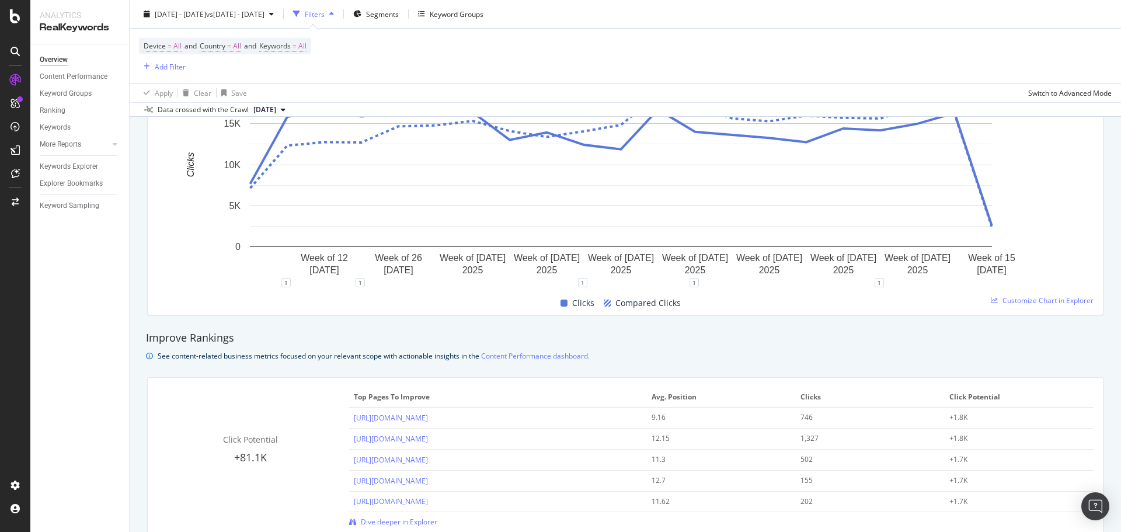
scroll to position [759, 0]
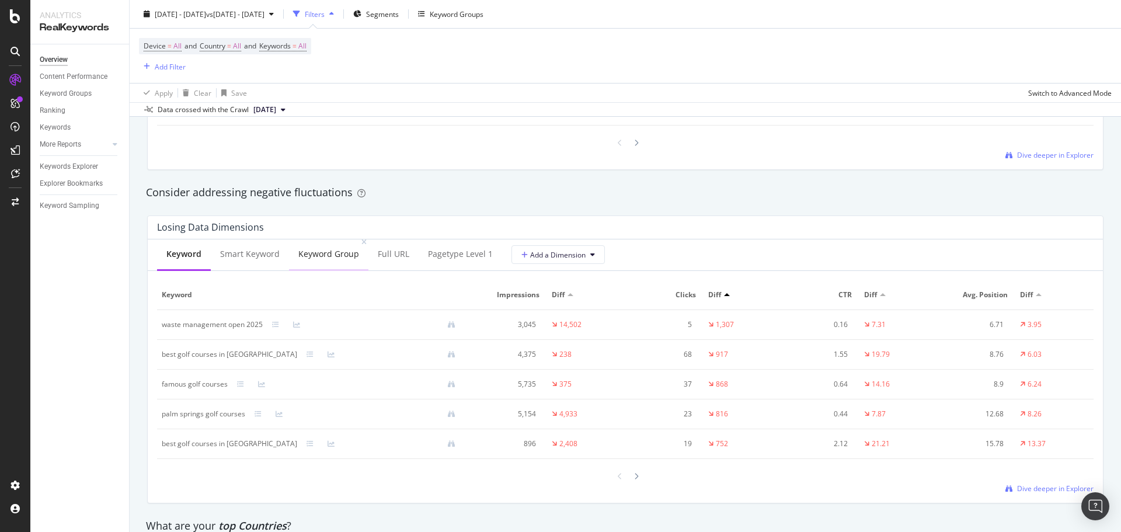
scroll to position [1285, 0]
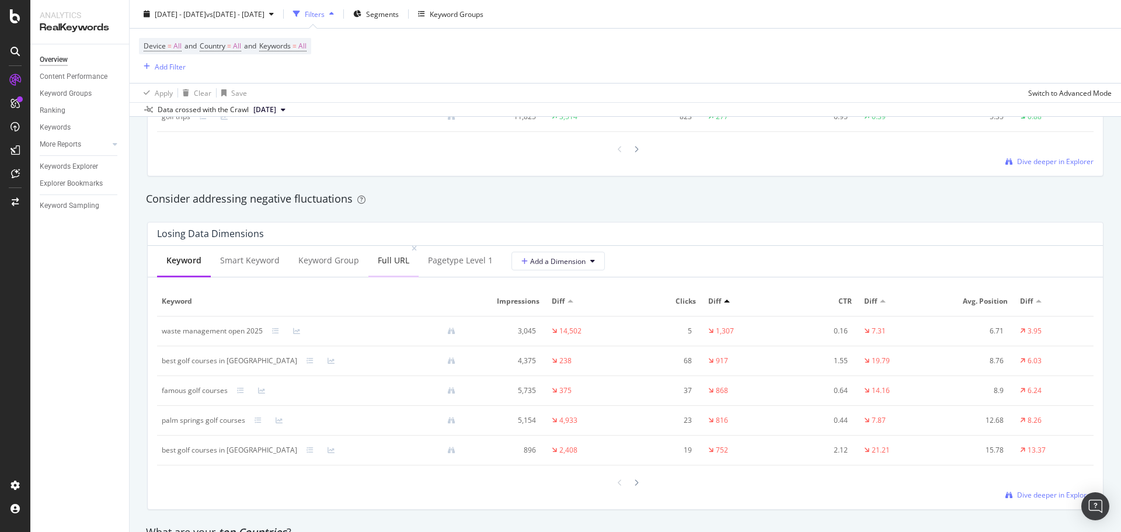
click at [374, 257] on div "Full URL" at bounding box center [393, 261] width 50 height 32
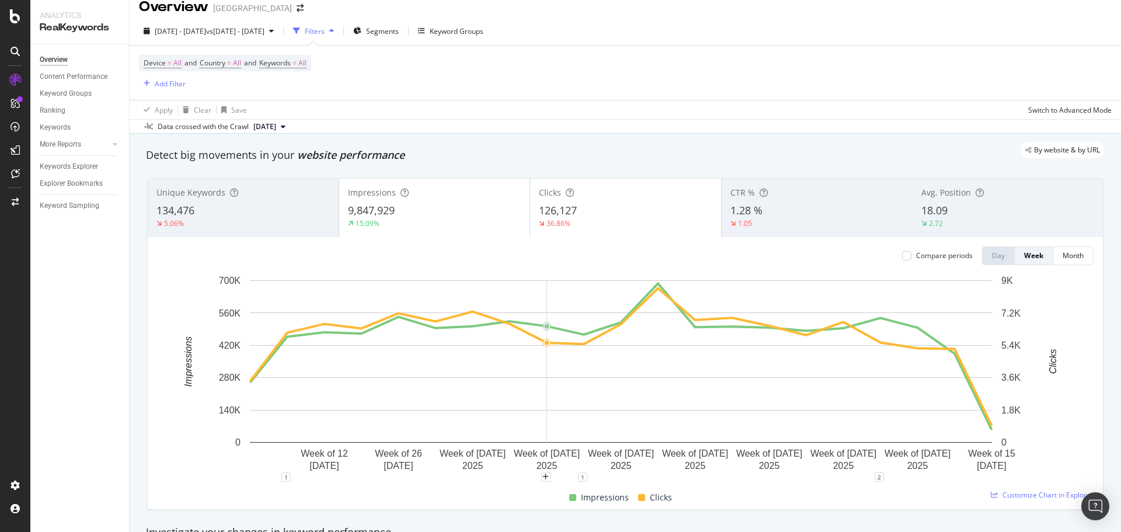
scroll to position [0, 0]
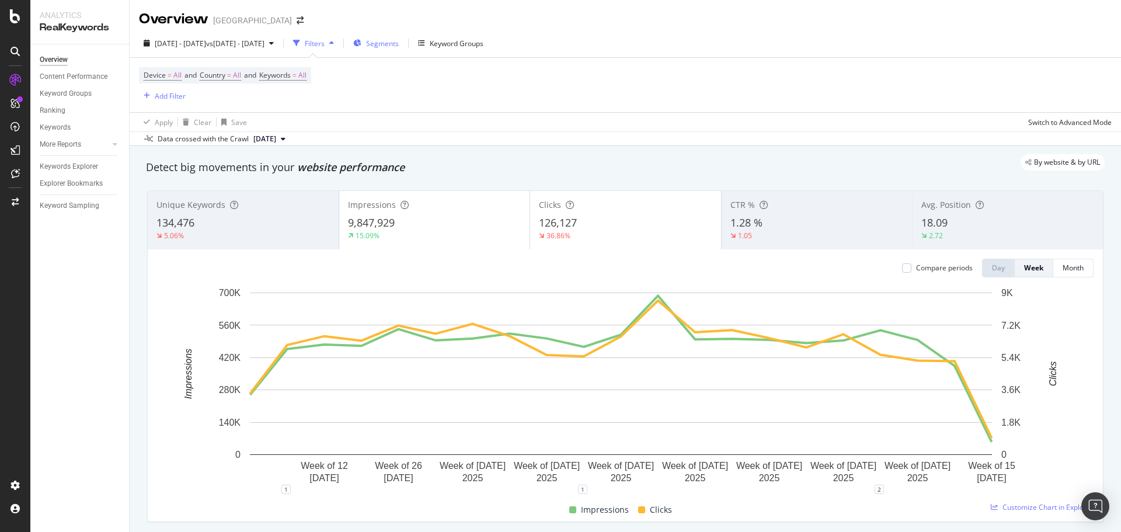
click at [361, 40] on icon "button" at bounding box center [357, 43] width 8 height 7
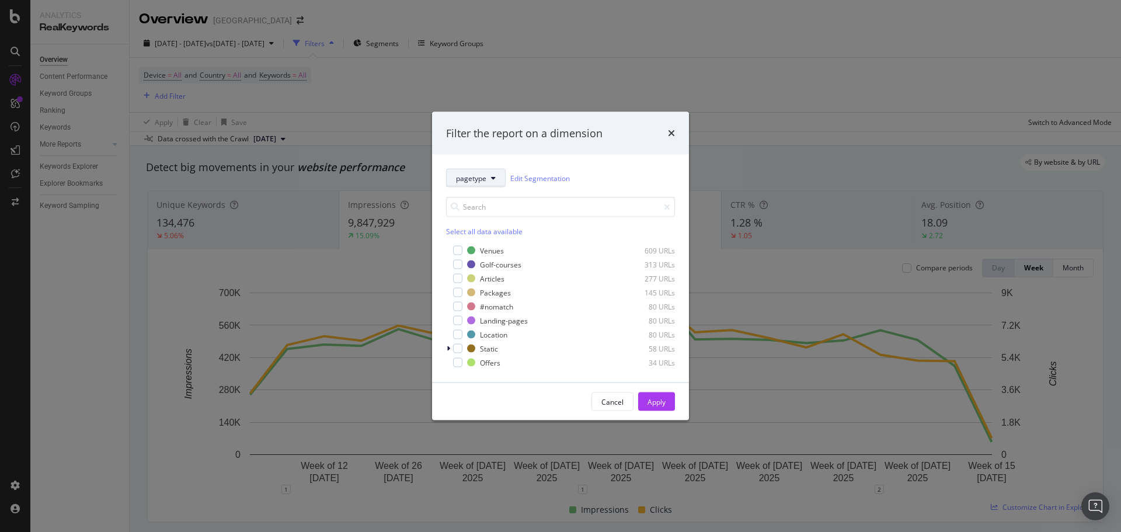
click at [482, 179] on span "pagetype" at bounding box center [471, 178] width 30 height 10
click at [671, 135] on icon "times" at bounding box center [671, 132] width 7 height 9
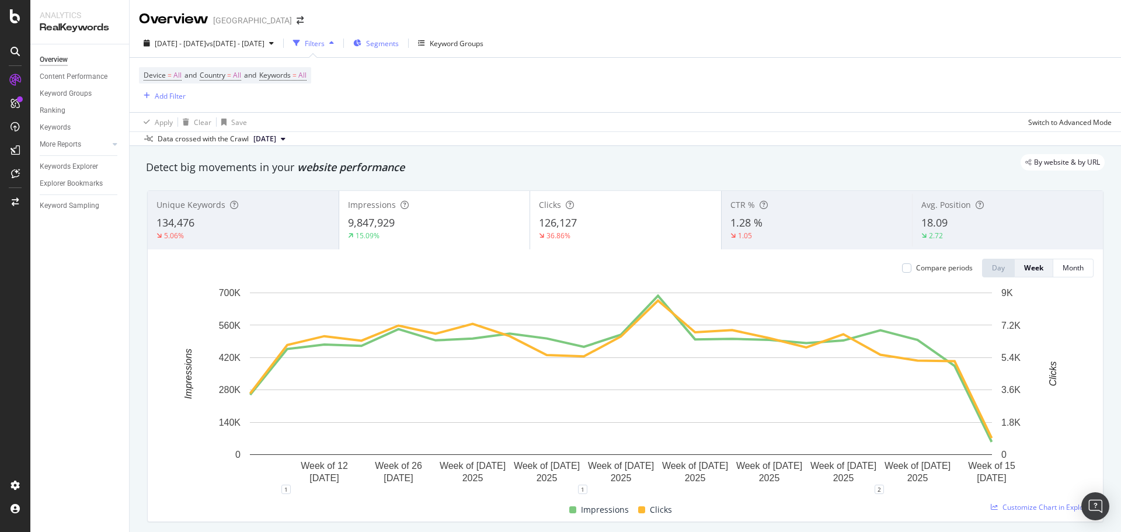
click at [399, 35] on div "Segments" at bounding box center [376, 43] width 46 height 18
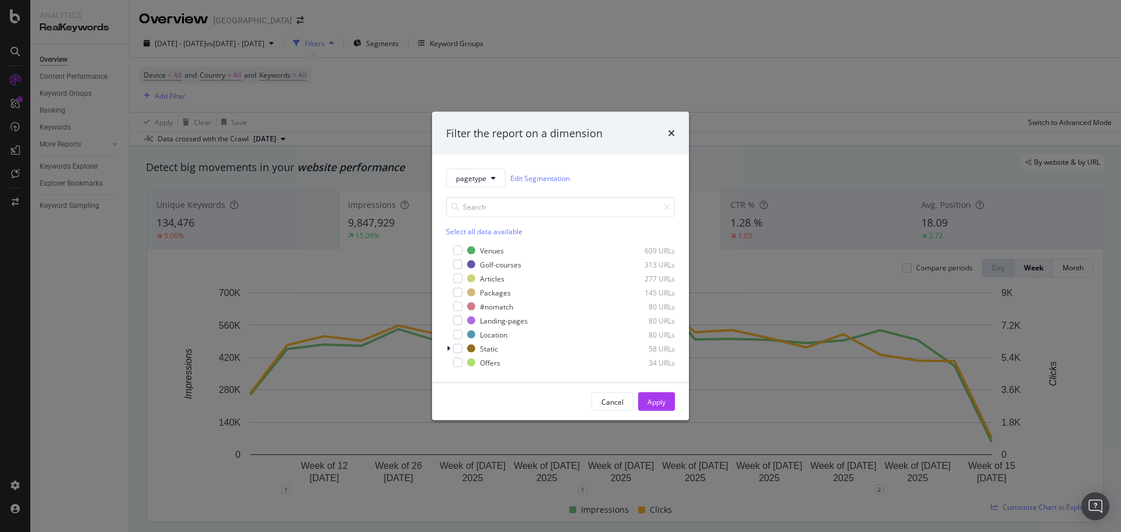
click at [492, 164] on div "pagetype Edit Segmentation Select all data available Venues 609 URLs Golf-cours…" at bounding box center [560, 269] width 257 height 228
click at [486, 175] on span "pagetype" at bounding box center [471, 178] width 30 height 10
click at [487, 236] on span "new-site" at bounding box center [493, 241] width 75 height 11
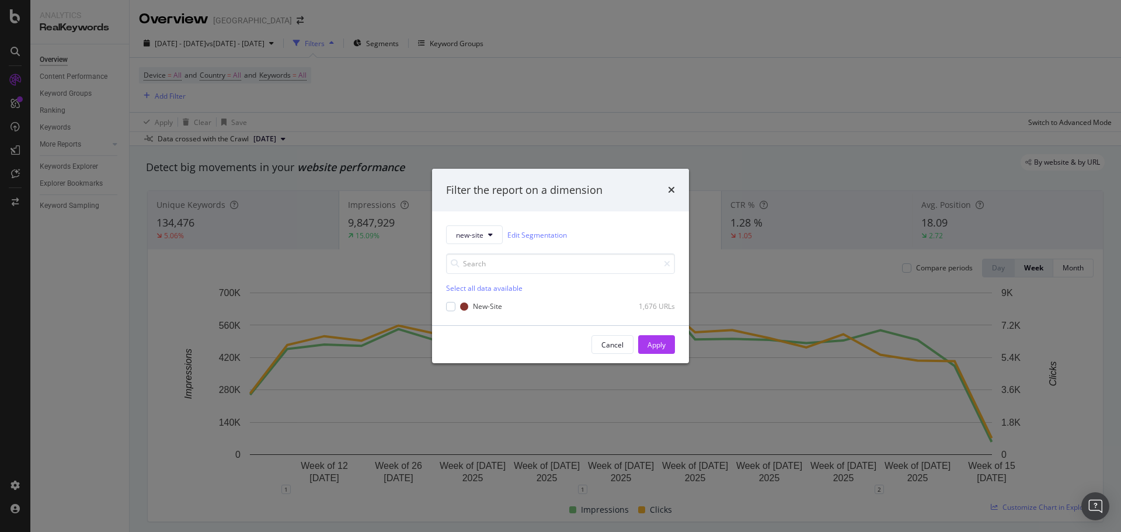
click at [480, 247] on div "Select all data available New-Site 1,676 URLs" at bounding box center [560, 277] width 229 height 67
click at [483, 238] on span "new-site" at bounding box center [469, 235] width 27 height 10
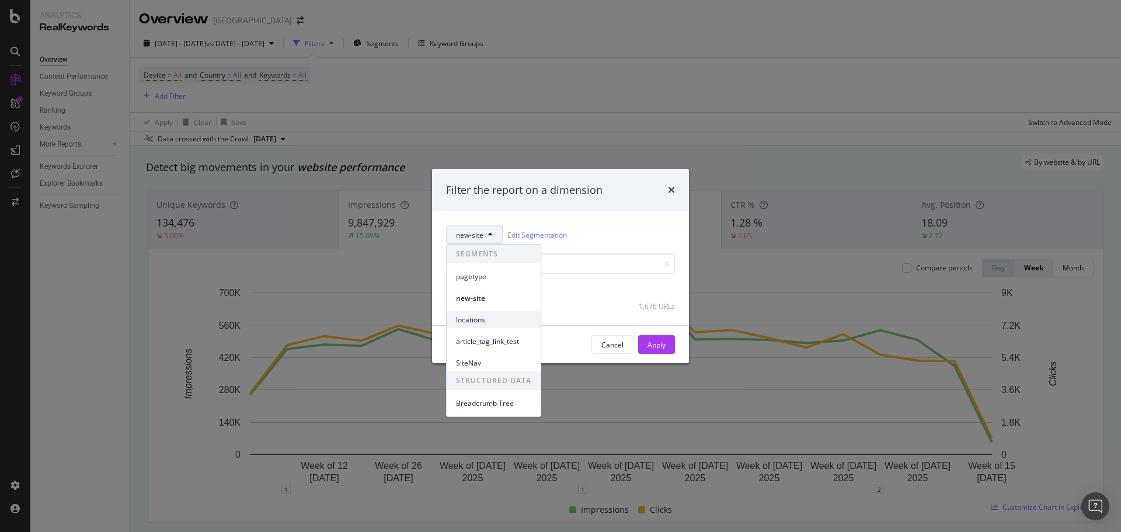
click at [490, 319] on span "locations" at bounding box center [493, 320] width 75 height 11
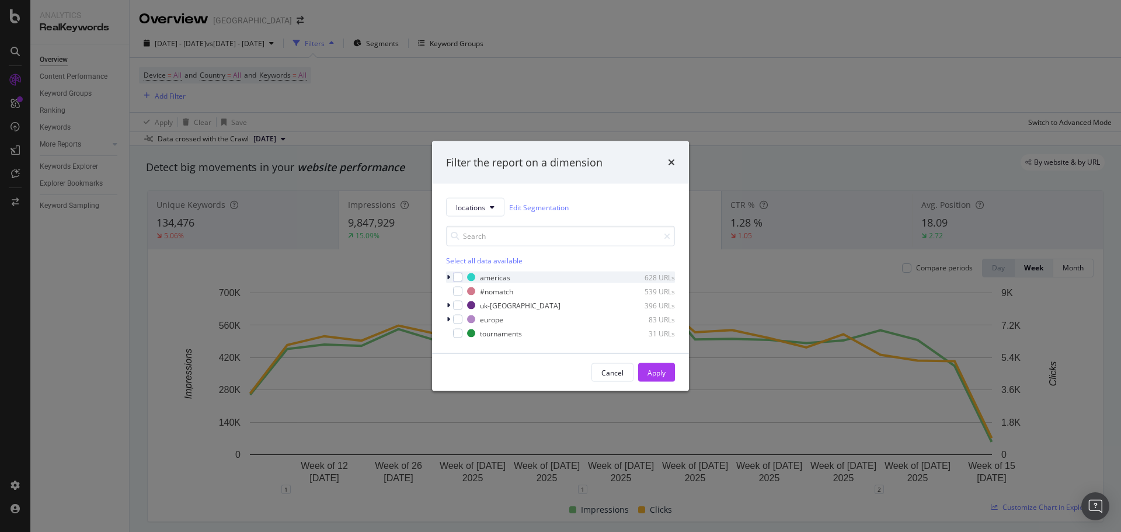
click at [451, 279] on div "modal" at bounding box center [449, 277] width 7 height 12
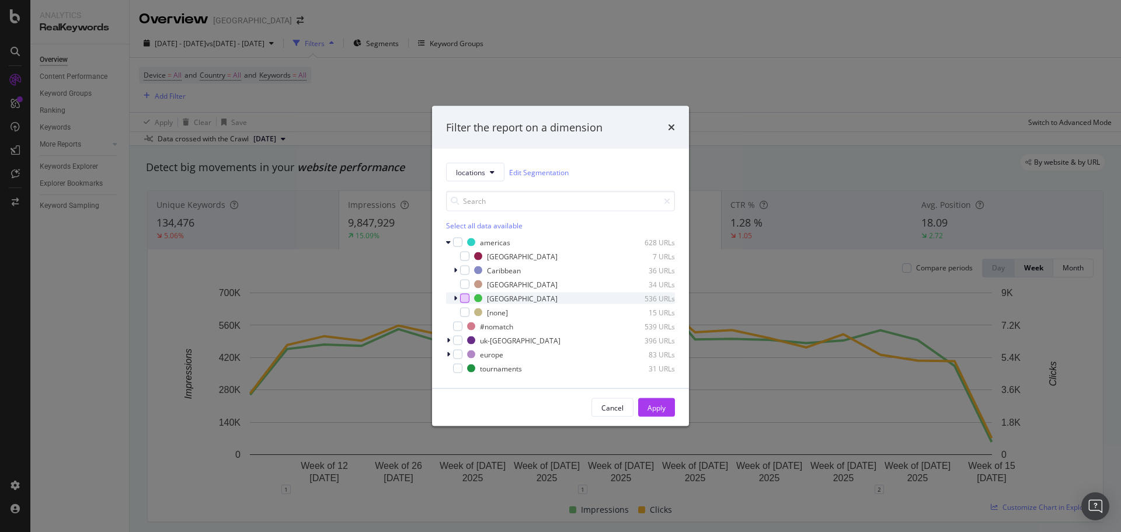
click at [462, 298] on div "modal" at bounding box center [464, 298] width 9 height 9
click at [654, 403] on div "Apply" at bounding box center [657, 407] width 18 height 10
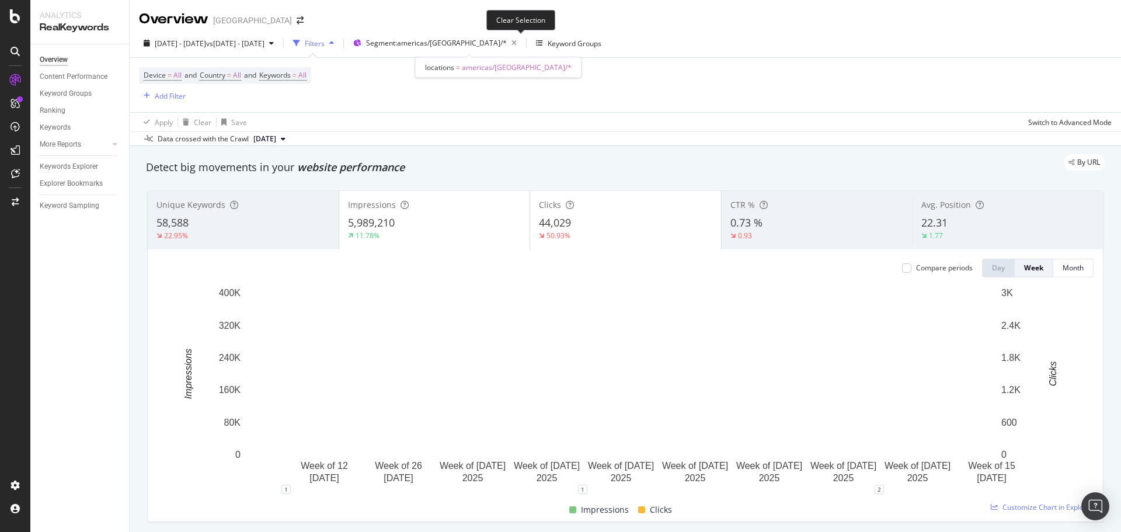
drag, startPoint x: 524, startPoint y: 45, endPoint x: 195, endPoint y: 135, distance: 341.4
click at [521, 45] on icon "button" at bounding box center [514, 43] width 15 height 16
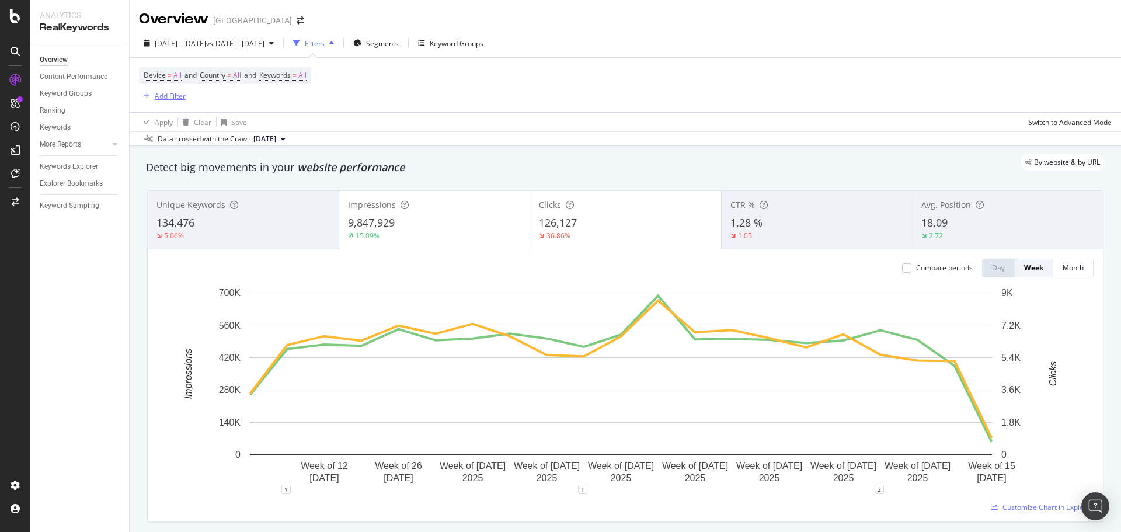
click at [166, 96] on div "Add Filter" at bounding box center [170, 96] width 31 height 10
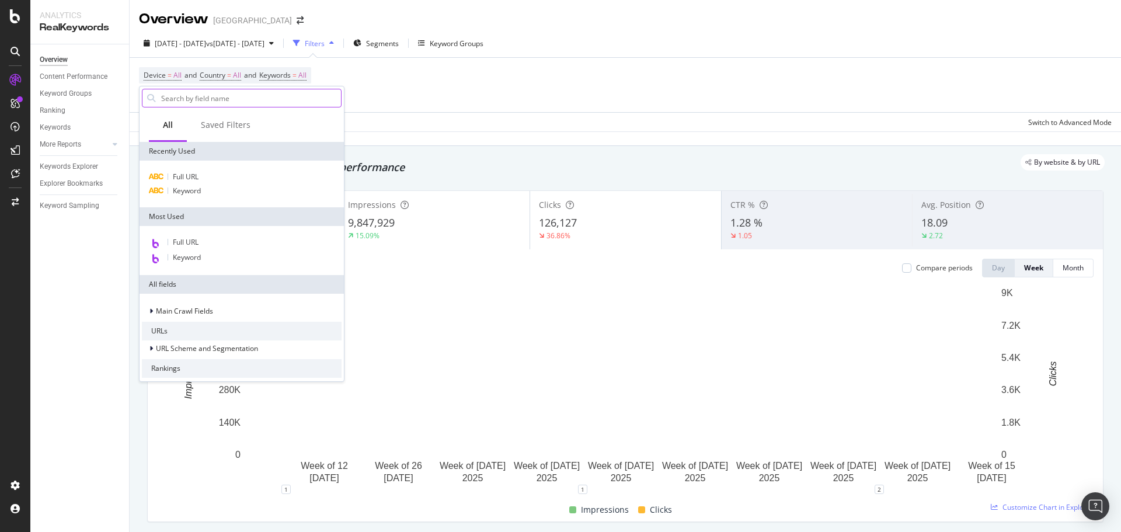
click at [193, 102] on input "text" at bounding box center [250, 98] width 181 height 18
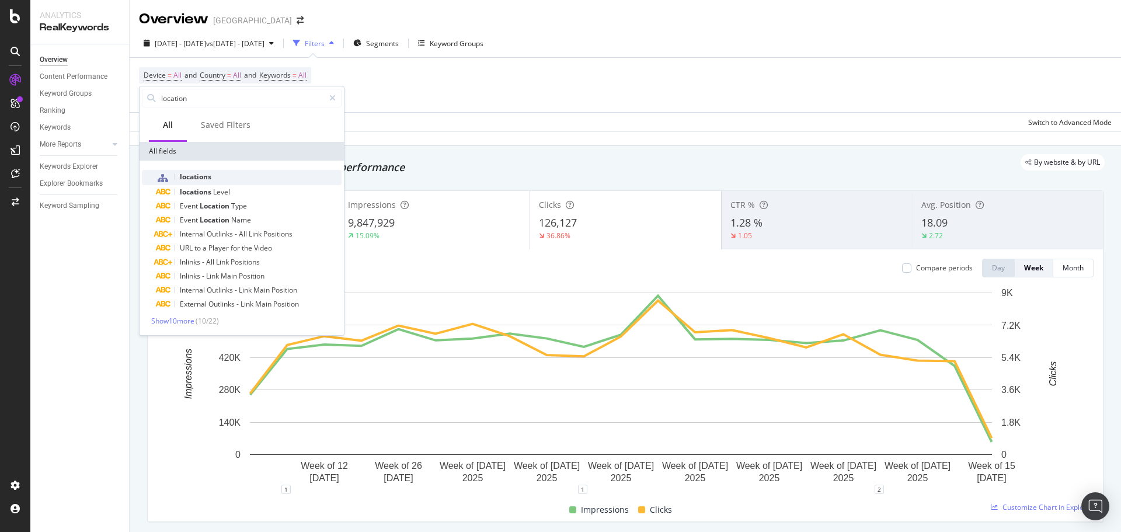
type input "location"
click at [197, 174] on span "locations" at bounding box center [196, 177] width 32 height 10
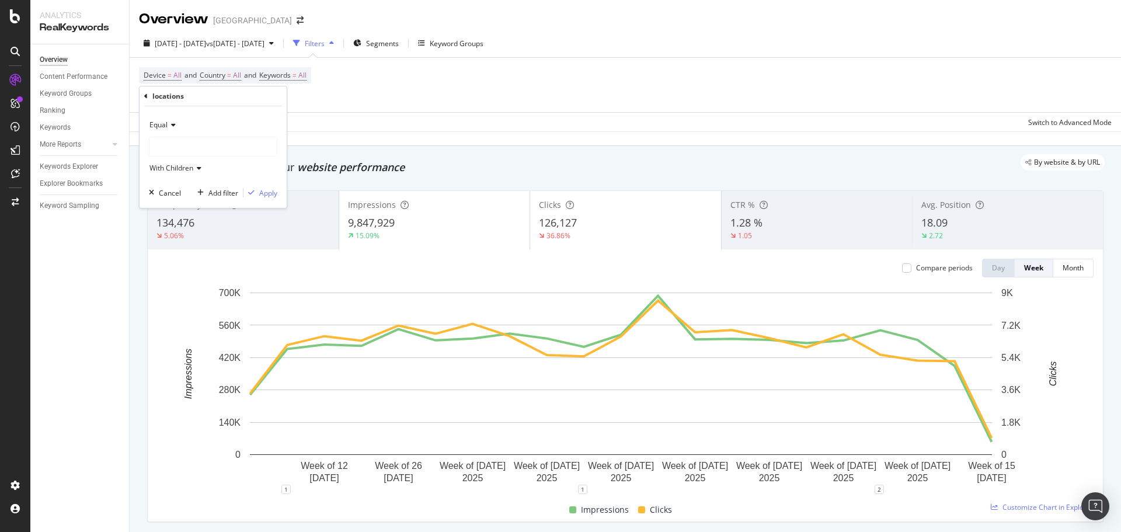
click at [190, 153] on div at bounding box center [212, 146] width 127 height 19
click at [158, 170] on icon at bounding box center [157, 169] width 4 height 7
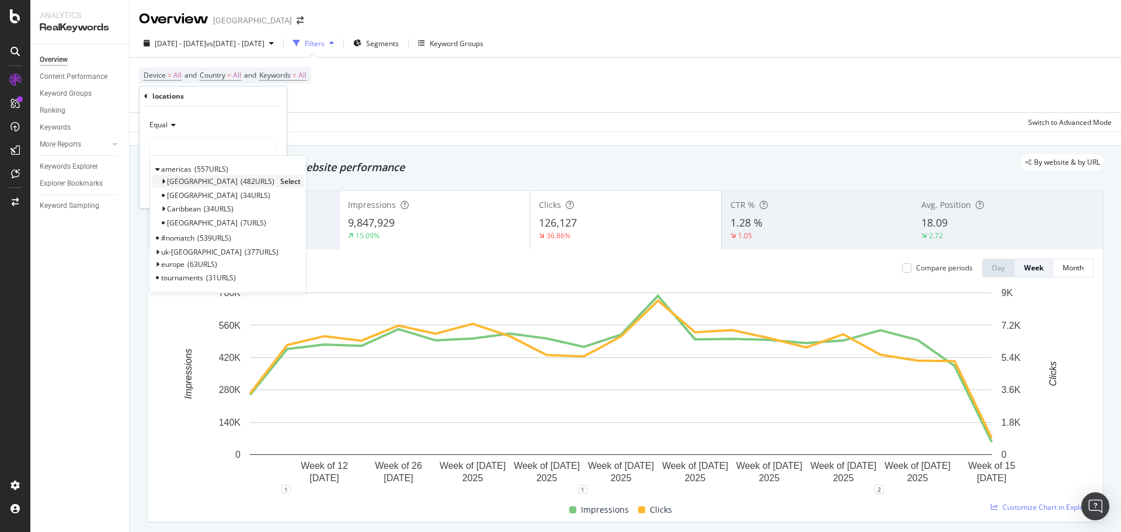
click at [280, 181] on span "Select" at bounding box center [290, 181] width 20 height 10
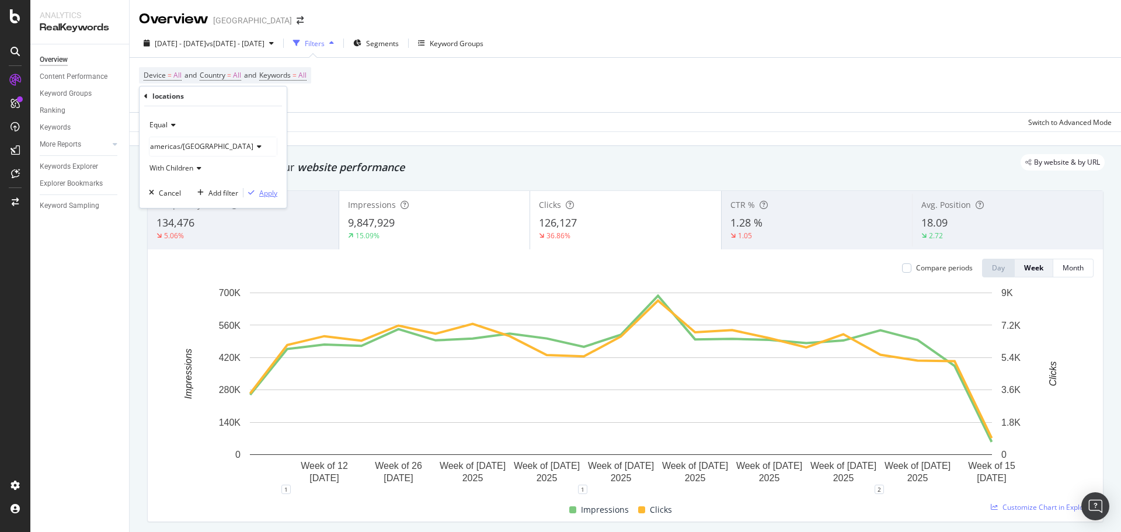
click at [260, 194] on div "Apply" at bounding box center [268, 193] width 18 height 10
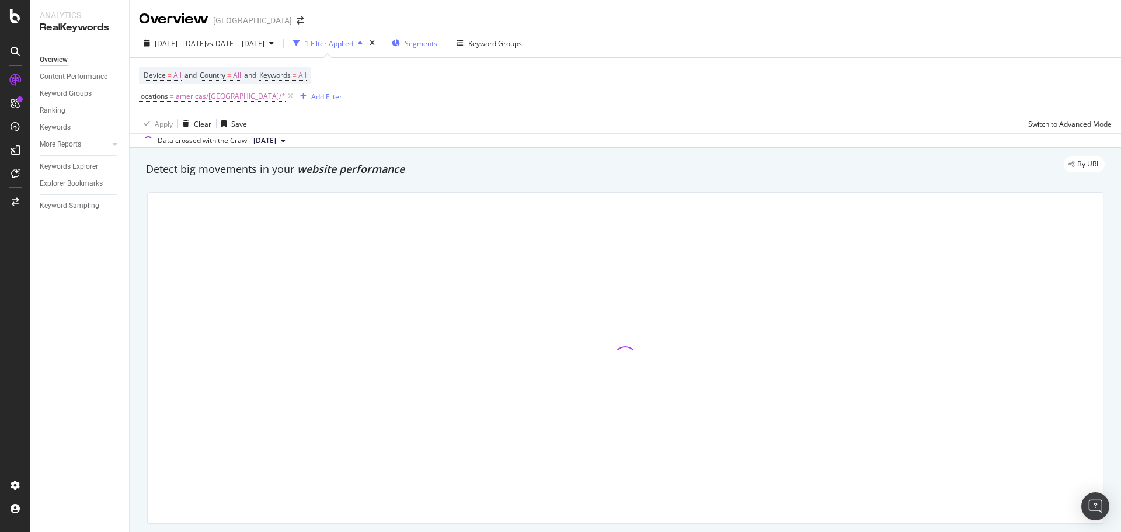
click at [437, 37] on div "Segments" at bounding box center [415, 43] width 46 height 18
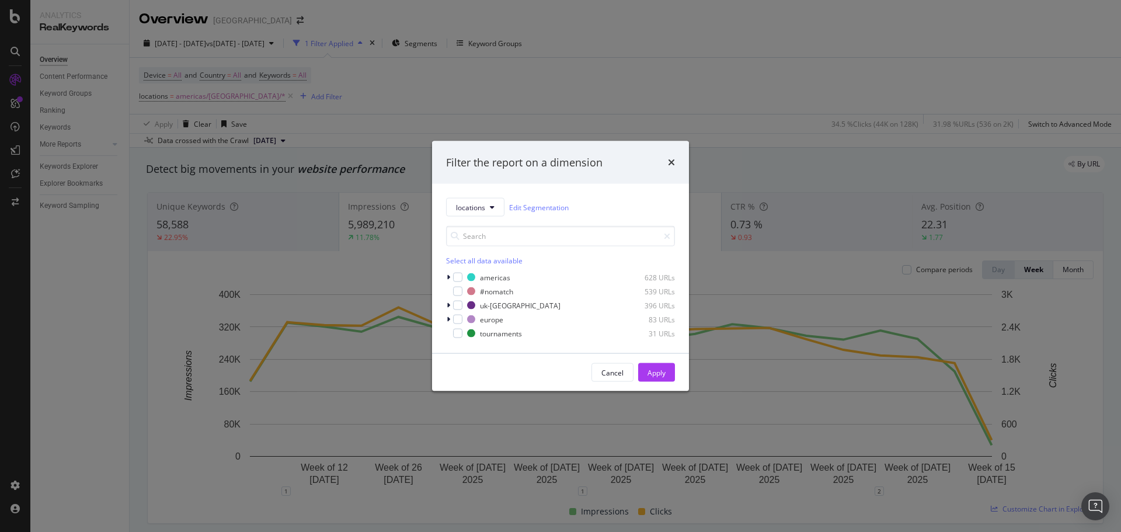
click at [445, 275] on div "locations Edit Segmentation Select all data available americas 628 URLs #nomatc…" at bounding box center [560, 268] width 257 height 169
click at [447, 277] on icon "modal" at bounding box center [449, 277] width 4 height 7
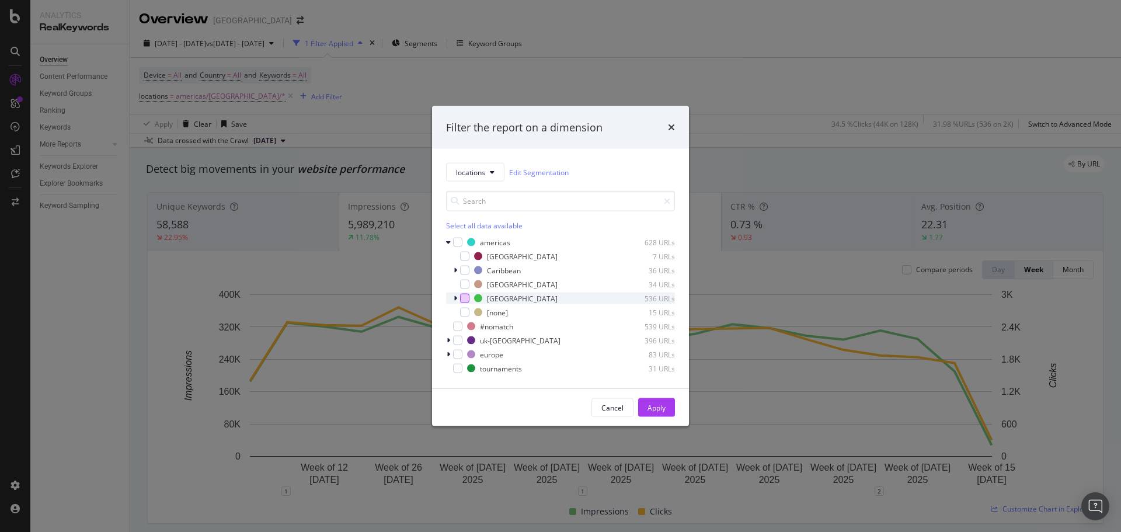
click at [463, 296] on div "modal" at bounding box center [464, 298] width 9 height 9
click at [669, 405] on button "Apply" at bounding box center [656, 407] width 37 height 19
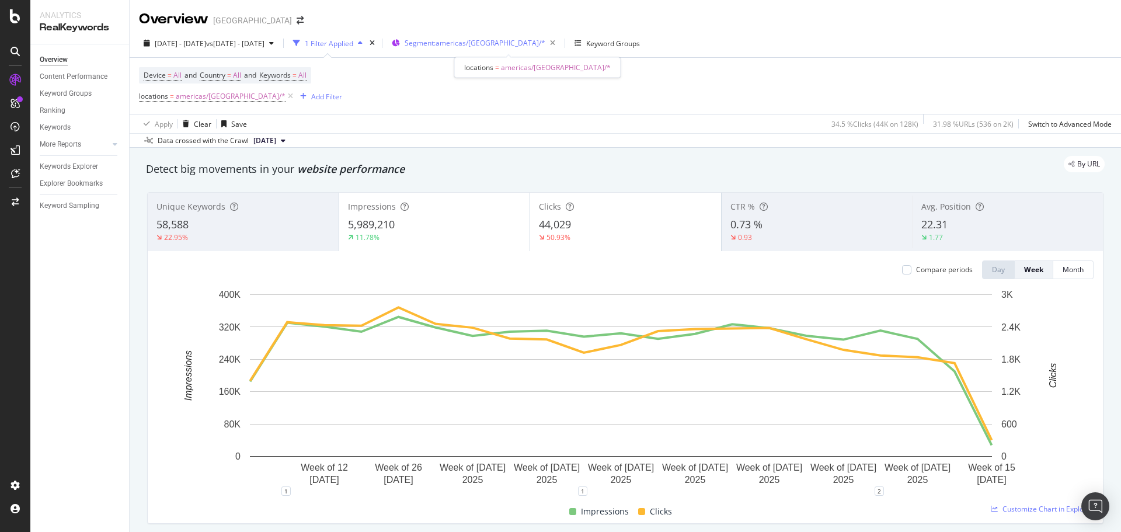
click at [534, 44] on span "Segment: americas/USA/*" at bounding box center [475, 43] width 141 height 10
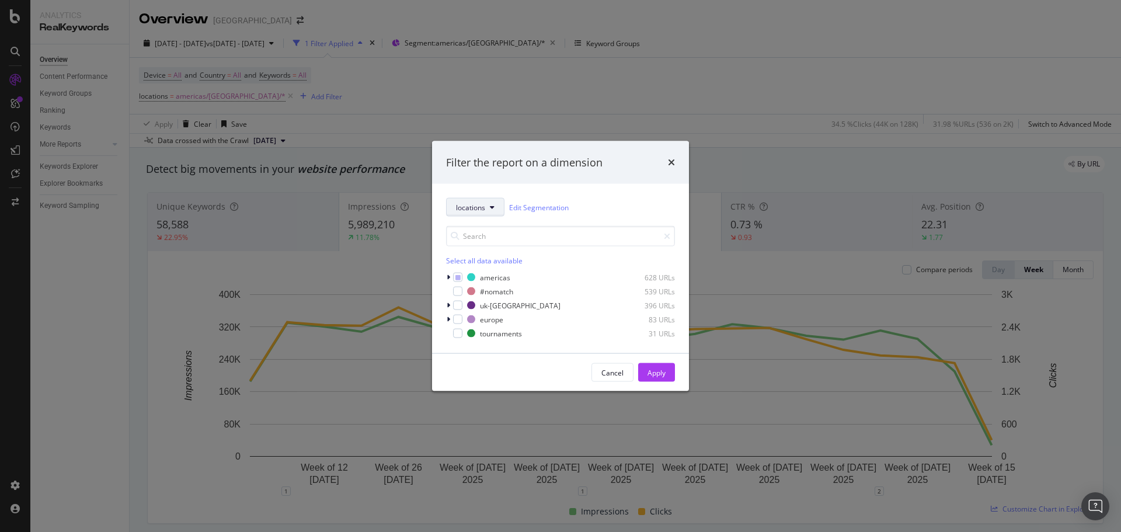
click at [471, 214] on button "locations" at bounding box center [475, 207] width 58 height 19
click at [478, 245] on span "pagetype" at bounding box center [493, 249] width 75 height 11
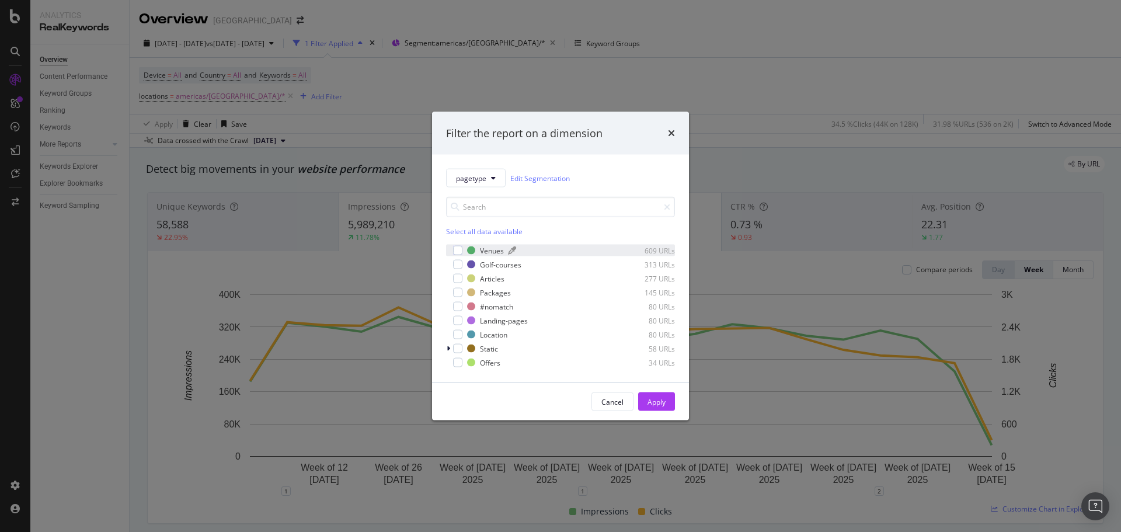
click at [493, 255] on div "Venues" at bounding box center [492, 250] width 24 height 10
click at [490, 264] on div "Golf-courses" at bounding box center [500, 264] width 41 height 10
click at [496, 319] on div "Landing-pages" at bounding box center [504, 320] width 48 height 10
click at [492, 336] on div "Location" at bounding box center [493, 334] width 27 height 10
click at [650, 401] on div "Apply" at bounding box center [657, 401] width 18 height 10
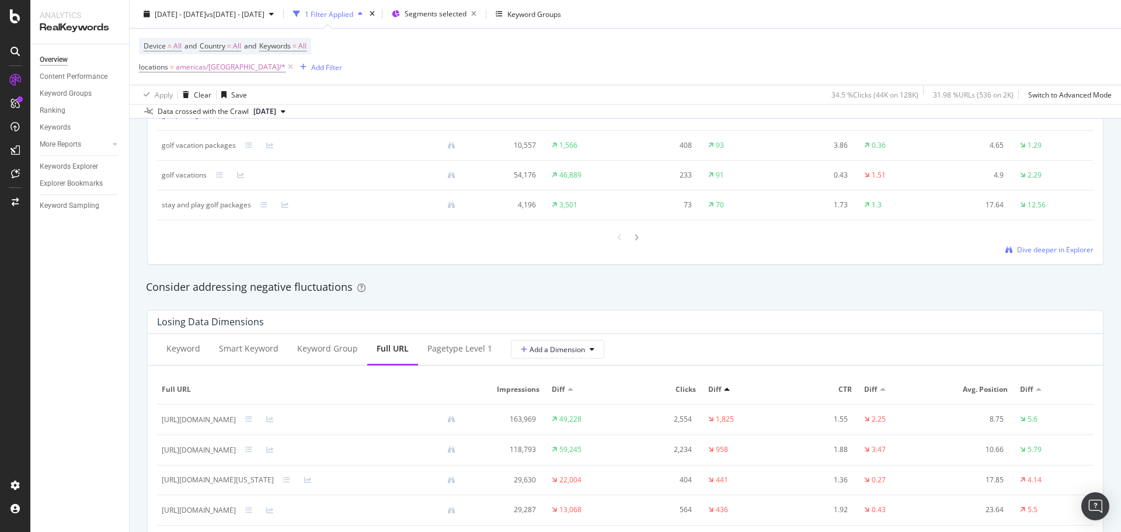
scroll to position [1285, 0]
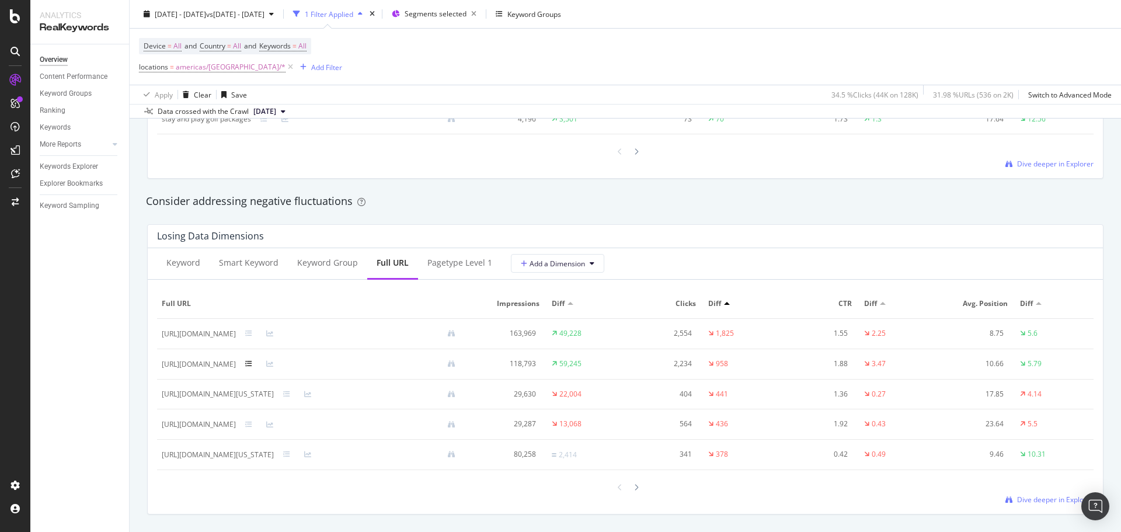
click at [252, 361] on icon at bounding box center [248, 363] width 7 height 7
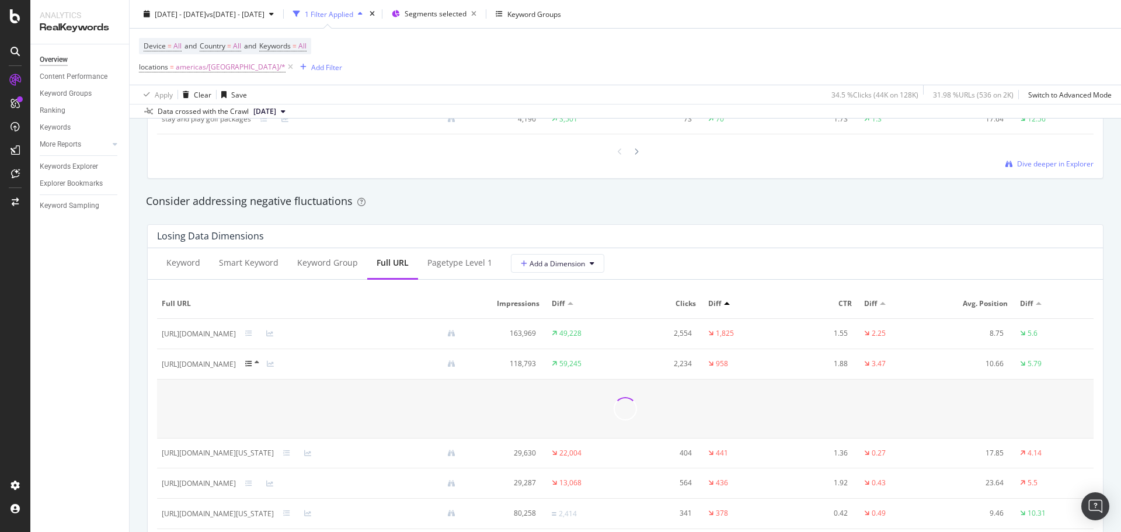
scroll to position [1343, 0]
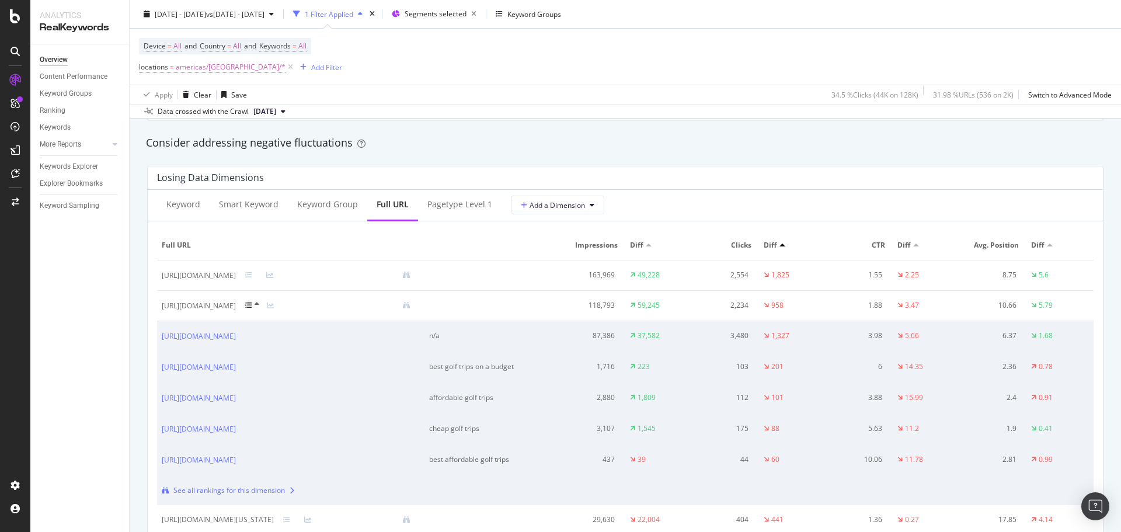
click at [252, 306] on icon at bounding box center [248, 305] width 7 height 7
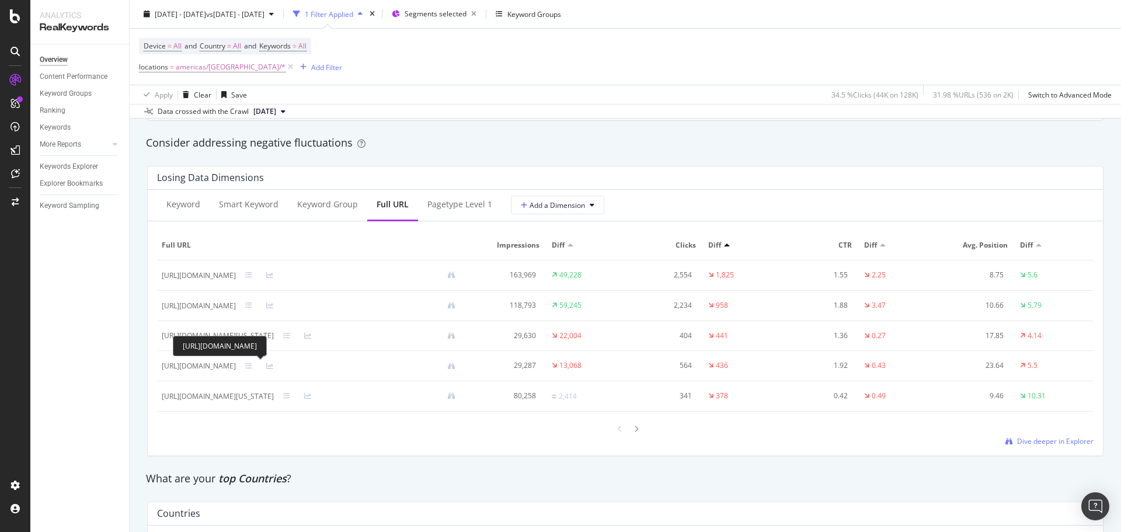
click at [236, 364] on div "https://www.golfbreaks.com/en-us/vacations/north-carolina/" at bounding box center [199, 366] width 74 height 11
copy div "https://www.golfbreaks.com/en-us/vacations/north-carolina/"
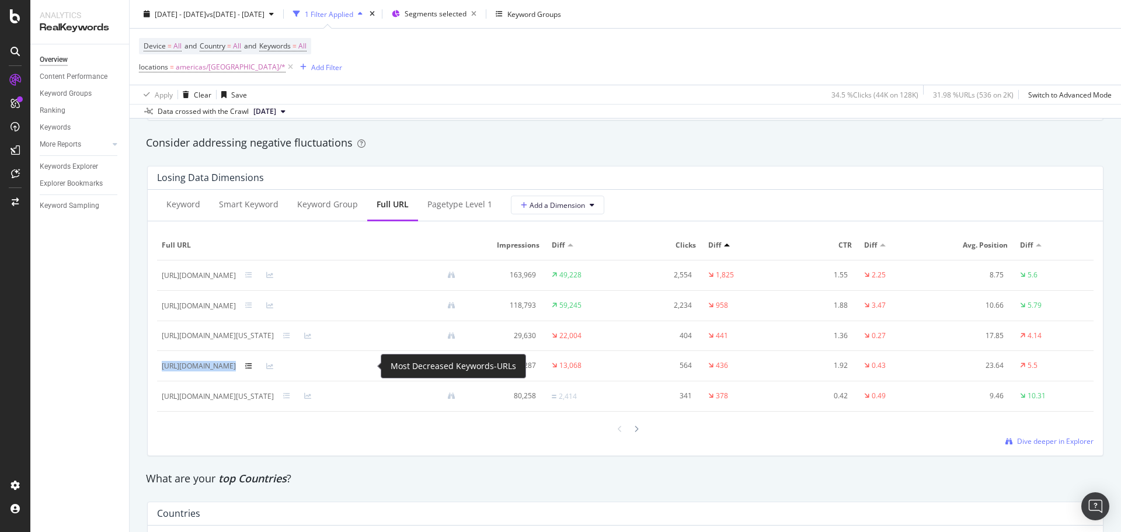
click at [252, 368] on icon at bounding box center [248, 366] width 7 height 7
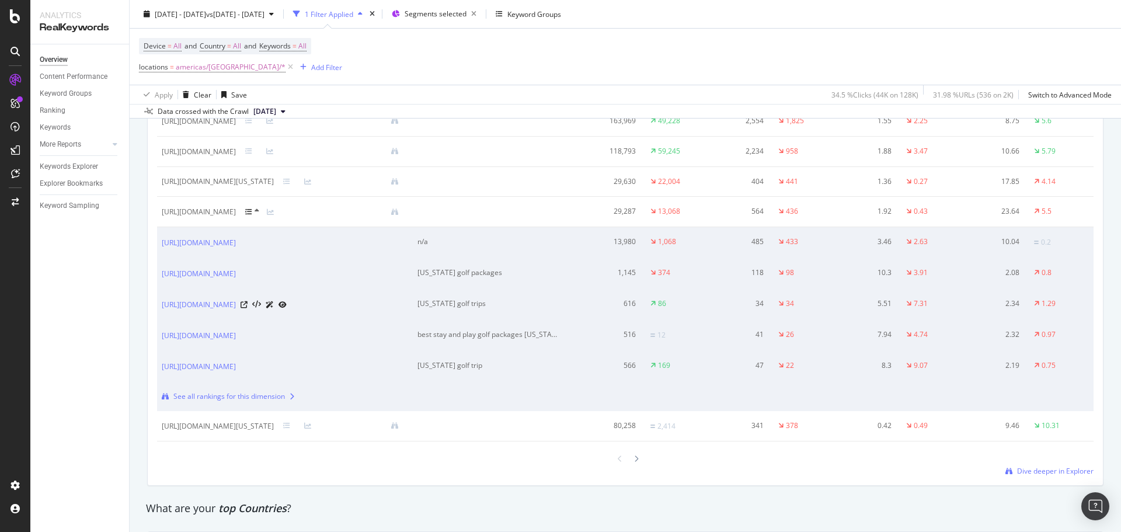
scroll to position [1518, 0]
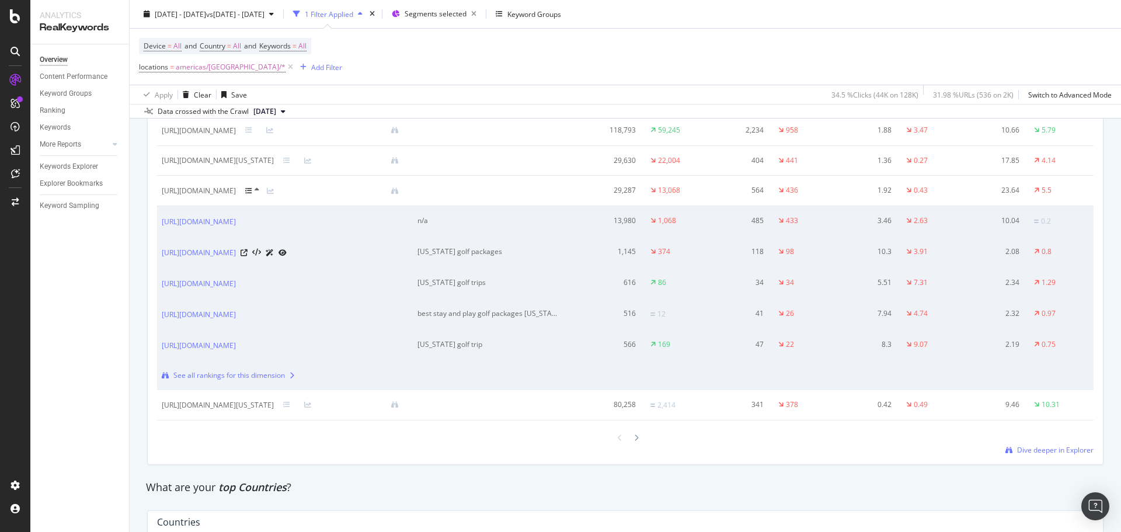
click at [513, 248] on div "[US_STATE] golf packages" at bounding box center [489, 251] width 144 height 11
copy div "[US_STATE] golf packages"
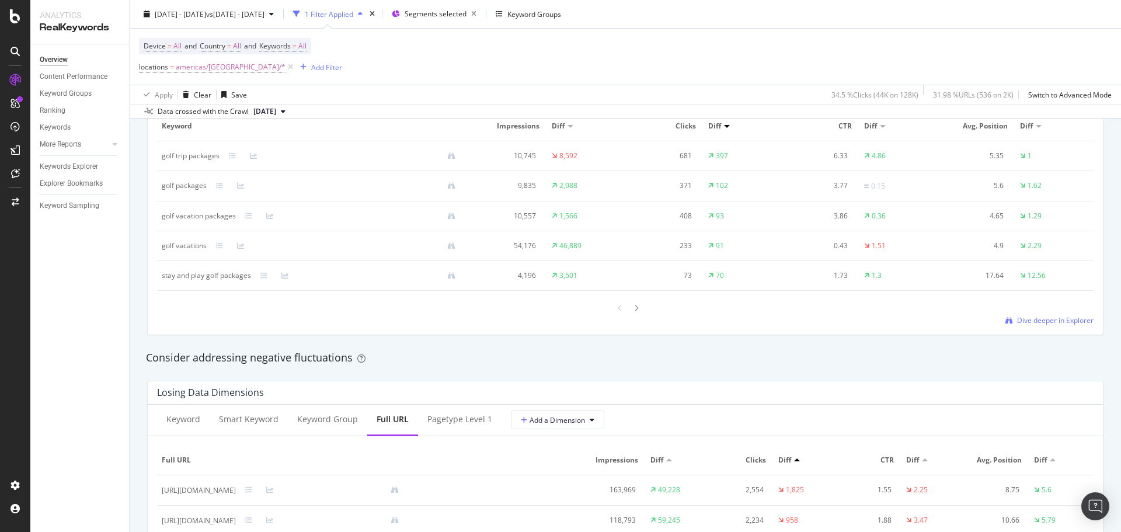
scroll to position [1226, 0]
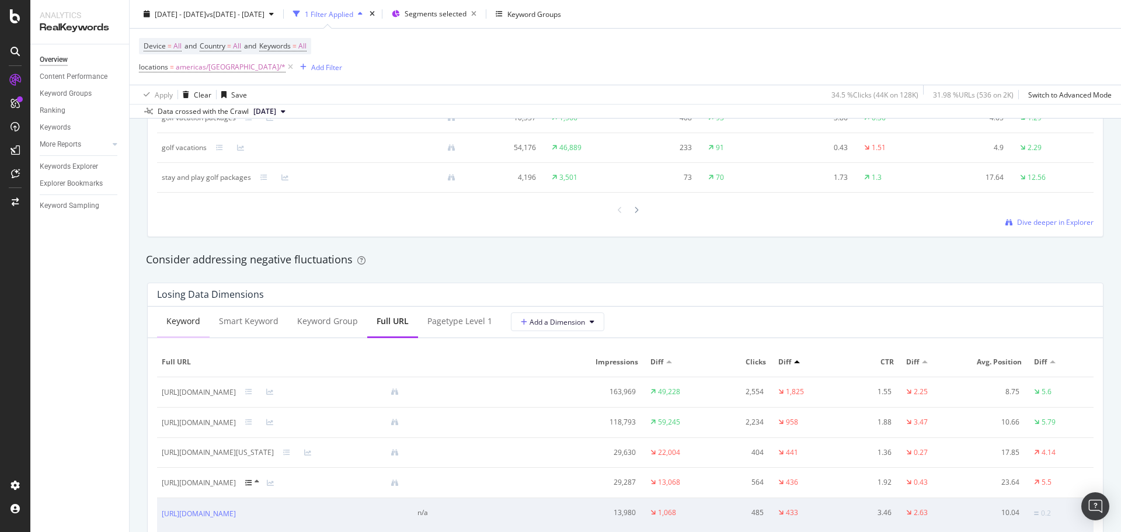
click at [193, 324] on div "Keyword" at bounding box center [183, 321] width 34 height 12
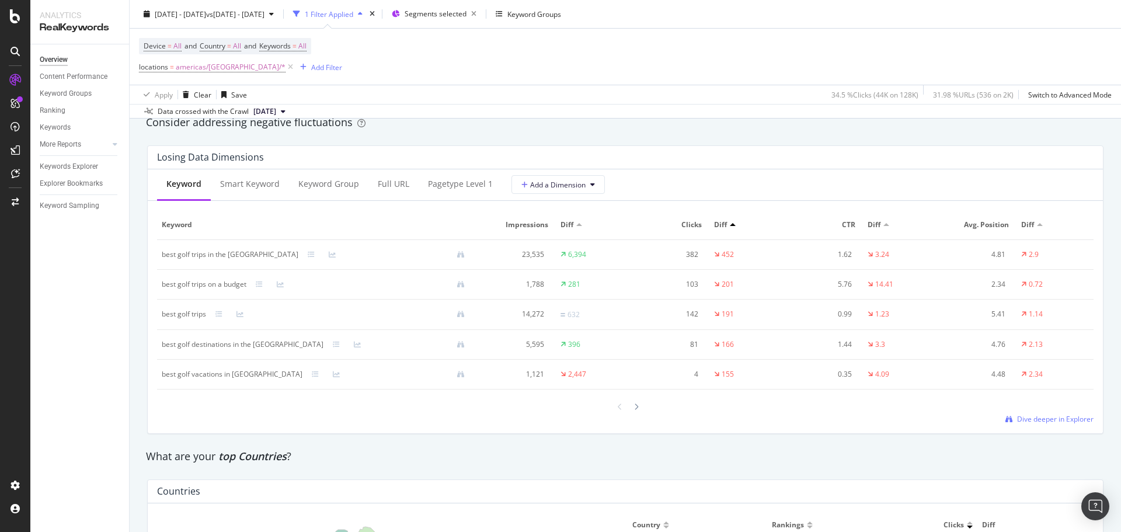
scroll to position [1343, 0]
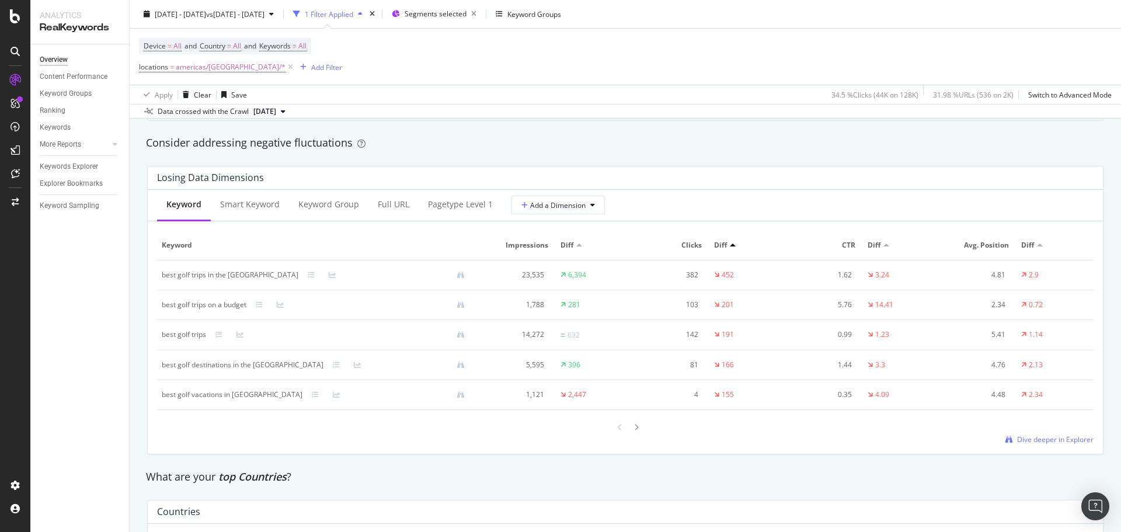
click at [618, 429] on icon at bounding box center [620, 427] width 5 height 7
click at [634, 426] on icon at bounding box center [636, 427] width 5 height 7
click at [634, 426] on icon at bounding box center [636, 426] width 5 height 7
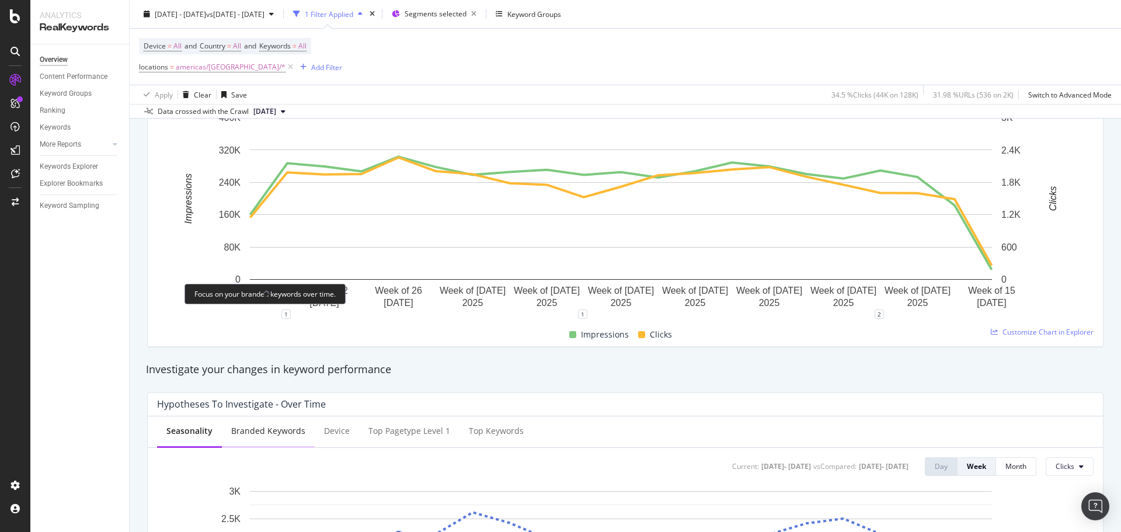
scroll to position [0, 0]
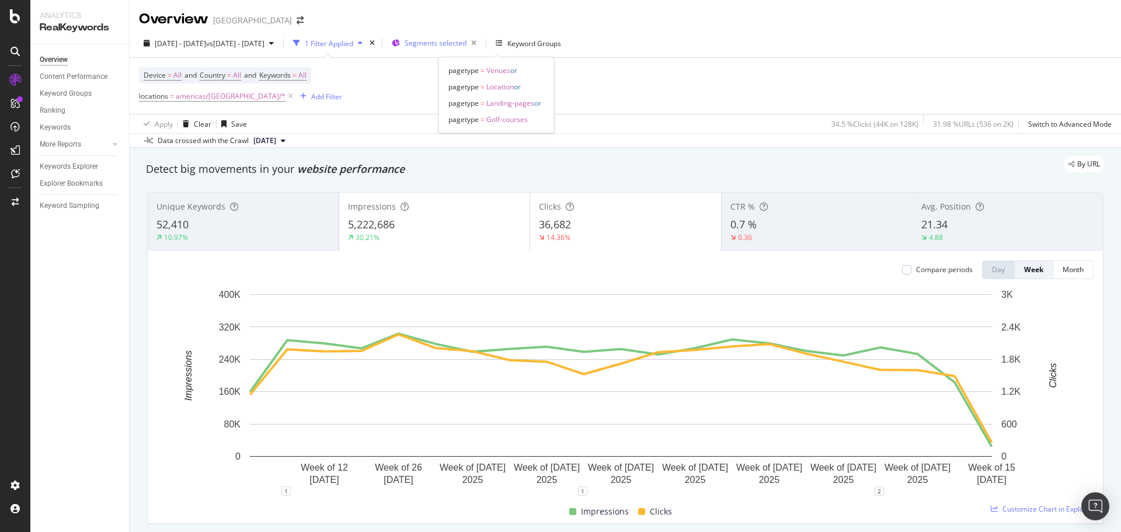
click at [467, 44] on span "Segments selected" at bounding box center [436, 43] width 62 height 10
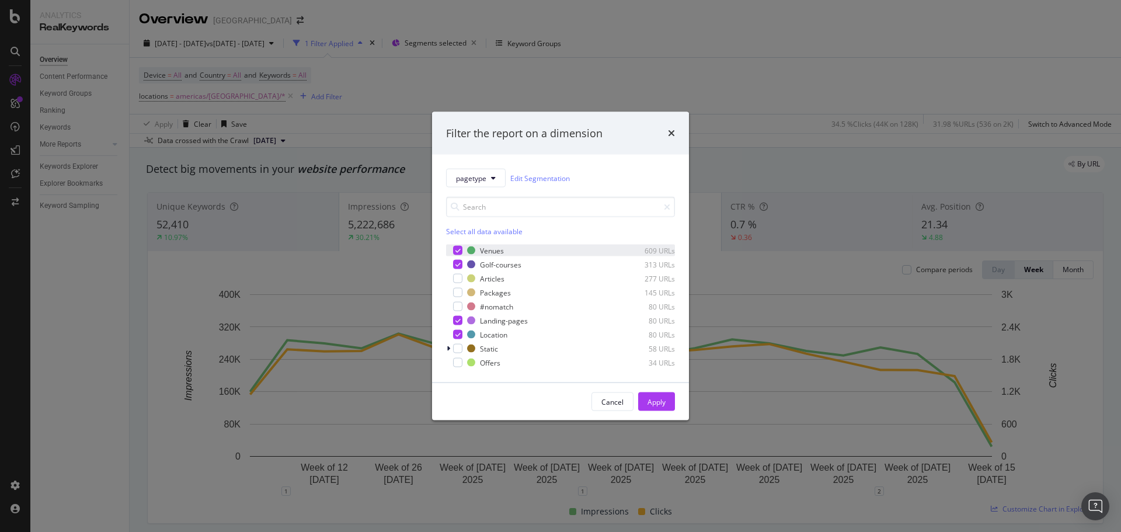
click at [458, 250] on icon "modal" at bounding box center [457, 251] width 5 height 6
click at [459, 263] on icon "modal" at bounding box center [457, 265] width 5 height 6
click at [460, 318] on icon "modal" at bounding box center [457, 321] width 5 height 6
click at [458, 333] on icon "modal" at bounding box center [457, 335] width 5 height 6
click at [611, 400] on div "Cancel" at bounding box center [612, 401] width 22 height 10
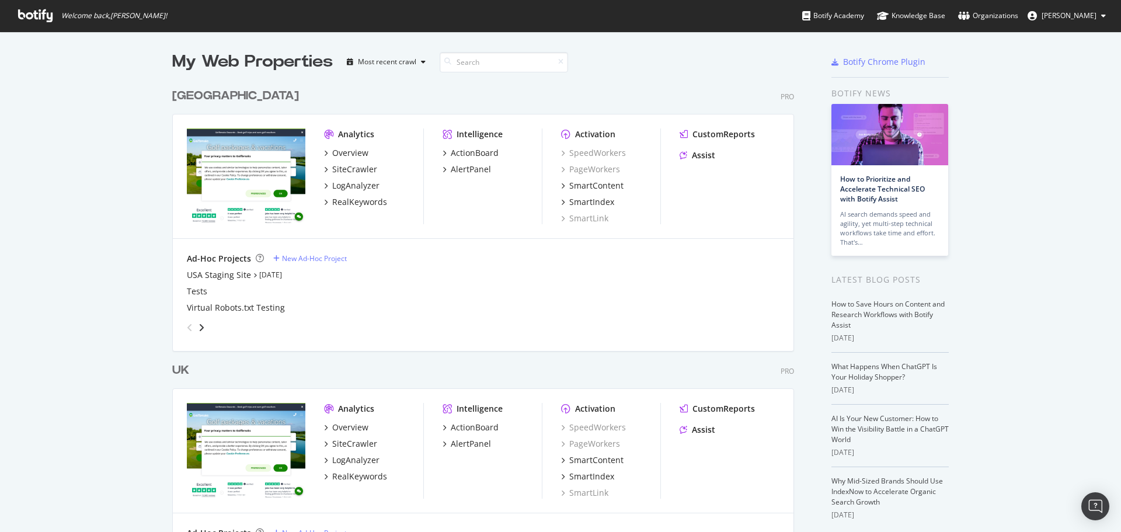
scroll to position [523, 1104]
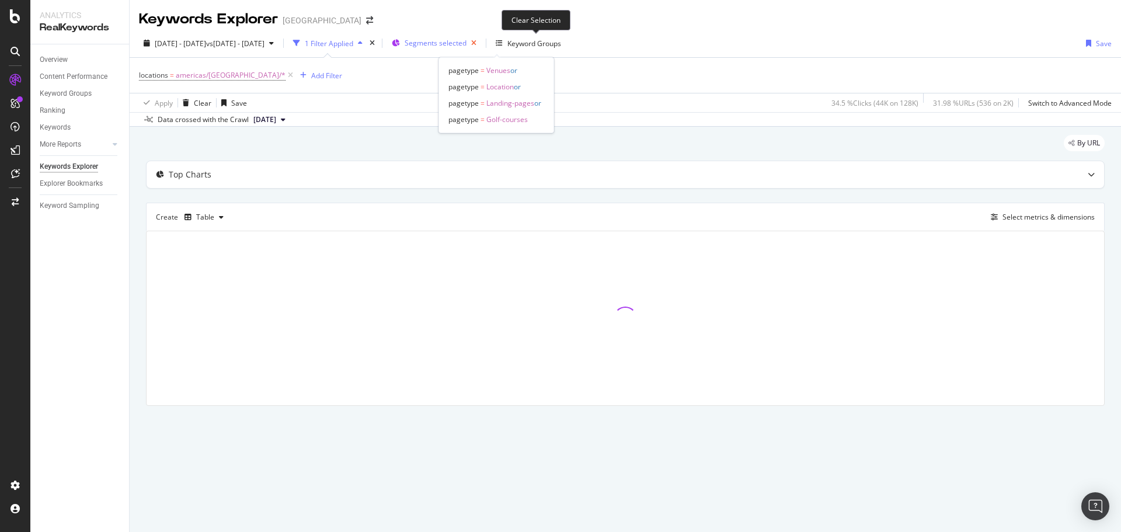
click at [481, 44] on icon "button" at bounding box center [474, 43] width 15 height 16
click at [203, 75] on span "americas/[GEOGRAPHIC_DATA]/*" at bounding box center [231, 75] width 110 height 16
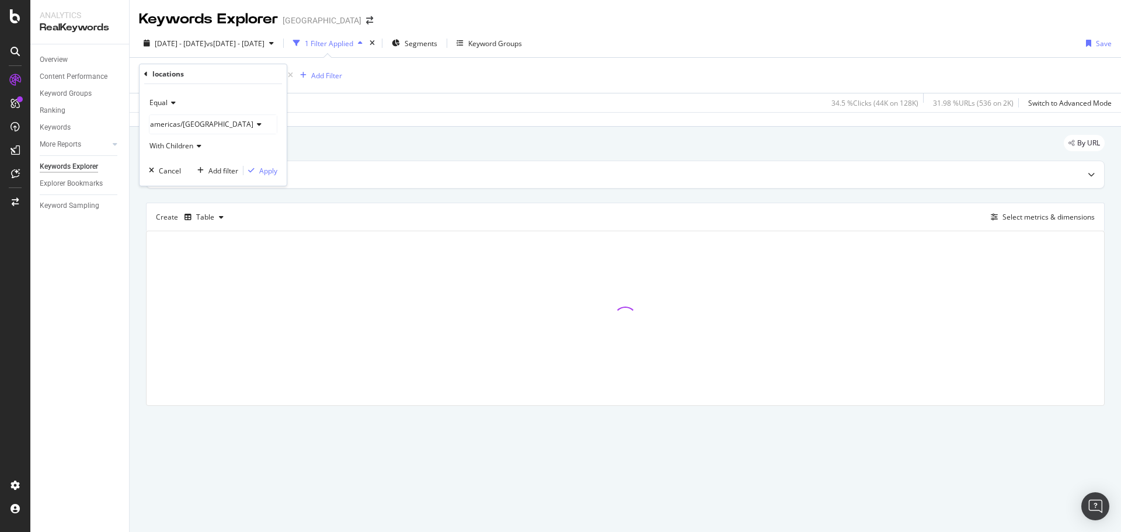
click at [180, 120] on span "americas/[GEOGRAPHIC_DATA]" at bounding box center [201, 124] width 103 height 10
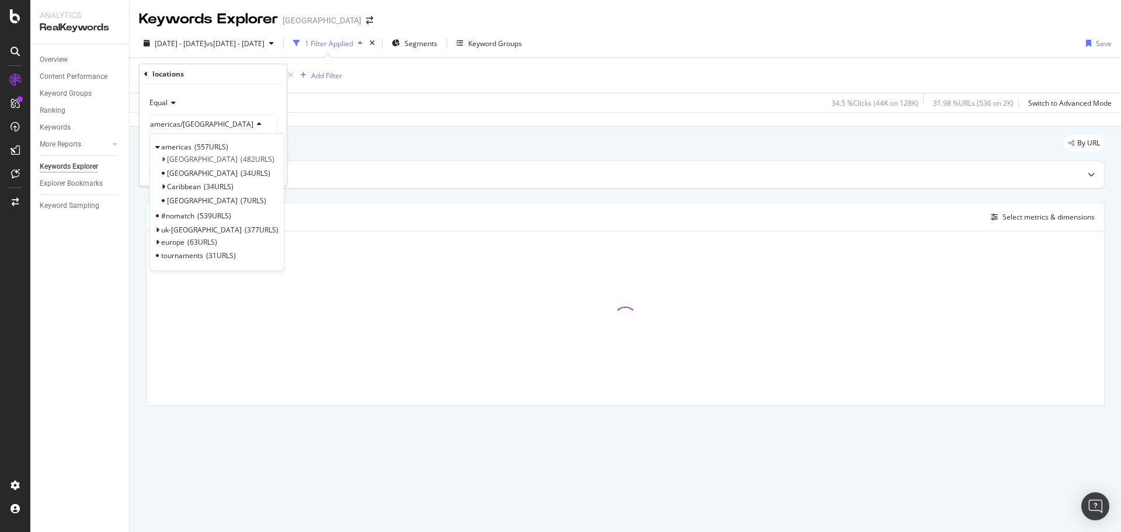
click at [210, 107] on div "Equal" at bounding box center [213, 102] width 128 height 19
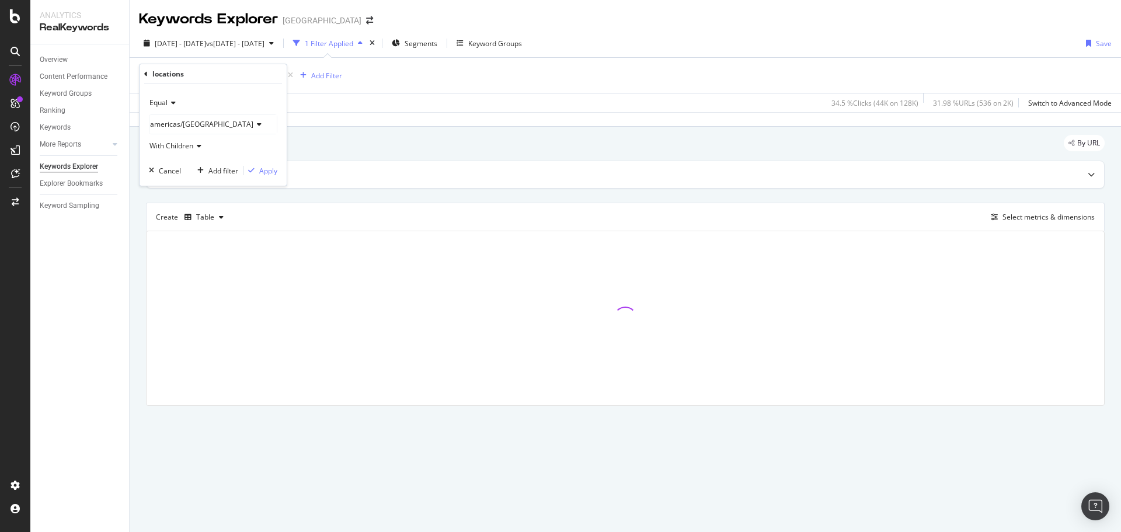
click at [144, 76] on icon at bounding box center [146, 74] width 4 height 7
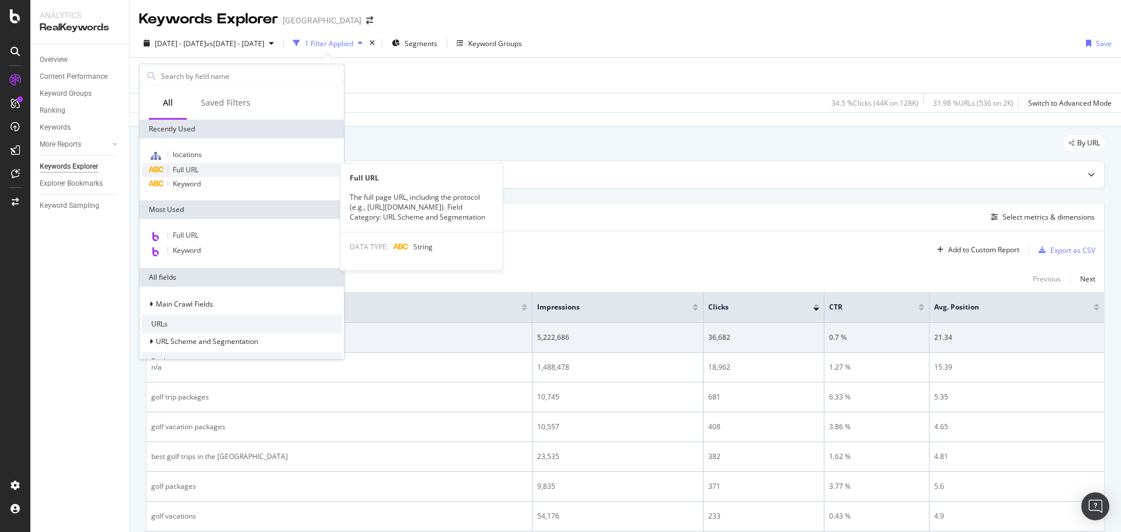
click at [206, 166] on div "Full URL" at bounding box center [242, 170] width 200 height 14
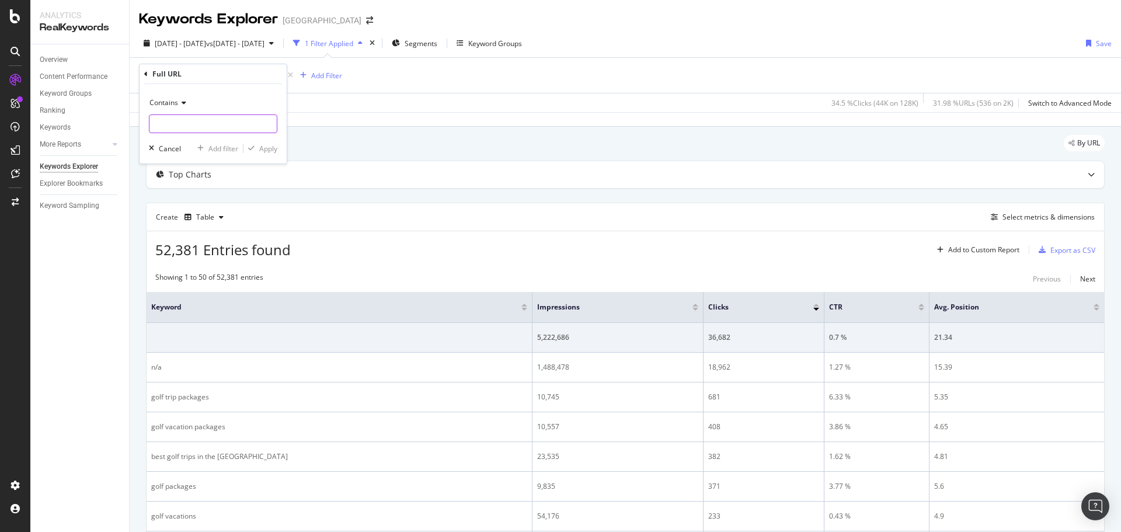
click at [192, 117] on input "text" at bounding box center [212, 123] width 127 height 19
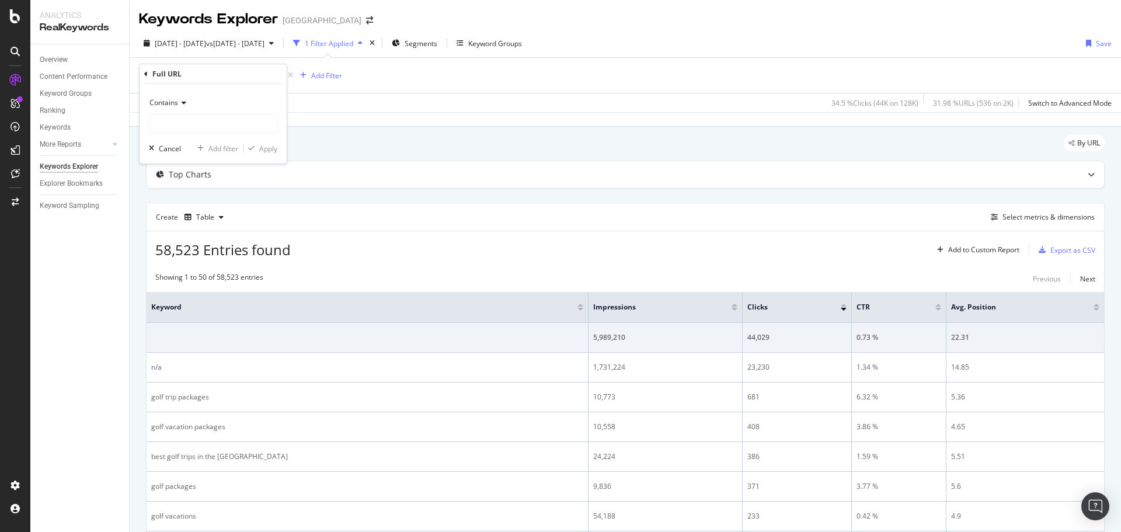
click at [185, 107] on div "Contains" at bounding box center [213, 102] width 128 height 19
click at [178, 124] on span "Equal to" at bounding box center [168, 127] width 26 height 10
click at [177, 130] on input "text" at bounding box center [212, 123] width 127 height 19
paste input "[URL][DOMAIN_NAME][US_STATE]"
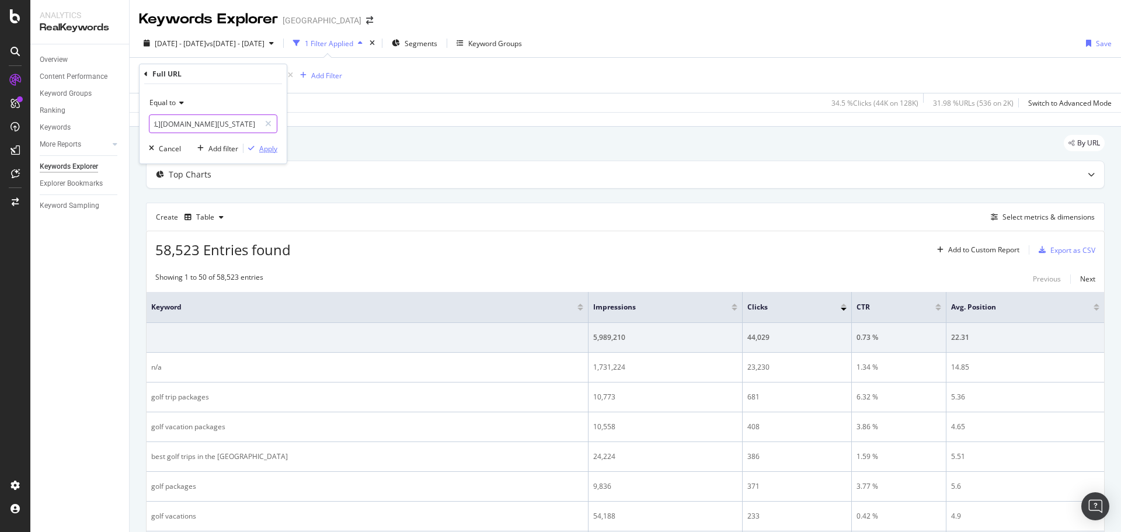
type input "[URL][DOMAIN_NAME][US_STATE]"
click at [266, 149] on div "Apply" at bounding box center [268, 149] width 18 height 10
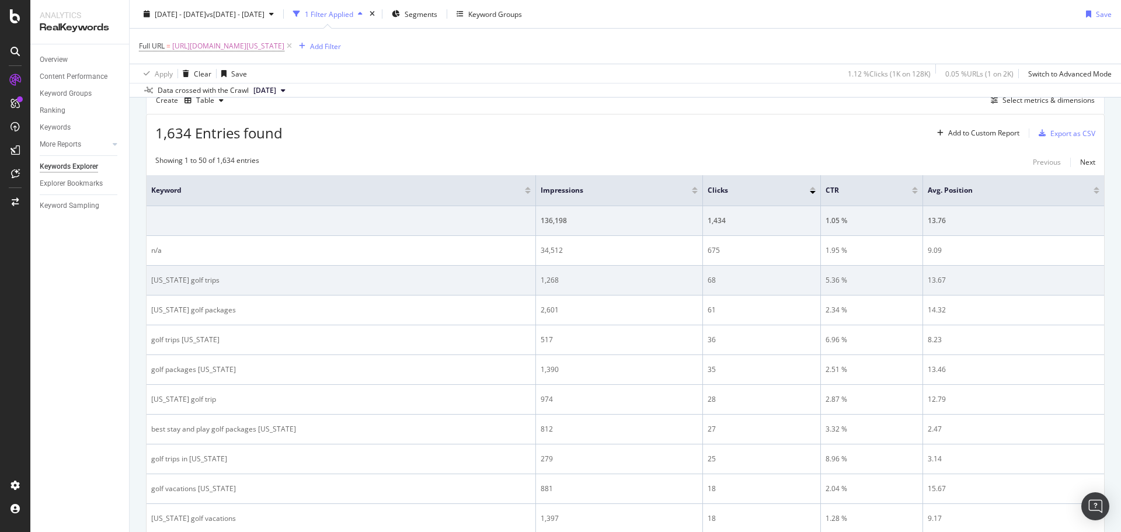
scroll to position [175, 0]
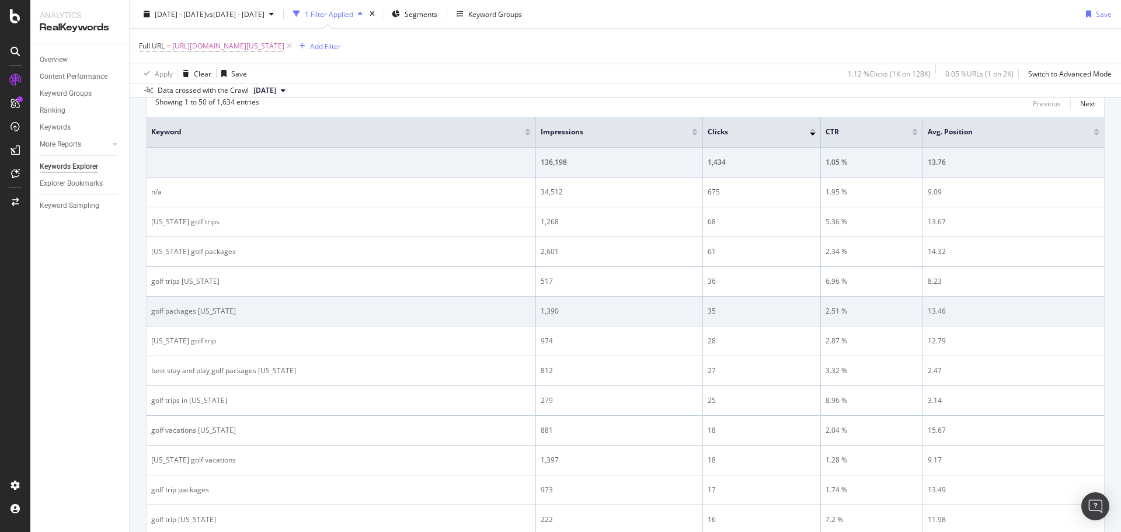
click at [166, 303] on td "golf packages [US_STATE]" at bounding box center [341, 312] width 389 height 30
click at [167, 307] on div "golf packages [US_STATE]" at bounding box center [341, 311] width 380 height 11
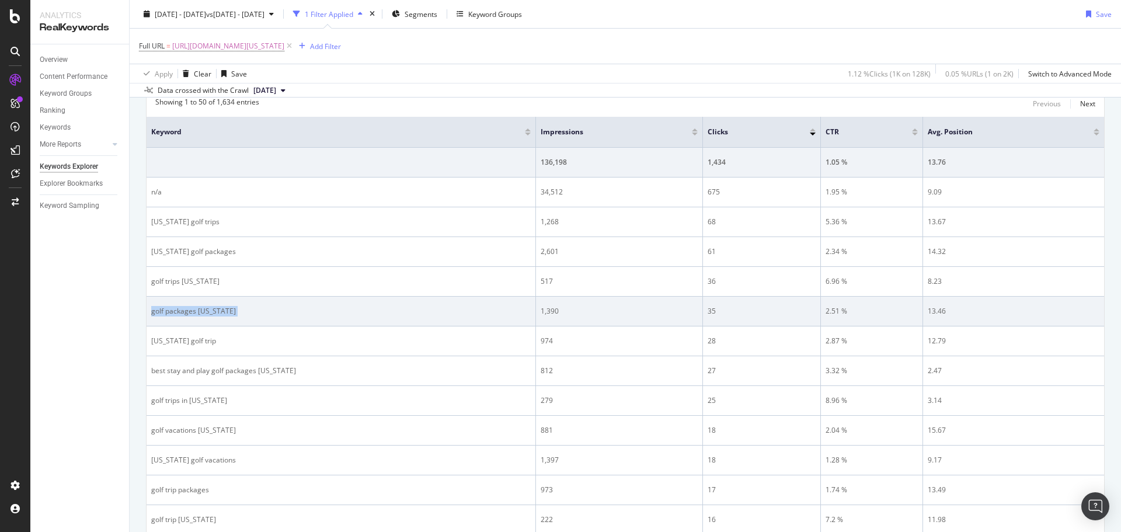
copy div "golf packages [US_STATE]"
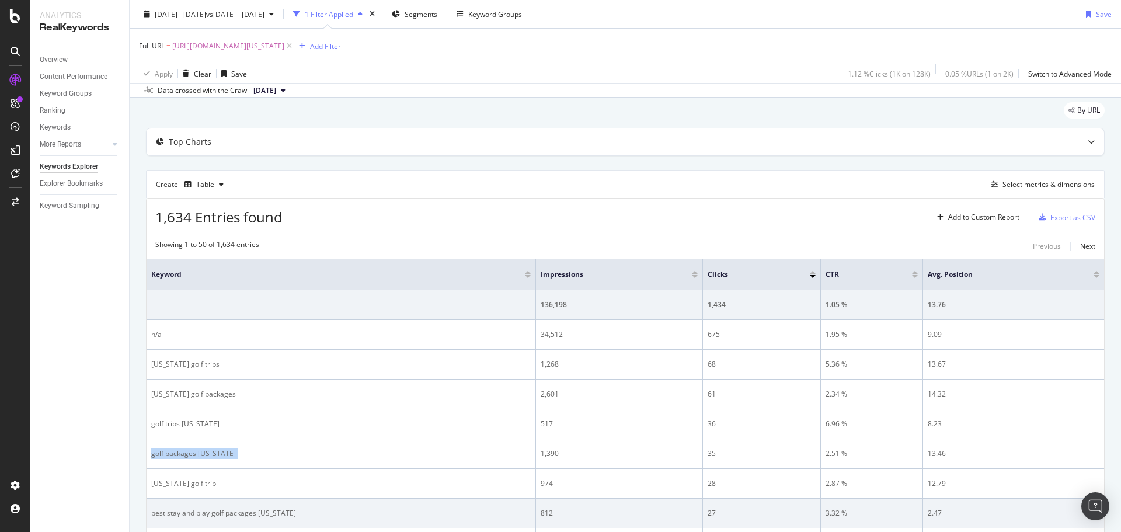
scroll to position [0, 0]
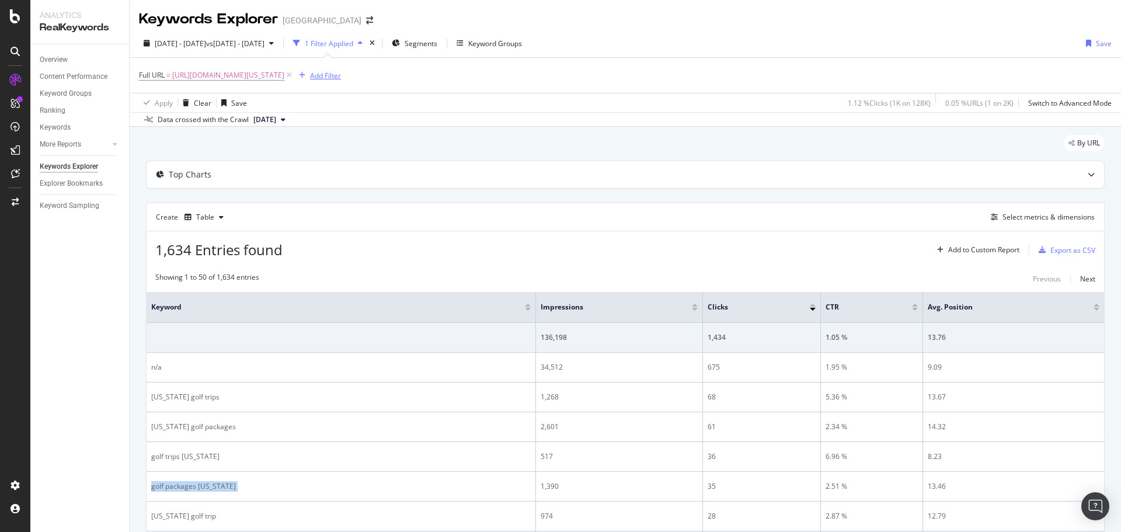
click at [341, 76] on div "Add Filter" at bounding box center [325, 76] width 31 height 10
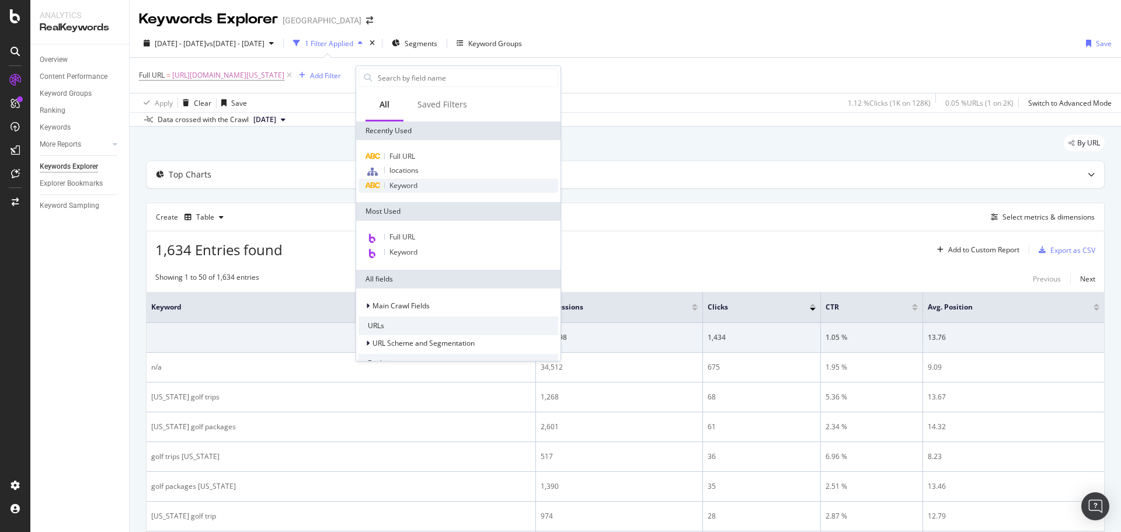
click at [415, 184] on span "Keyword" at bounding box center [403, 185] width 28 height 10
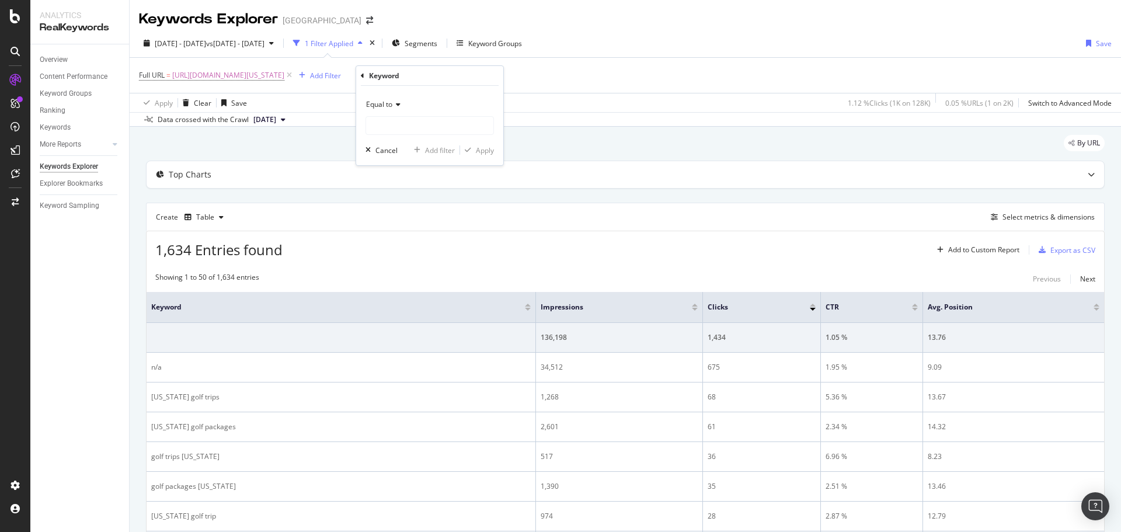
click at [395, 106] on icon at bounding box center [396, 104] width 8 height 7
click at [394, 104] on icon at bounding box center [396, 104] width 8 height 7
click at [367, 77] on div "Keyword" at bounding box center [430, 76] width 138 height 20
click at [364, 77] on div "Keyword" at bounding box center [430, 76] width 138 height 20
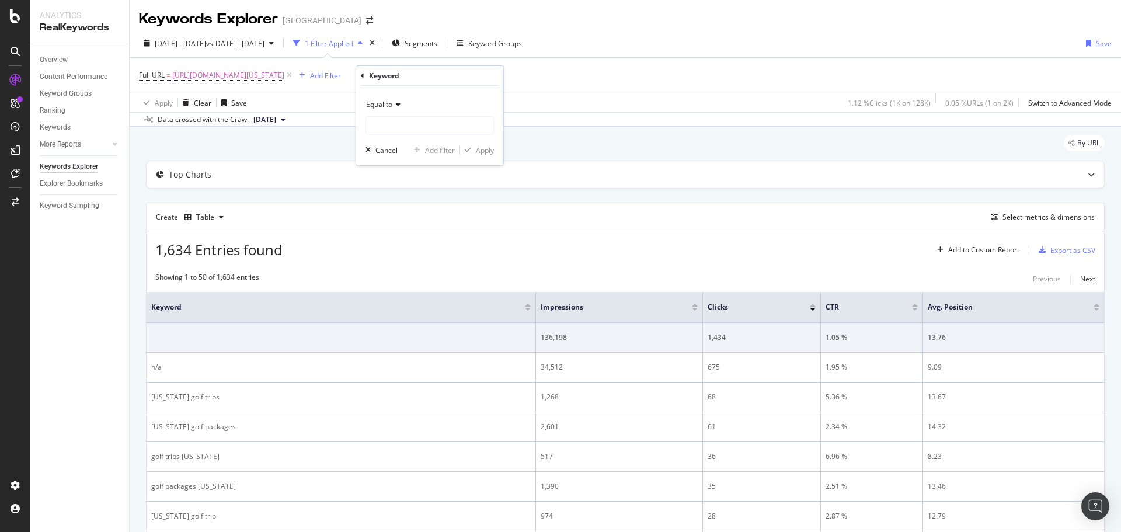
click at [361, 78] on icon at bounding box center [363, 75] width 4 height 7
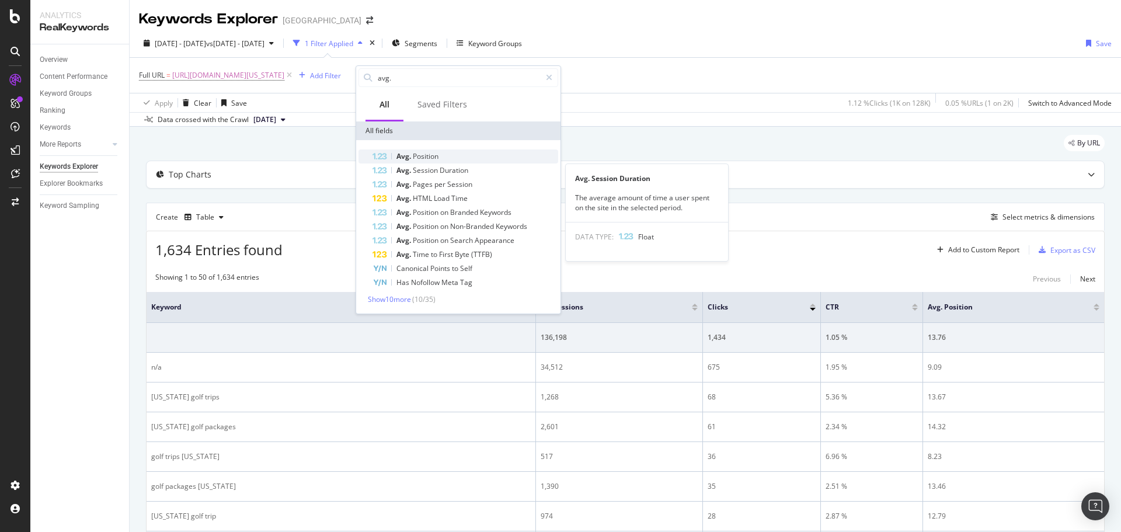
type input "avg."
click at [436, 158] on span "Position" at bounding box center [426, 156] width 26 height 10
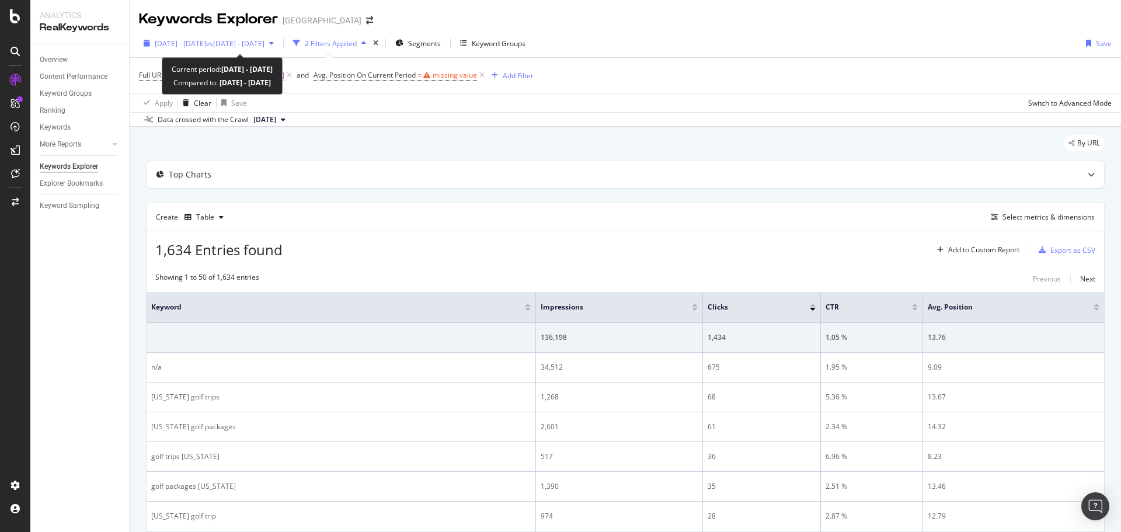
click at [264, 43] on span "vs 2024 May. 1st - Sep. 15th" at bounding box center [235, 44] width 58 height 10
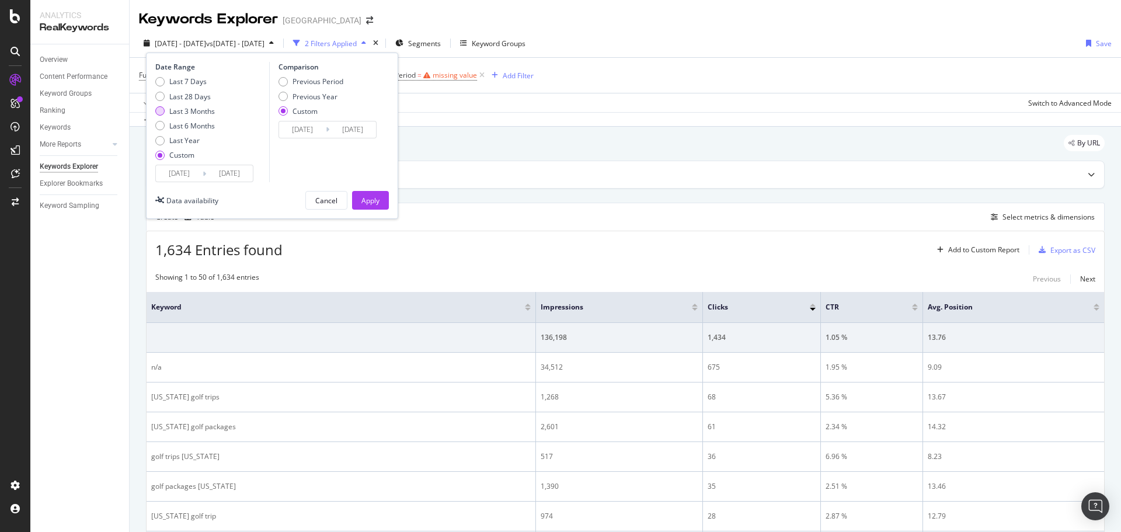
click at [202, 108] on div "Last 3 Months" at bounding box center [192, 111] width 46 height 10
type input "2025/06/16"
click at [378, 196] on div "Apply" at bounding box center [370, 201] width 18 height 10
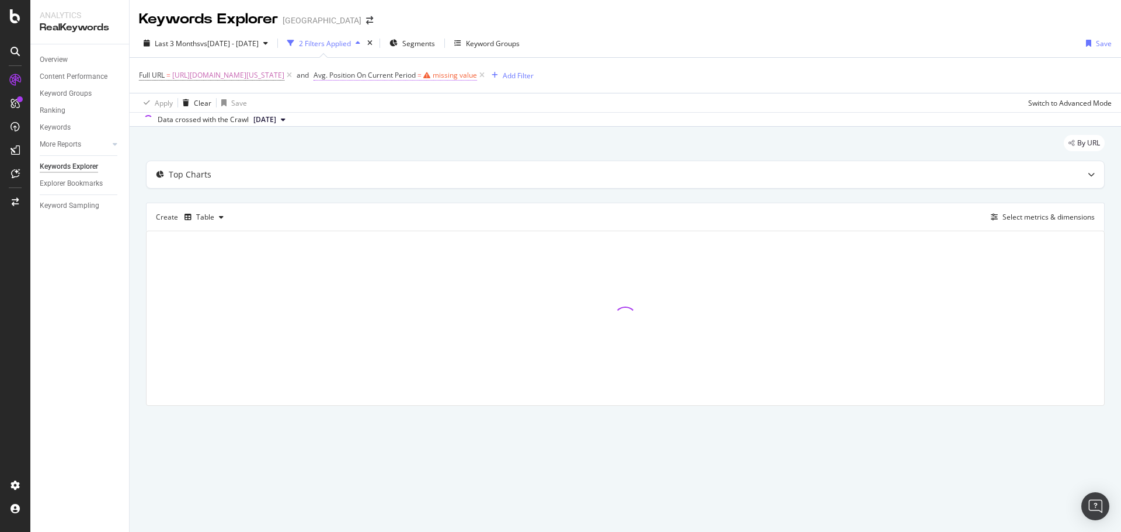
click at [416, 74] on span "Avg. Position On Current Period" at bounding box center [365, 75] width 102 height 10
click at [409, 143] on span "Equal to" at bounding box center [398, 143] width 26 height 10
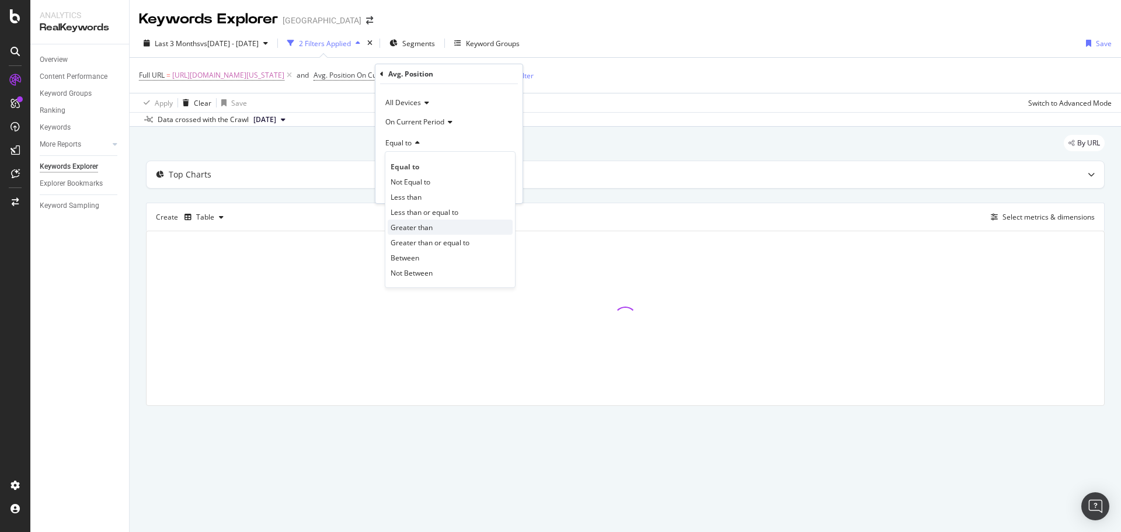
click at [424, 228] on span "Greater than" at bounding box center [412, 227] width 42 height 10
click at [423, 169] on input "number" at bounding box center [449, 163] width 128 height 19
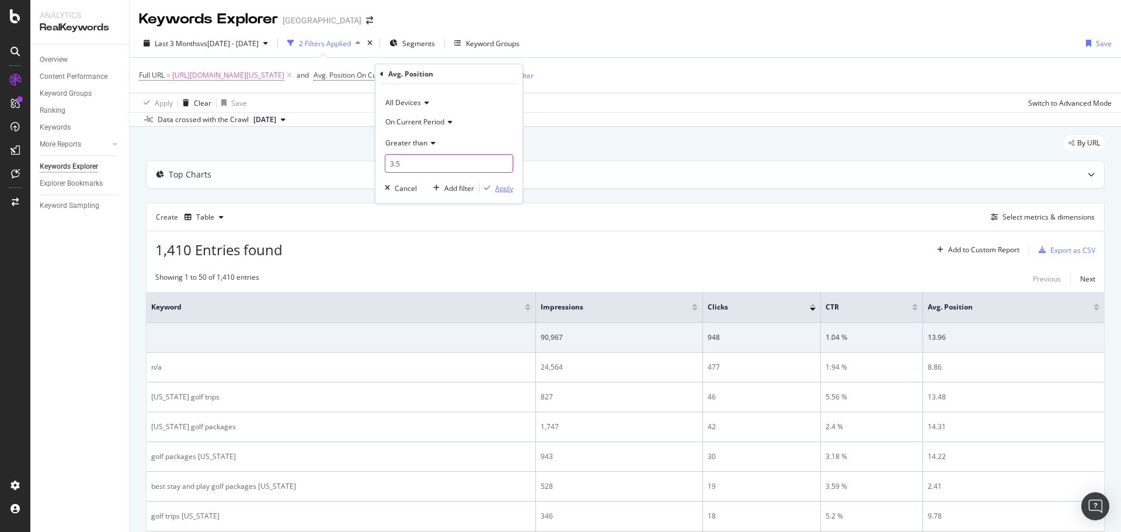
type input "3.5"
click at [509, 191] on div "Apply" at bounding box center [504, 188] width 18 height 10
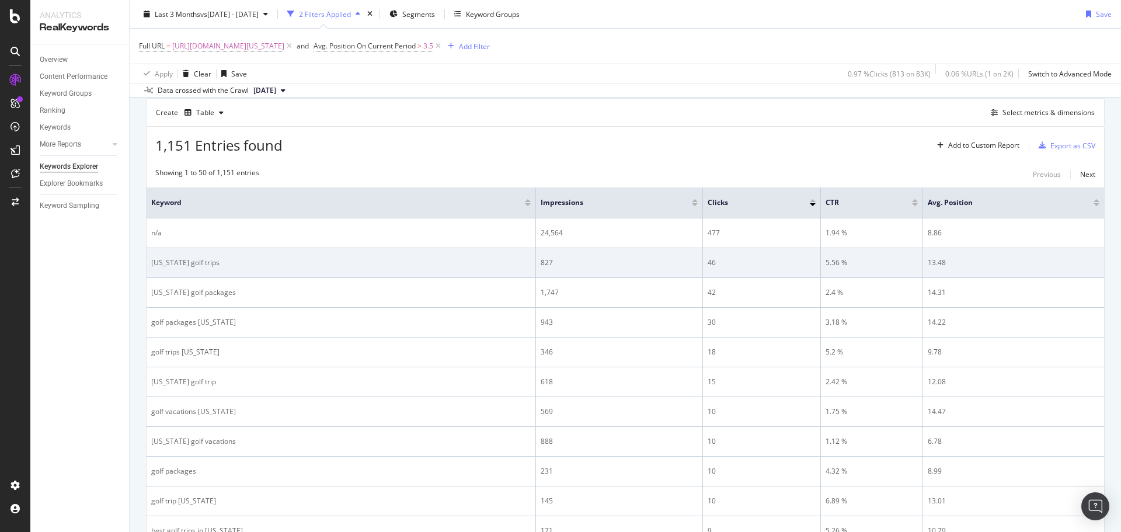
scroll to position [175, 0]
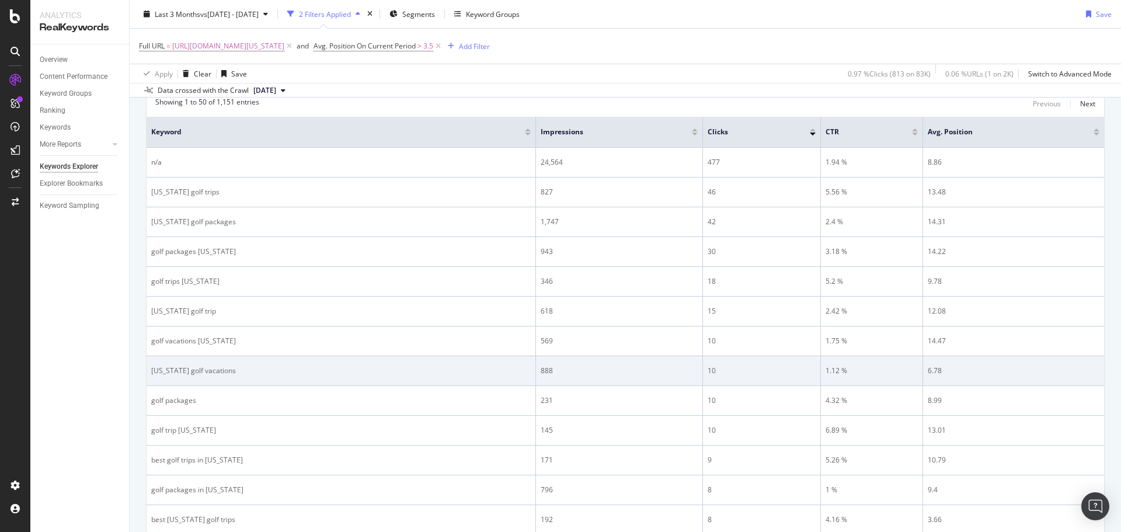
click at [170, 370] on div "florida golf vacations" at bounding box center [341, 370] width 380 height 11
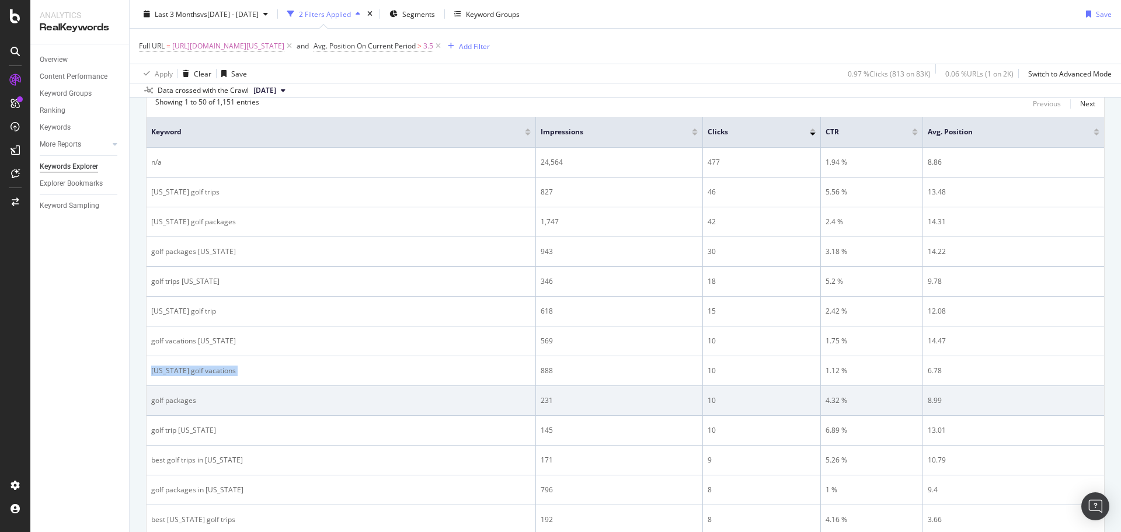
copy div "florida golf vacations"
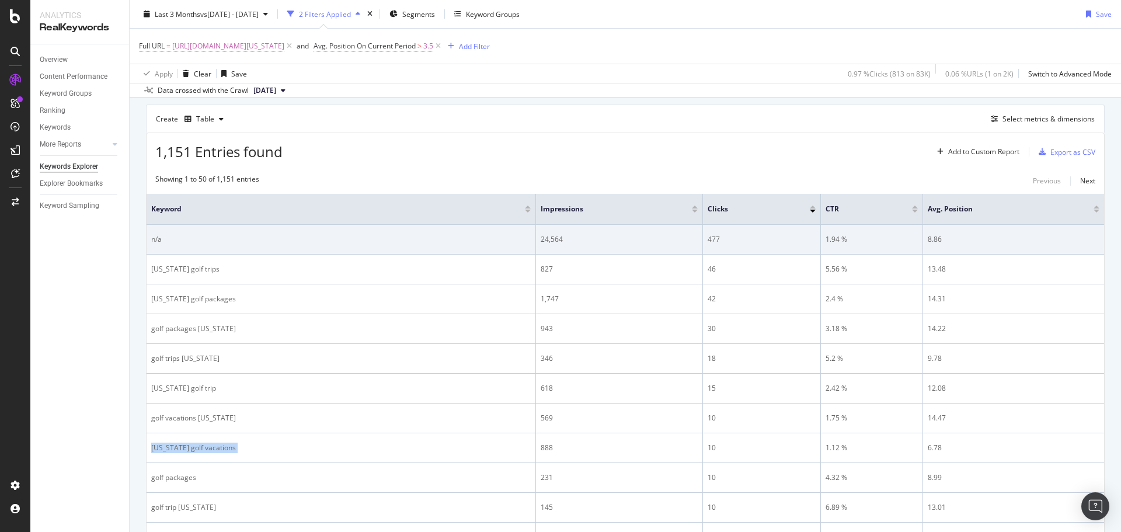
scroll to position [0, 0]
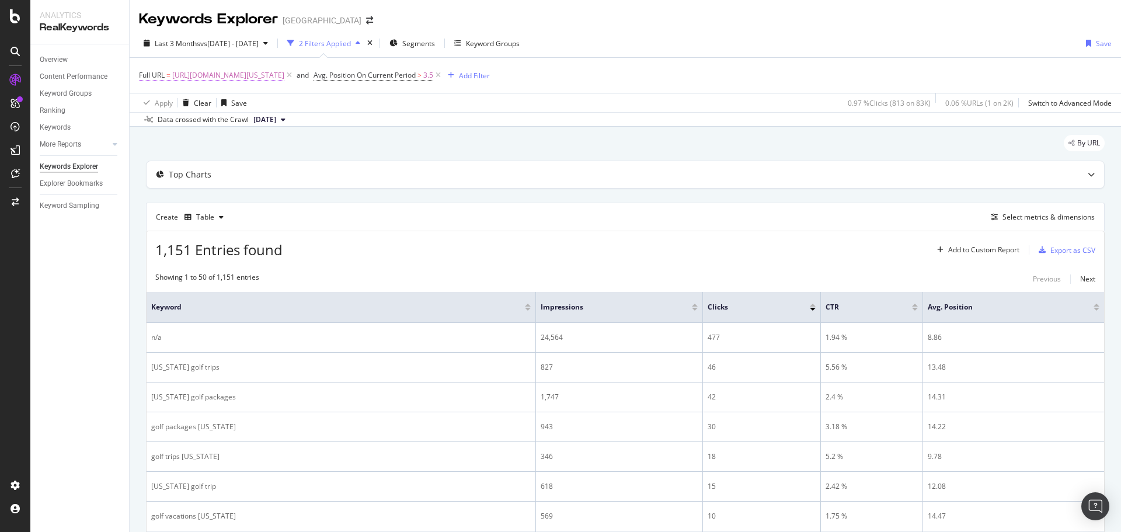
click at [233, 72] on span "https://www.golfbreaks.com/en-us/vacations/florida/" at bounding box center [228, 75] width 112 height 16
click at [175, 101] on span "Equal to" at bounding box center [162, 103] width 26 height 10
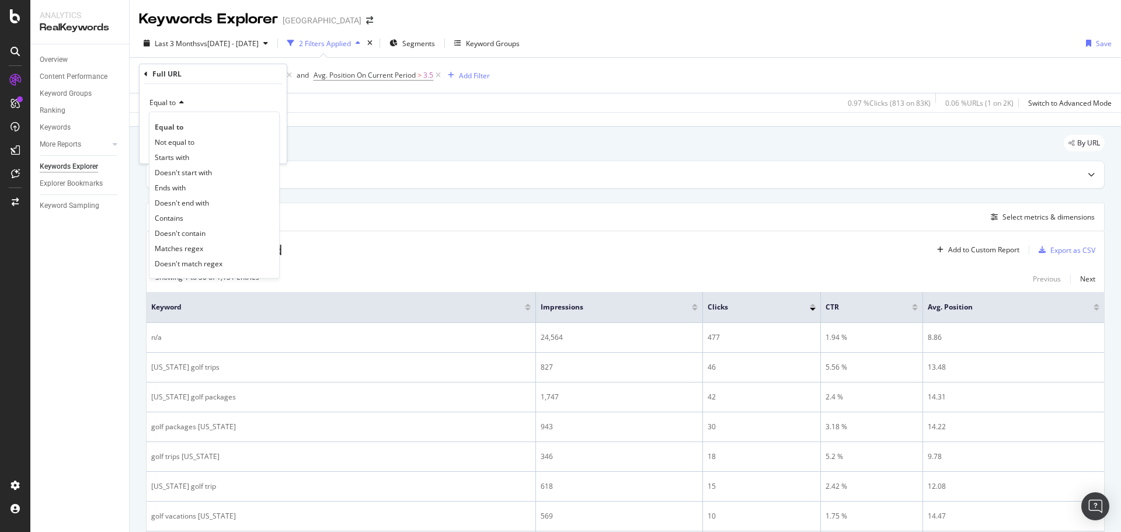
click at [214, 90] on div "Equal to Equal to Not equal to Starts with Doesn't start with Ends with Doesn't…" at bounding box center [213, 123] width 147 height 79
click at [264, 154] on div "Apply" at bounding box center [260, 148] width 34 height 11
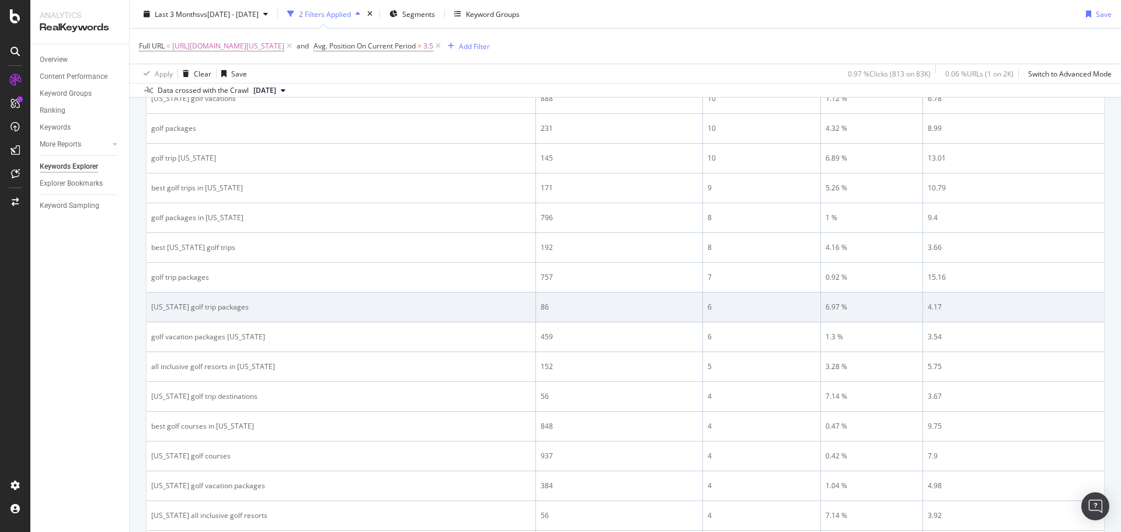
scroll to position [467, 0]
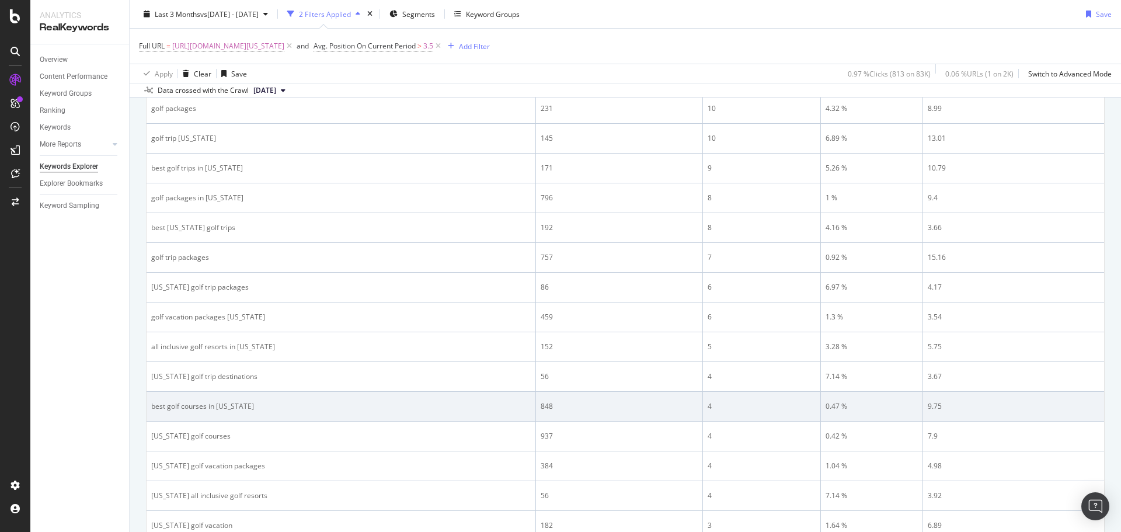
click at [202, 405] on div "best golf courses in florida" at bounding box center [341, 406] width 380 height 11
copy div "best golf courses in florida"
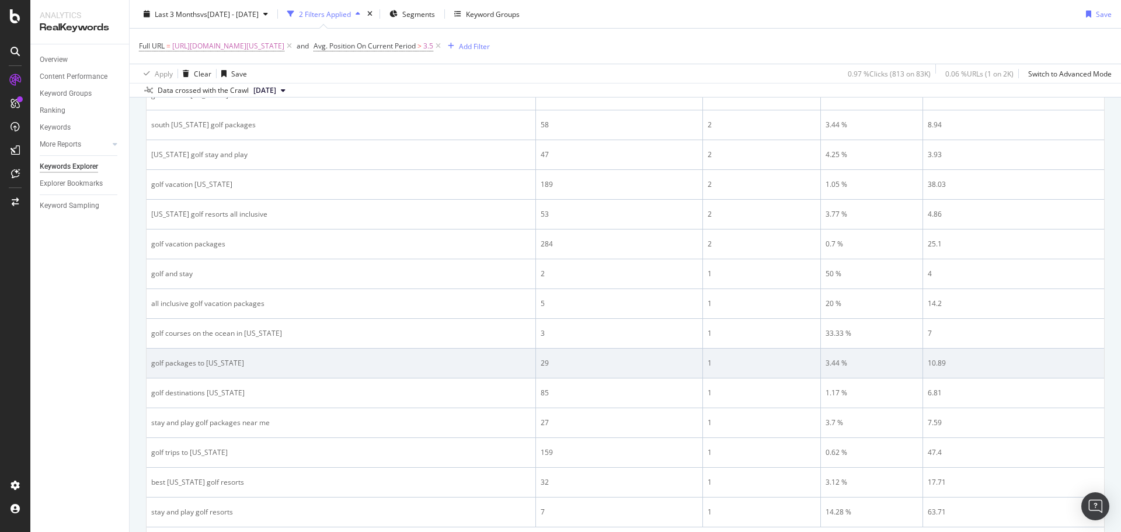
scroll to position [1343, 0]
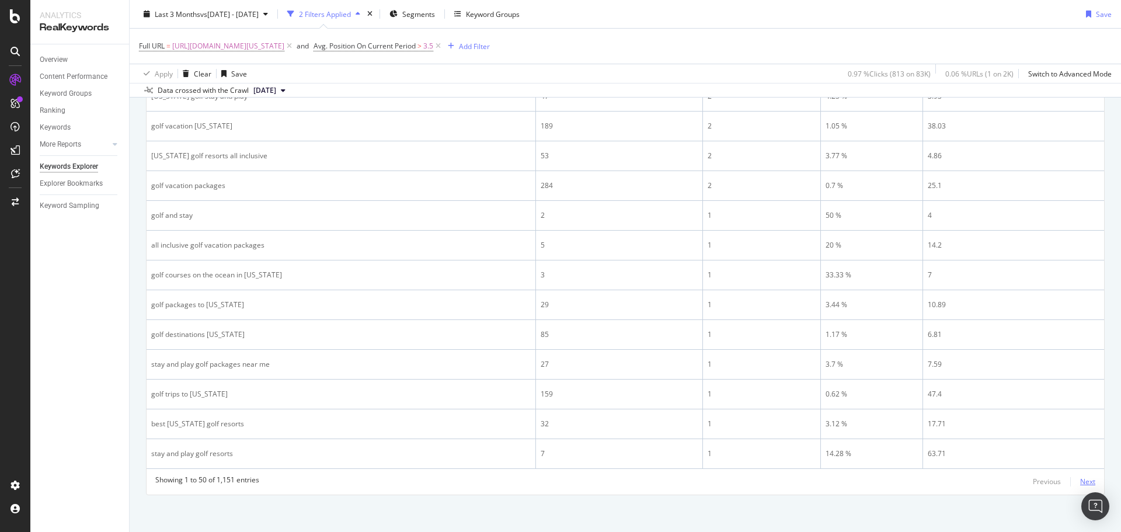
click at [1080, 481] on div "Next" at bounding box center [1087, 481] width 15 height 10
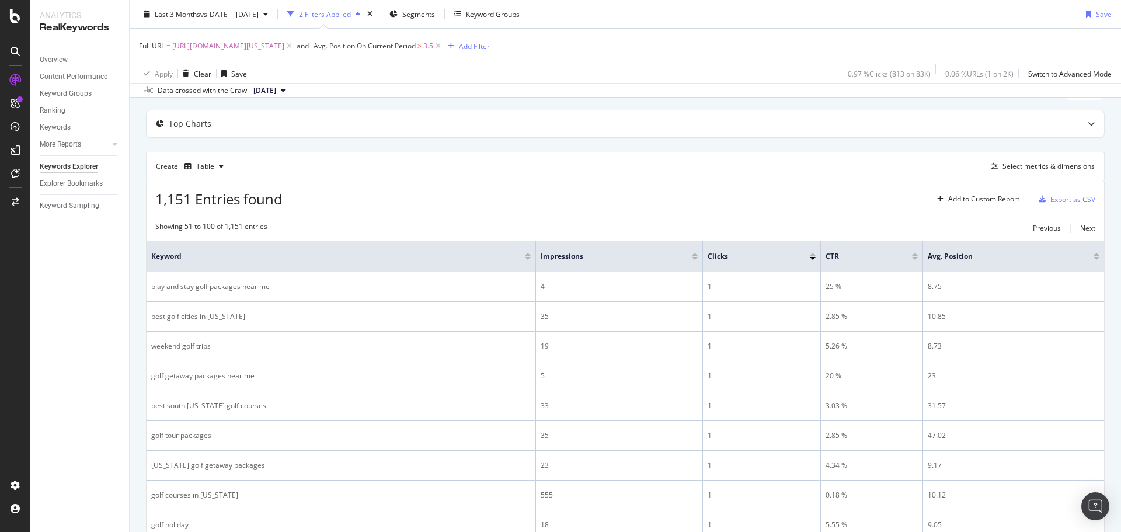
scroll to position [0, 0]
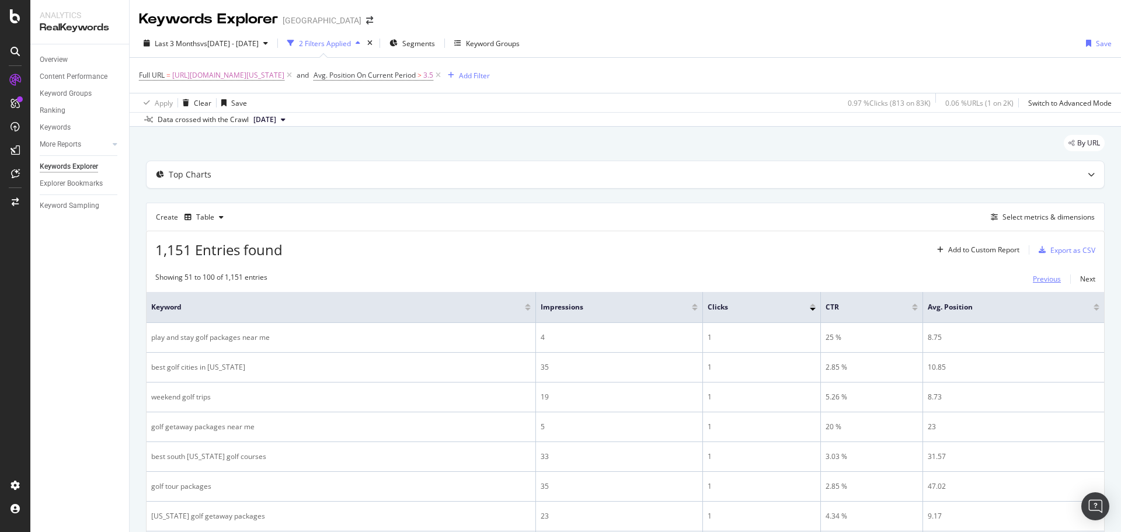
click at [1035, 277] on div "Previous" at bounding box center [1047, 279] width 28 height 10
click at [695, 308] on div at bounding box center [695, 309] width 6 height 3
click at [490, 76] on div "Add Filter" at bounding box center [474, 76] width 31 height 10
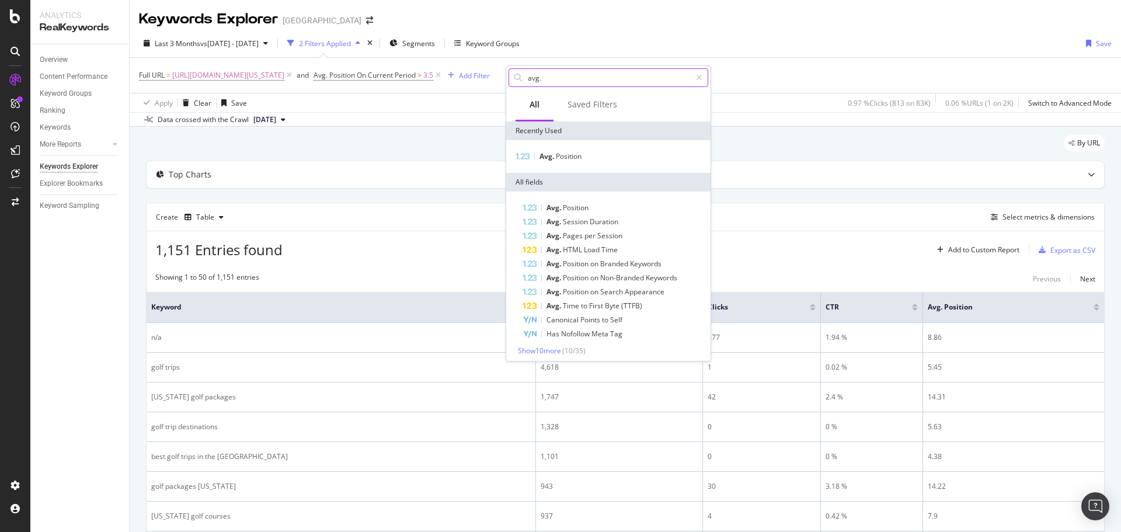
click at [554, 82] on input "avg." at bounding box center [609, 78] width 164 height 18
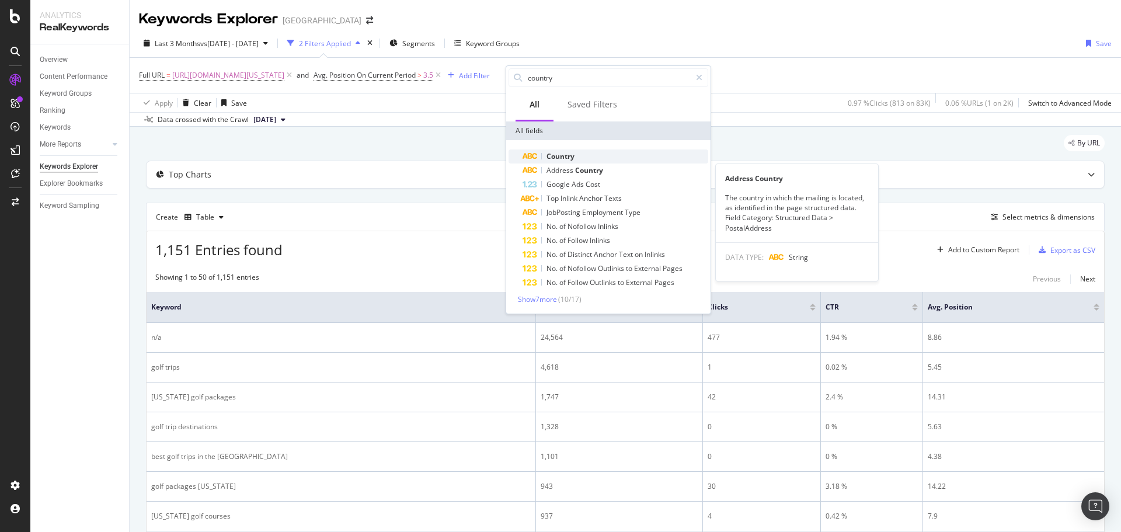
type input "country"
click at [572, 155] on span "Country" at bounding box center [560, 156] width 28 height 10
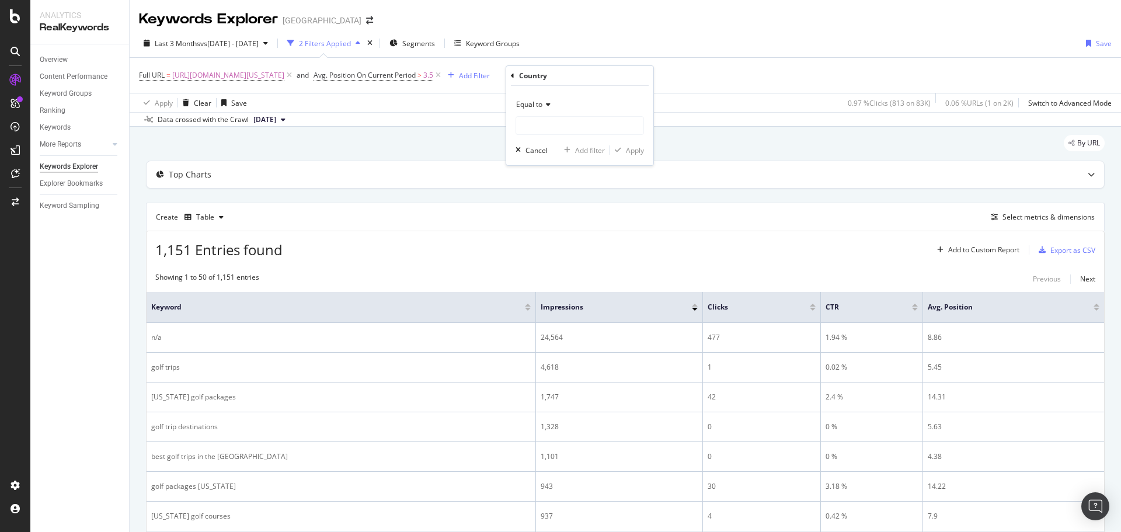
click at [558, 115] on div "Equal to" at bounding box center [580, 115] width 128 height 40
click at [557, 123] on input "text" at bounding box center [579, 125] width 127 height 19
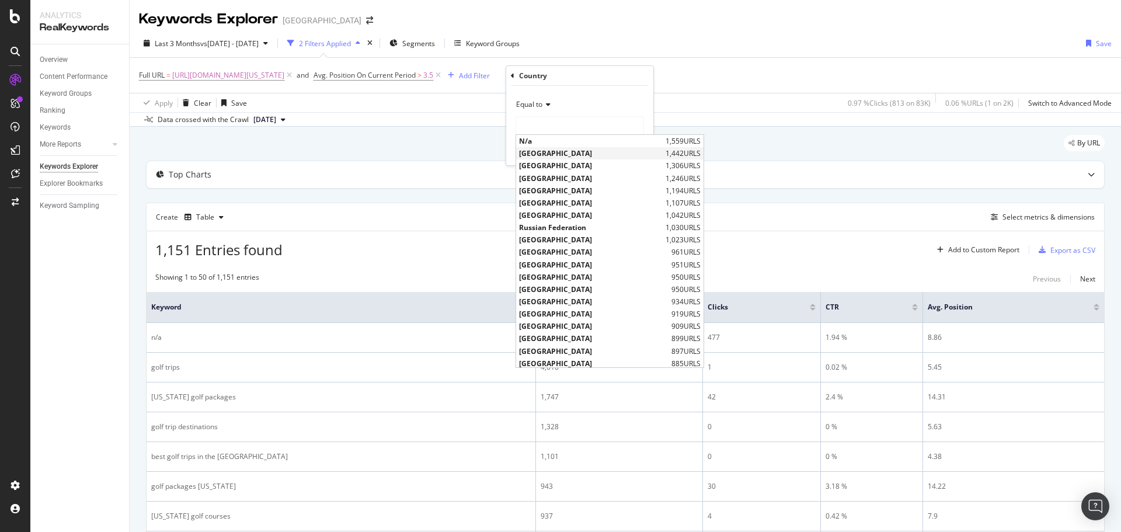
click at [559, 151] on span "[GEOGRAPHIC_DATA]" at bounding box center [591, 153] width 144 height 10
type input "[GEOGRAPHIC_DATA]"
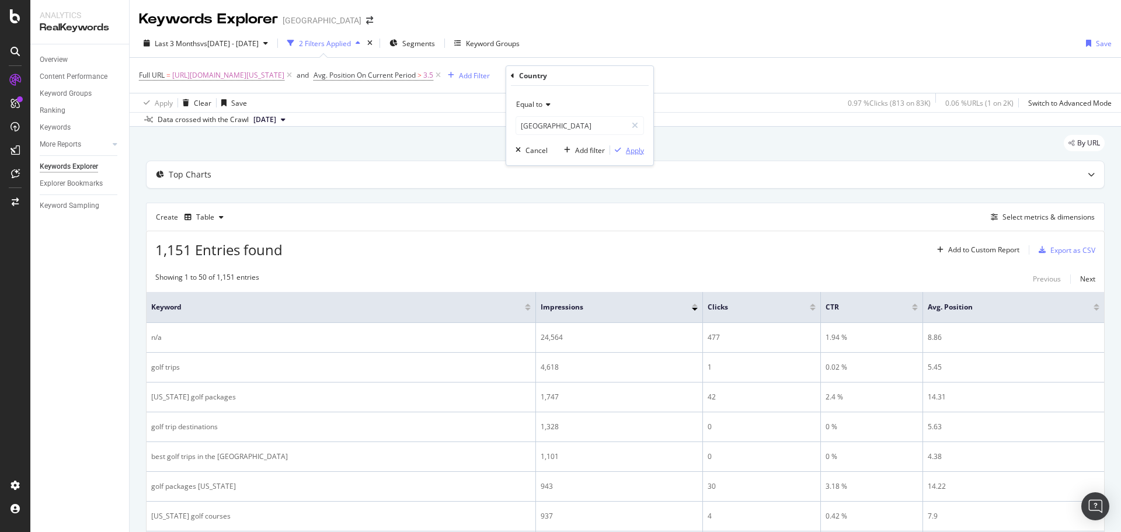
click at [632, 149] on div "Apply" at bounding box center [635, 150] width 18 height 10
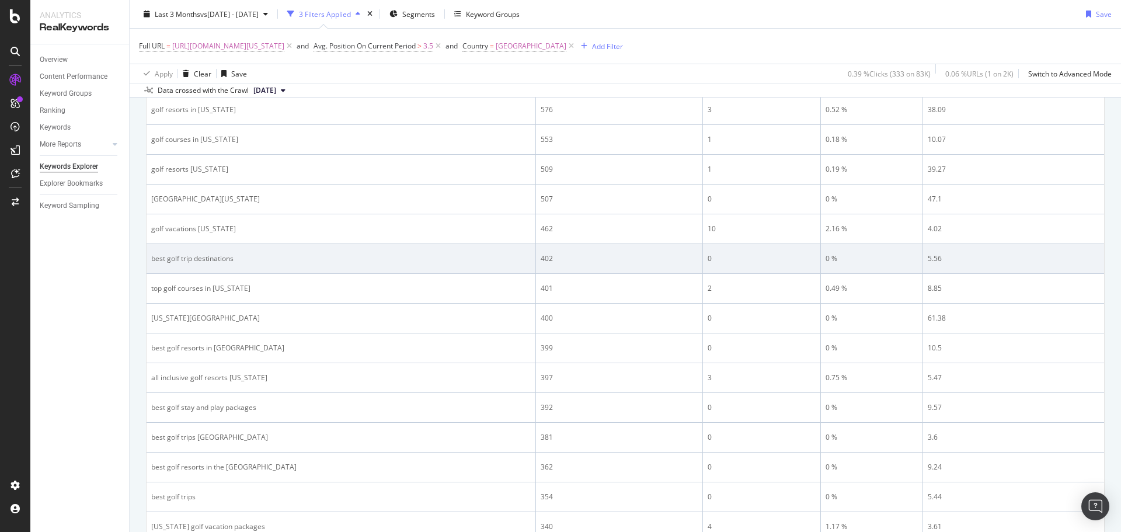
scroll to position [584, 0]
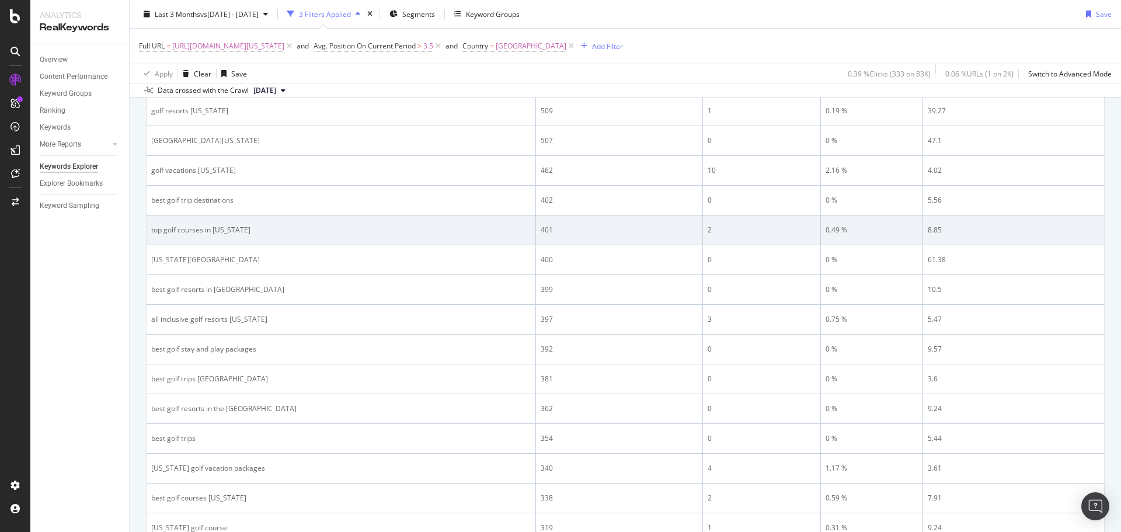
click at [204, 229] on div "top golf courses in florida" at bounding box center [341, 230] width 380 height 11
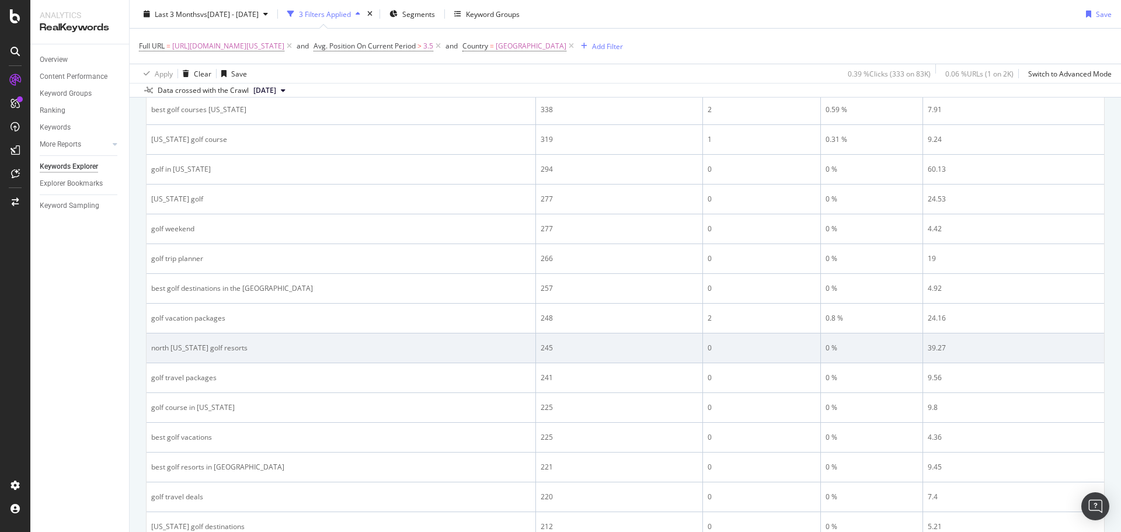
scroll to position [993, 0]
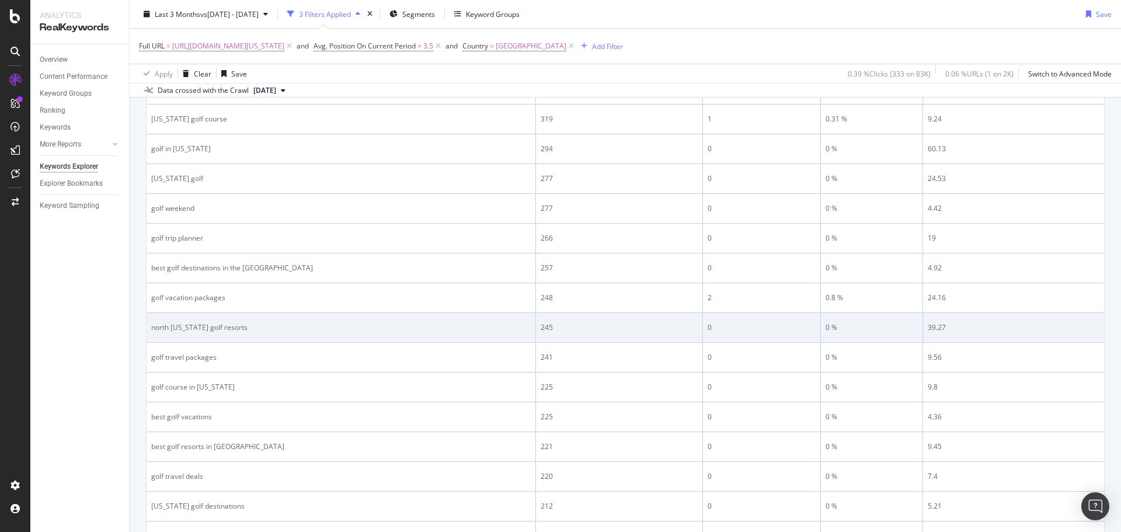
click at [219, 326] on div "north florida golf resorts" at bounding box center [341, 327] width 380 height 11
copy div "north florida golf resorts"
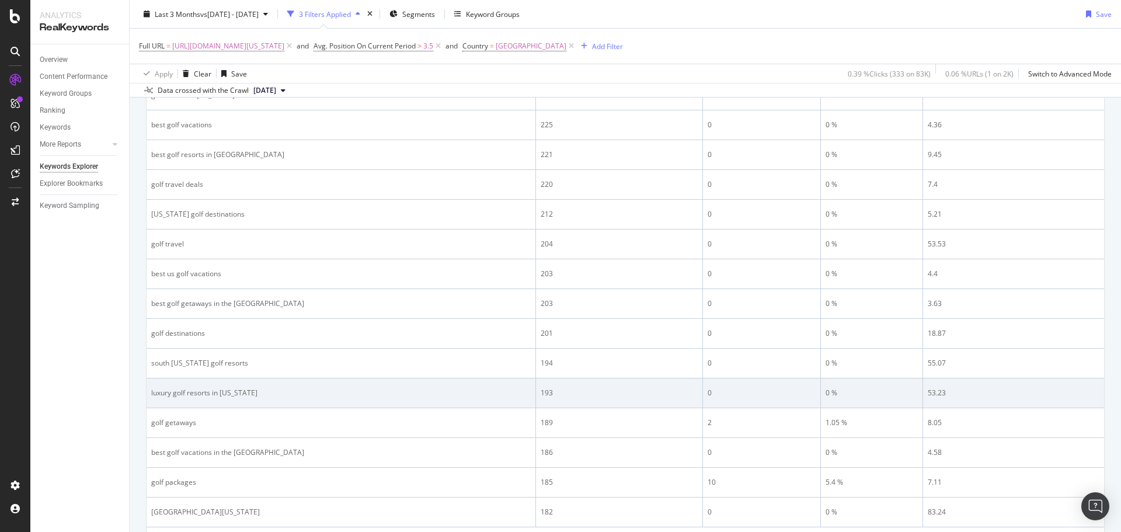
click at [181, 388] on div "luxury golf resorts in florida" at bounding box center [341, 393] width 380 height 11
copy div "luxury golf resorts in florida"
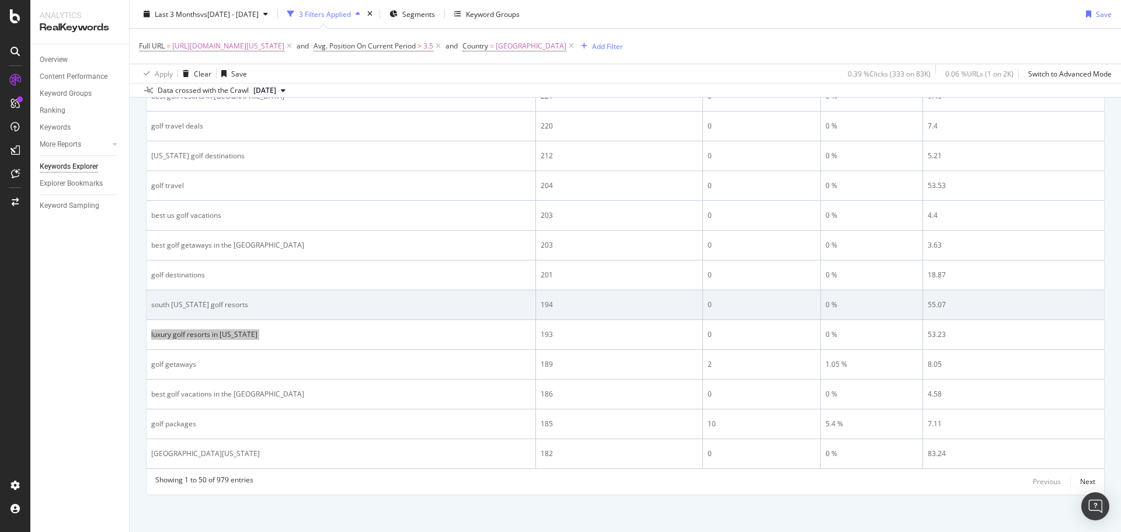
scroll to position [1347, 0]
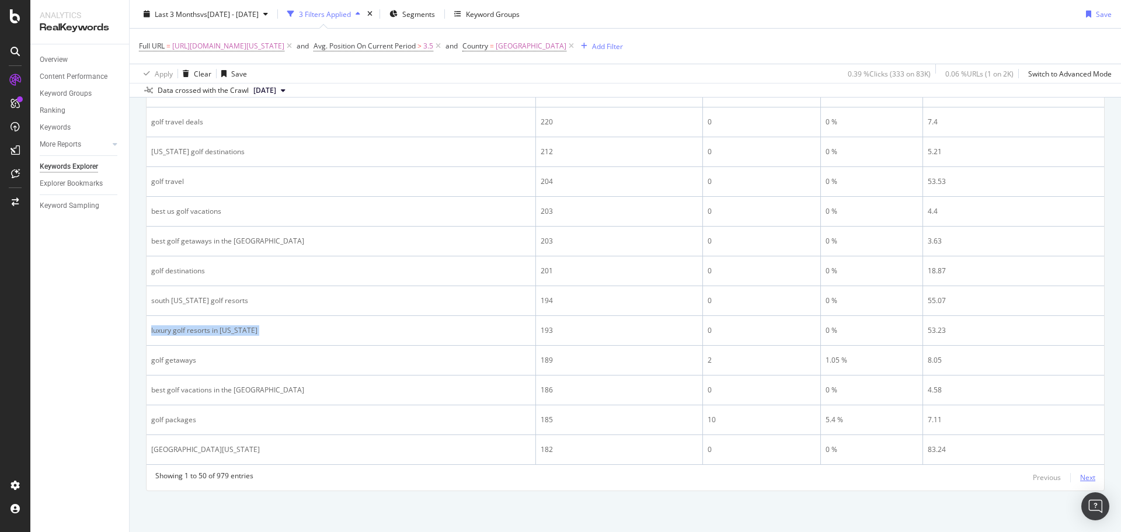
click at [1080, 475] on div "Next" at bounding box center [1087, 477] width 15 height 10
click at [1080, 471] on div "Next" at bounding box center [1087, 477] width 15 height 13
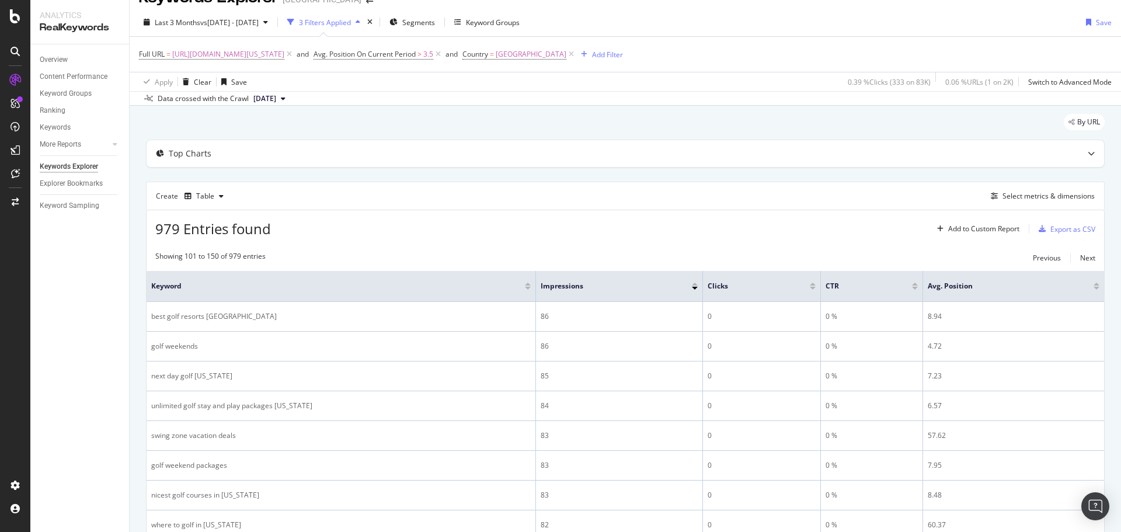
scroll to position [0, 0]
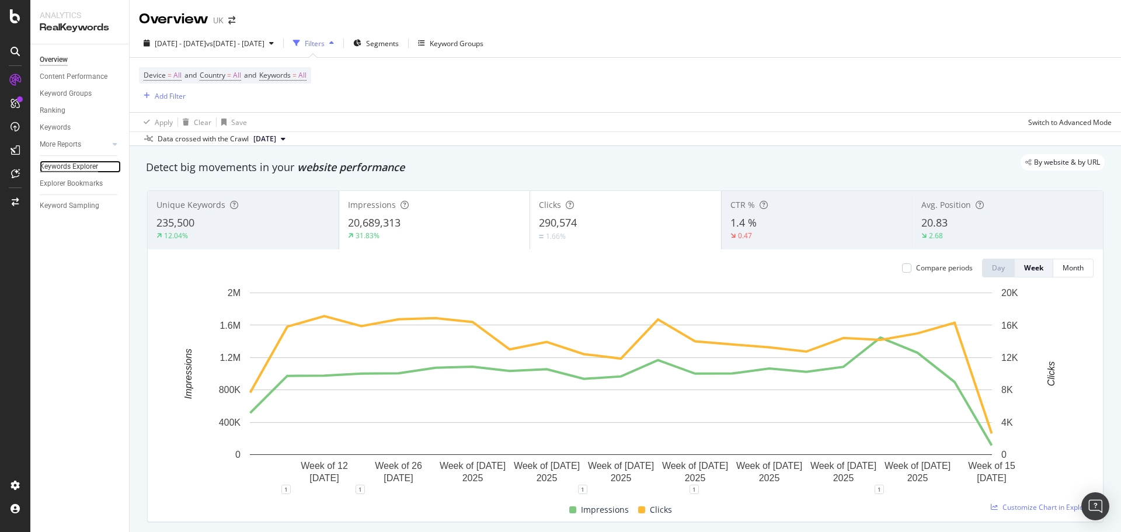
click at [64, 170] on div "Keywords Explorer" at bounding box center [69, 167] width 58 height 12
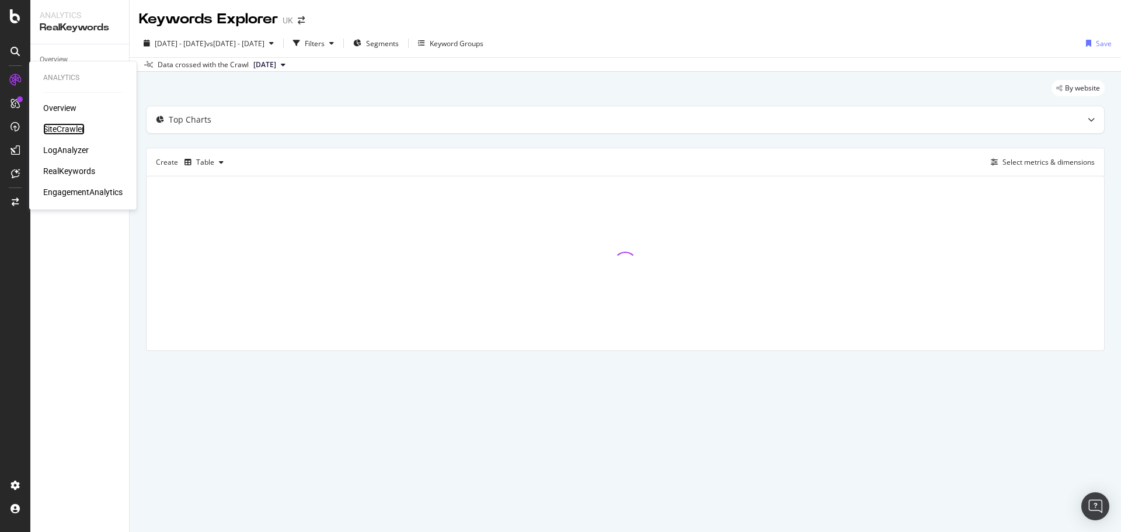
click at [65, 127] on div "SiteCrawler" at bounding box center [63, 129] width 41 height 12
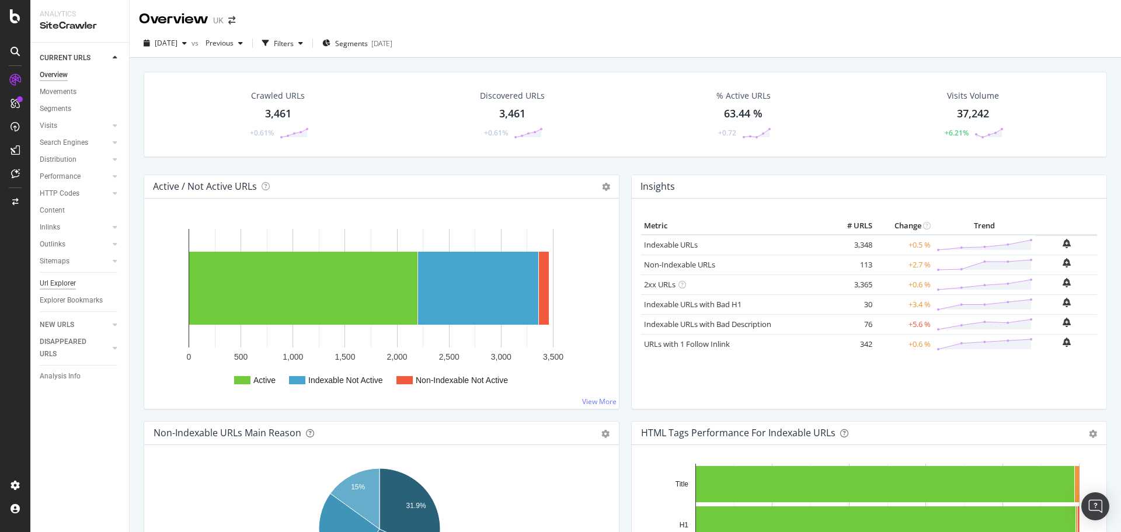
click at [74, 279] on div "Url Explorer" at bounding box center [58, 283] width 36 height 12
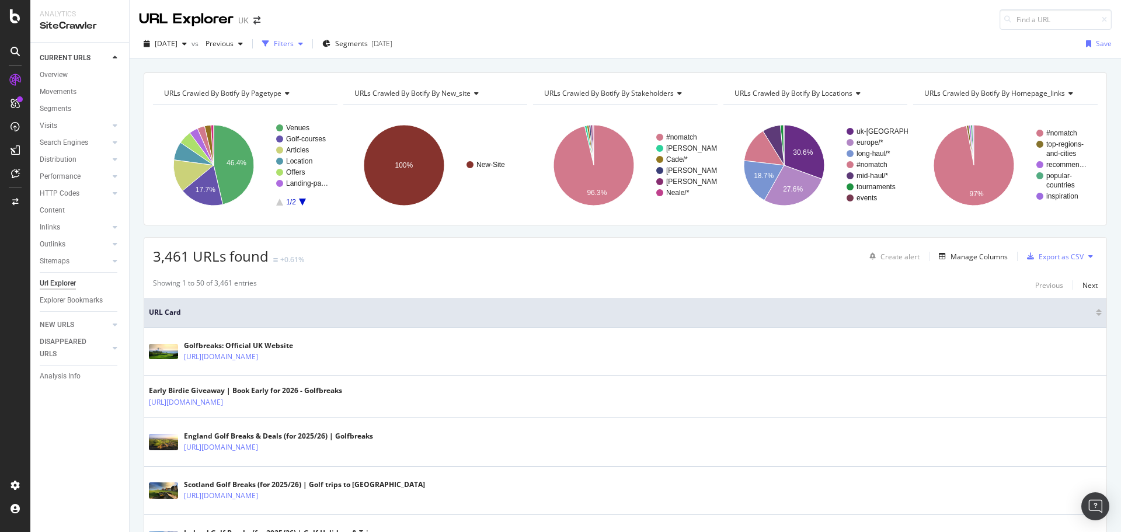
click at [294, 39] on div "Filters" at bounding box center [284, 44] width 20 height 10
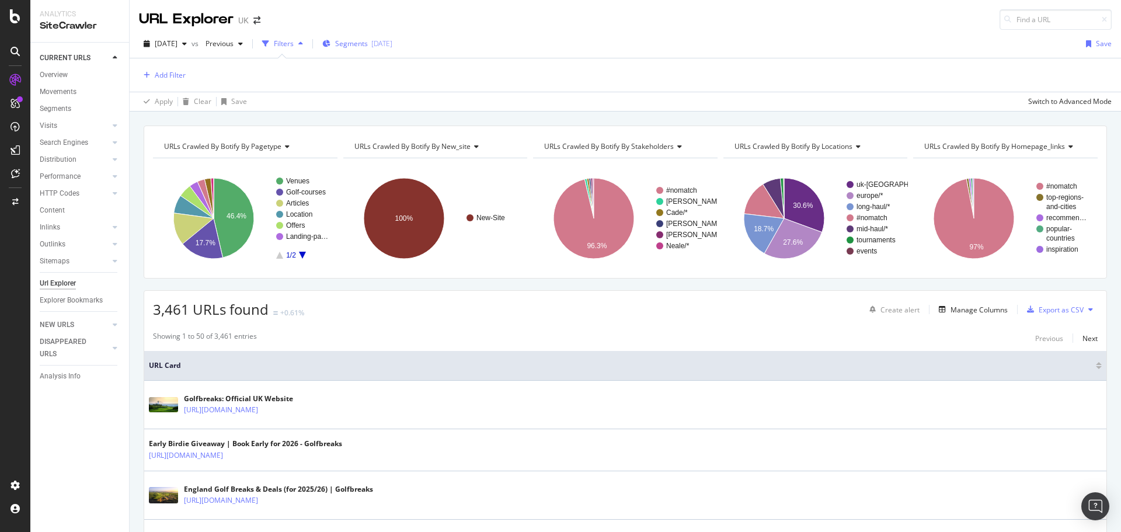
click at [360, 39] on span "Segments" at bounding box center [351, 44] width 33 height 10
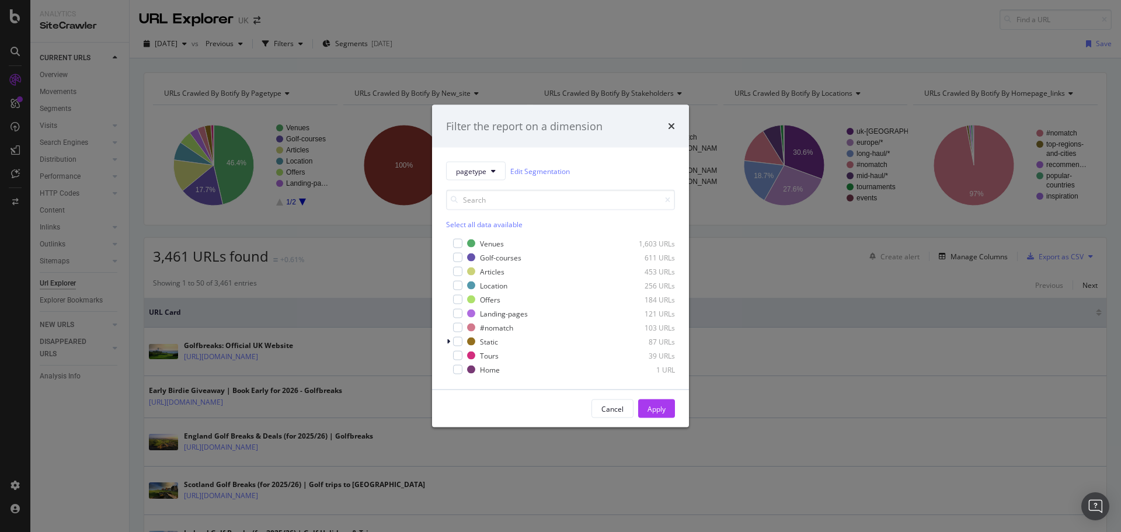
click at [481, 236] on div "Venues 1,603 URLs Golf-courses 611 URLs Articles 453 URLs Location 256 URLs Off…" at bounding box center [560, 305] width 229 height 140
click at [485, 242] on div "Venues" at bounding box center [492, 243] width 24 height 10
click at [492, 255] on div "Golf-courses" at bounding box center [500, 257] width 41 height 10
click at [663, 408] on div "Apply" at bounding box center [657, 408] width 18 height 10
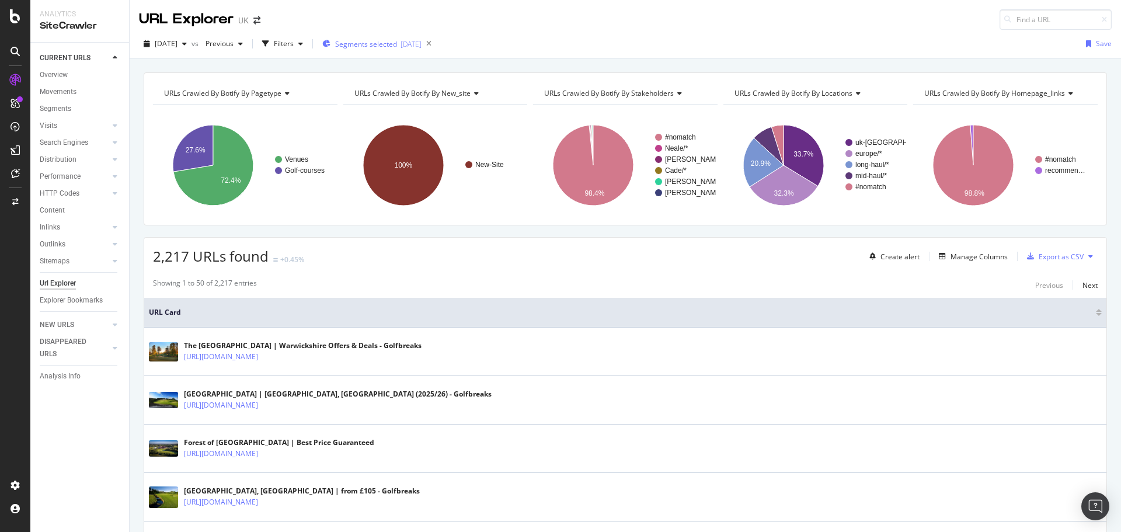
click at [398, 49] on div "Segments selected [DATE]" at bounding box center [371, 44] width 99 height 18
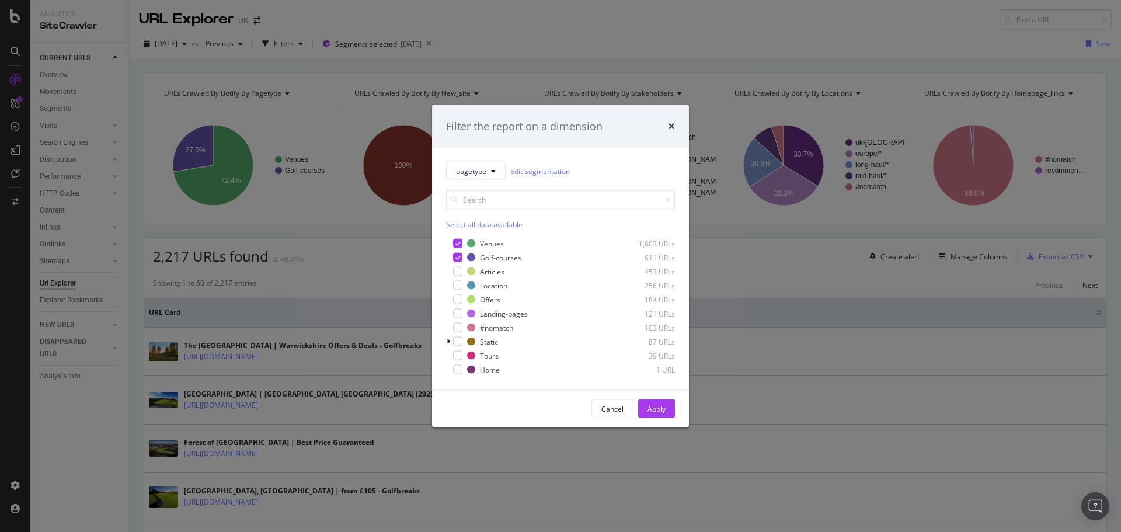
click at [549, 44] on div "Filter the report on a dimension pagetype Edit Segmentation Select all data ava…" at bounding box center [560, 266] width 1121 height 532
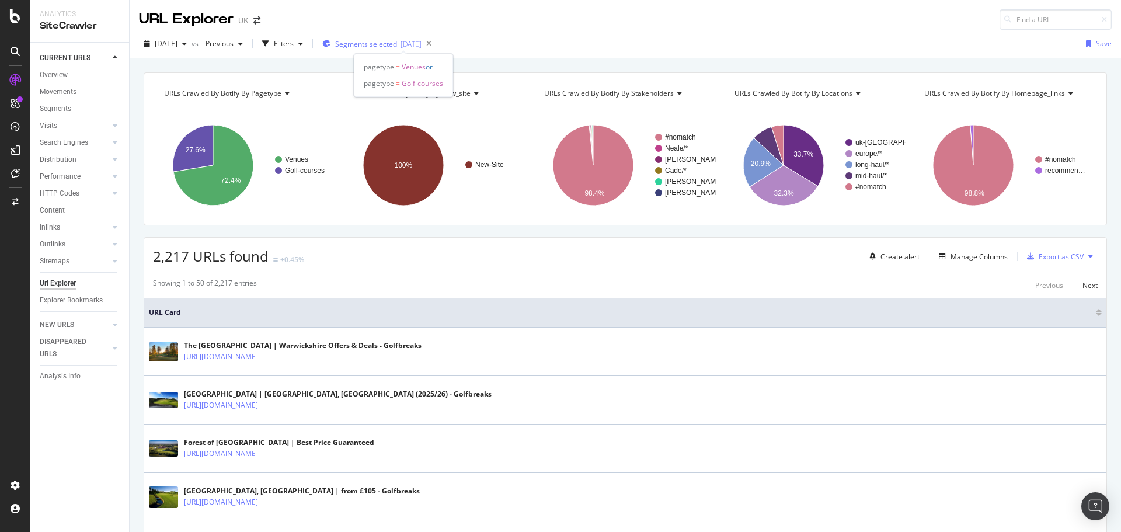
click at [397, 42] on span "Segments selected" at bounding box center [366, 44] width 62 height 10
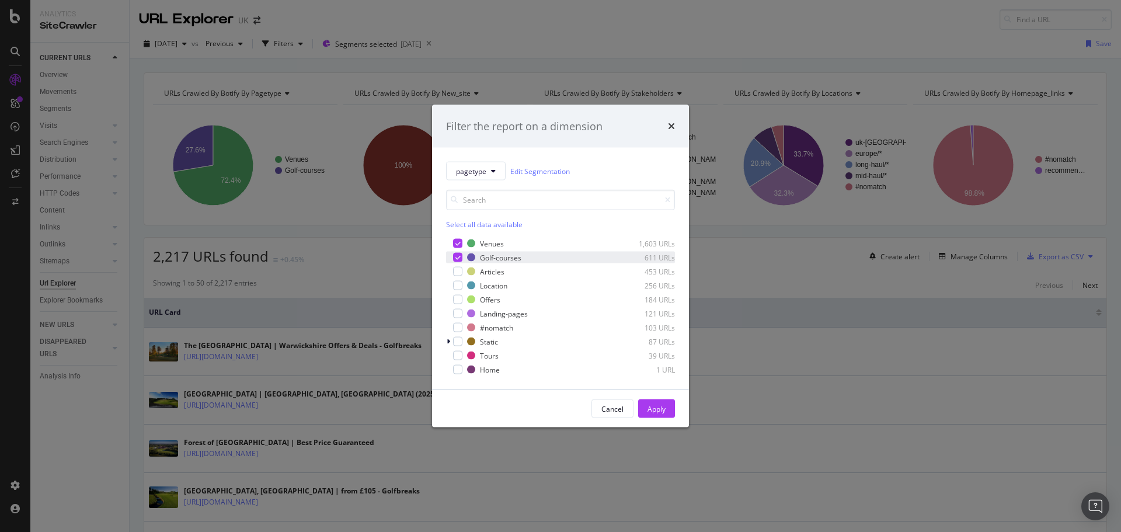
click at [458, 259] on icon "modal" at bounding box center [457, 258] width 5 height 6
click at [668, 412] on button "Apply" at bounding box center [656, 408] width 37 height 19
